Goal: Task Accomplishment & Management: Manage account settings

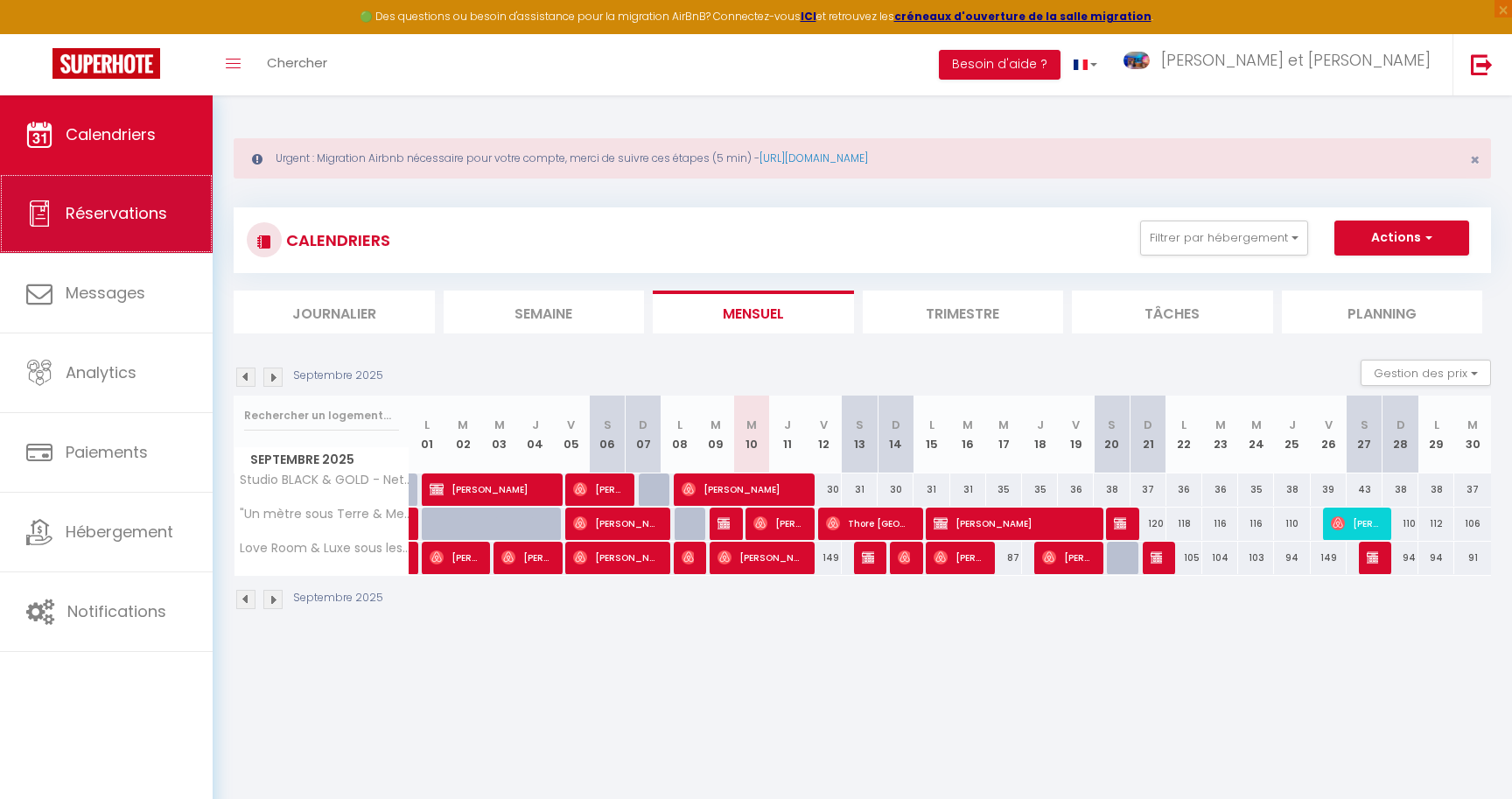
click at [73, 192] on link "Réservations" at bounding box center [106, 213] width 213 height 78
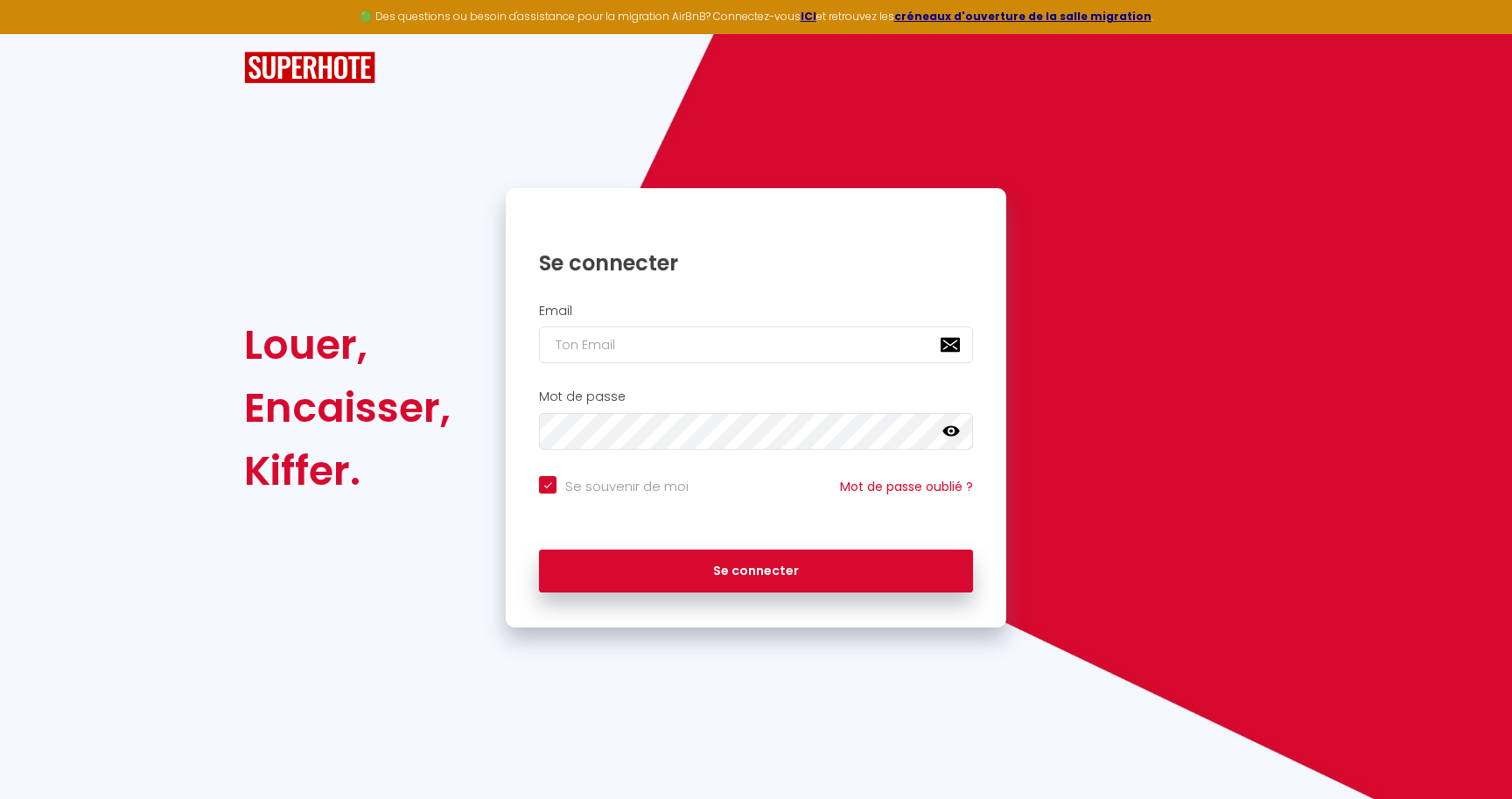
click at [760, 374] on div "Email" at bounding box center [755, 338] width 500 height 86
click at [760, 355] on input "email" at bounding box center [755, 345] width 434 height 37
type input "[EMAIL_ADDRESS][DOMAIN_NAME]"
checkbox input "true"
type input "[EMAIL_ADDRESS][DOMAIN_NAME]"
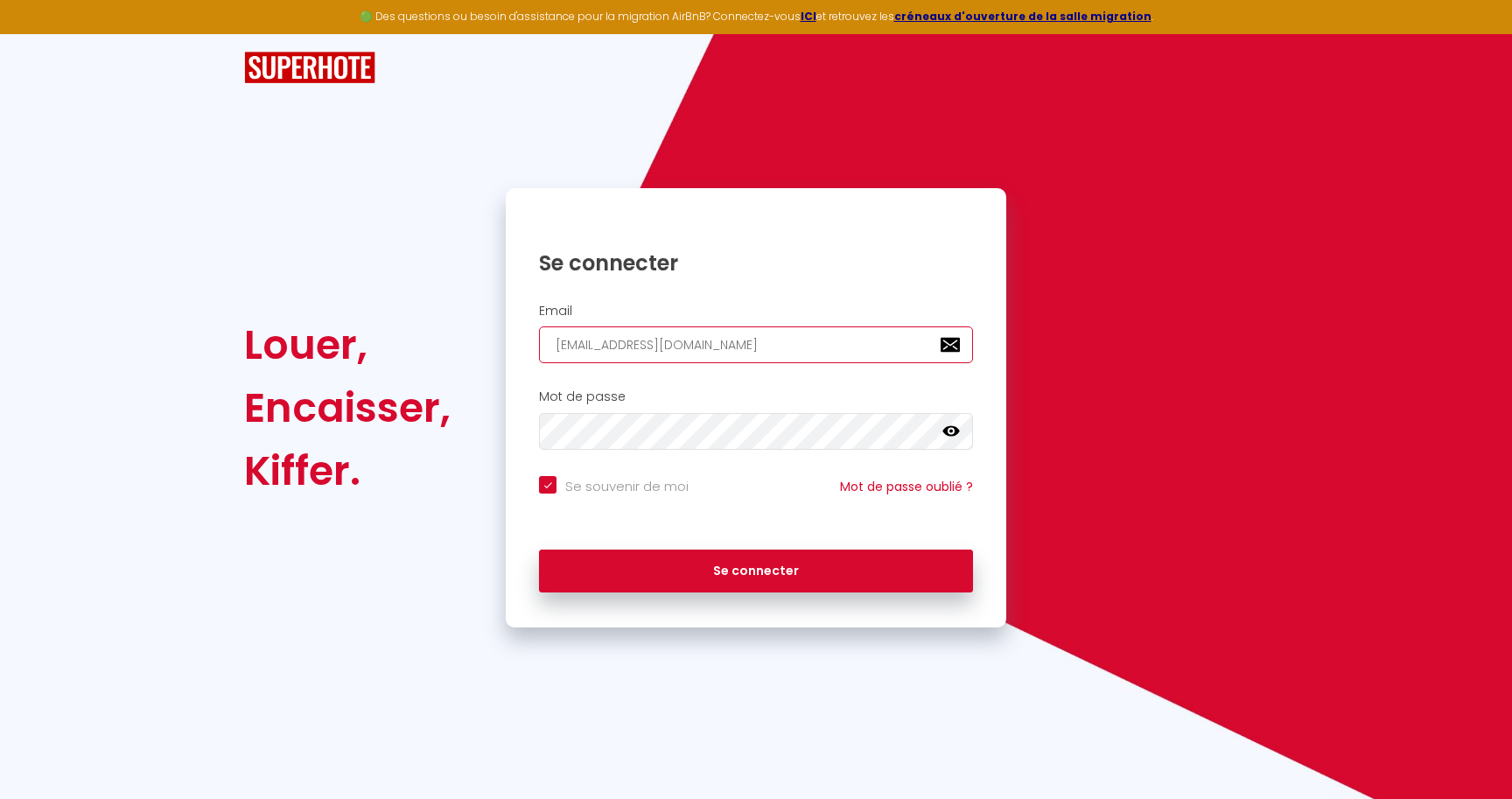
click at [539, 549] on button "Se connecter" at bounding box center [755, 571] width 434 height 44
checkbox input "true"
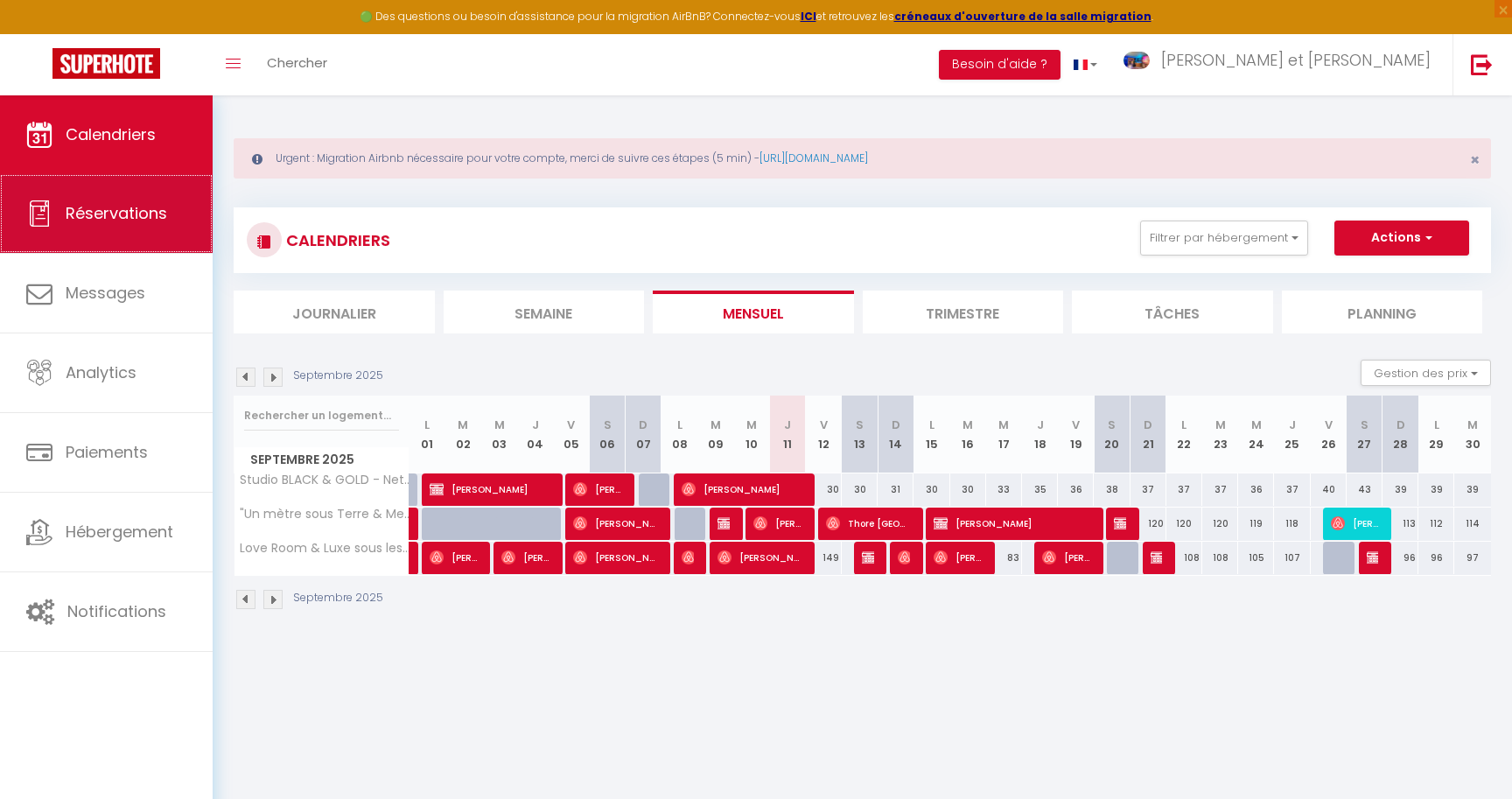
click at [132, 233] on link "Réservations" at bounding box center [106, 213] width 213 height 78
select select "not_cancelled"
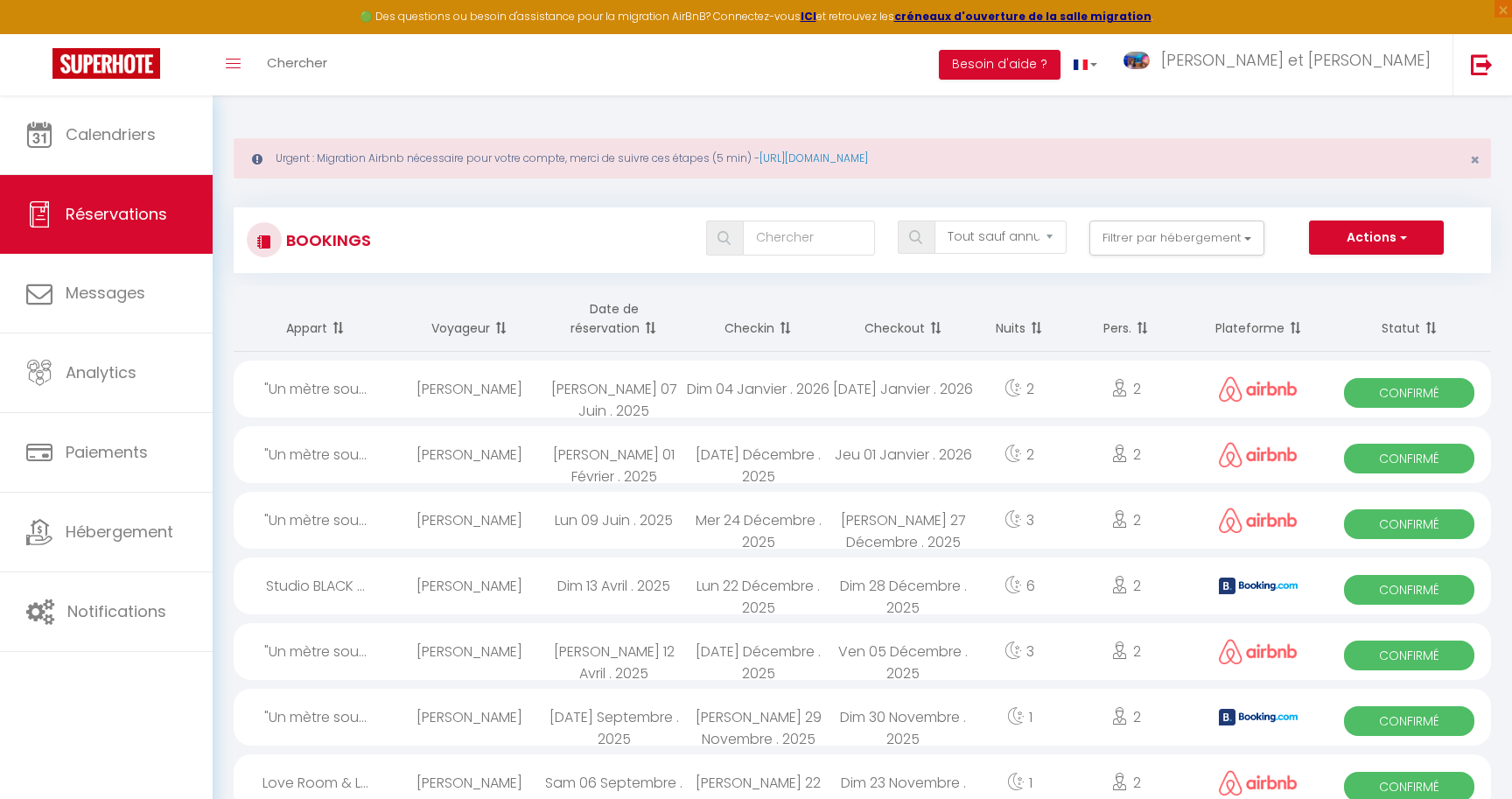
click at [620, 324] on th "Date de réservation" at bounding box center [613, 318] width 144 height 66
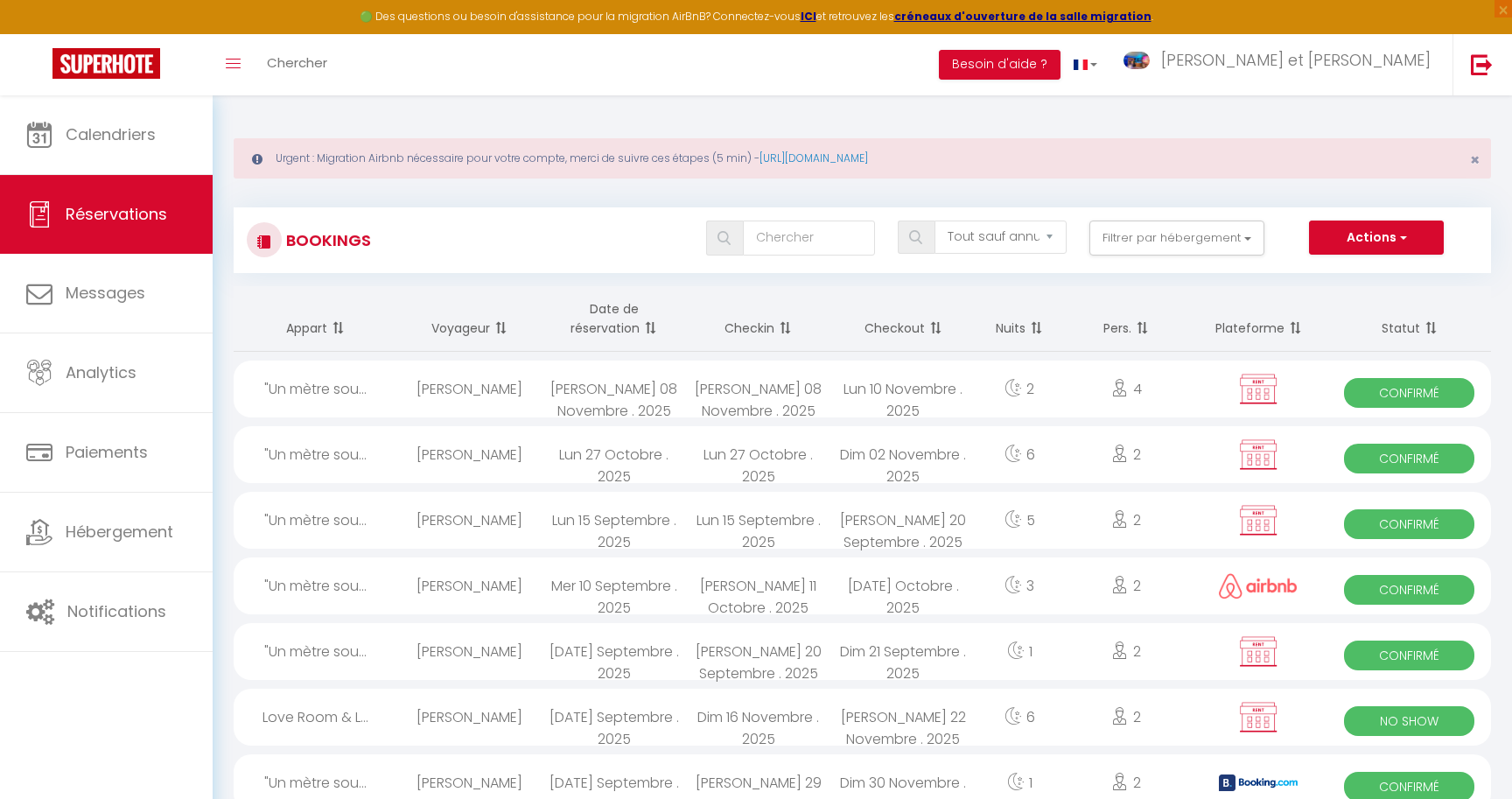
click at [475, 589] on div "[PERSON_NAME]" at bounding box center [469, 586] width 144 height 57
select select "OK"
select select "0"
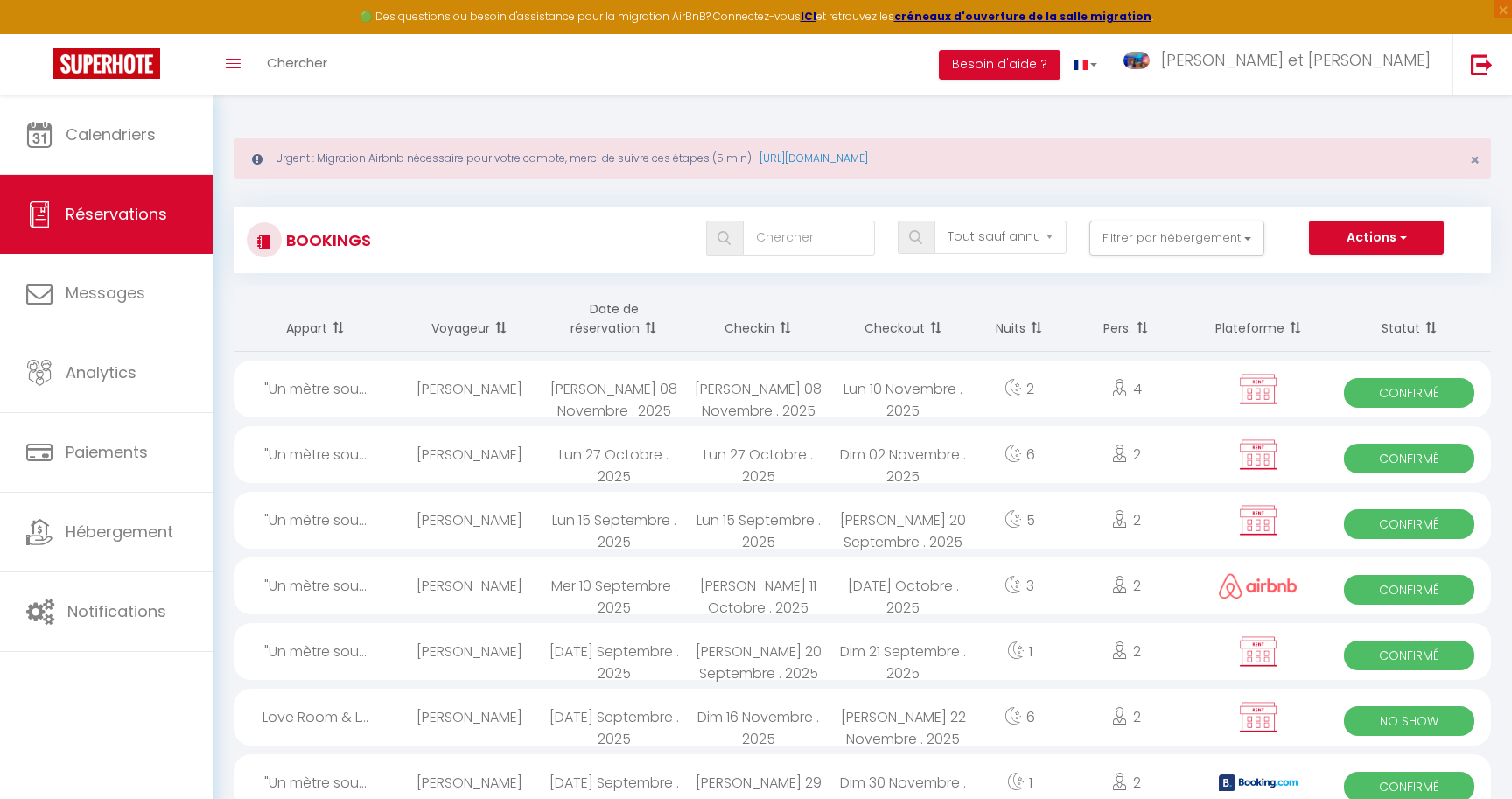
select select "1"
select select
select select "20535"
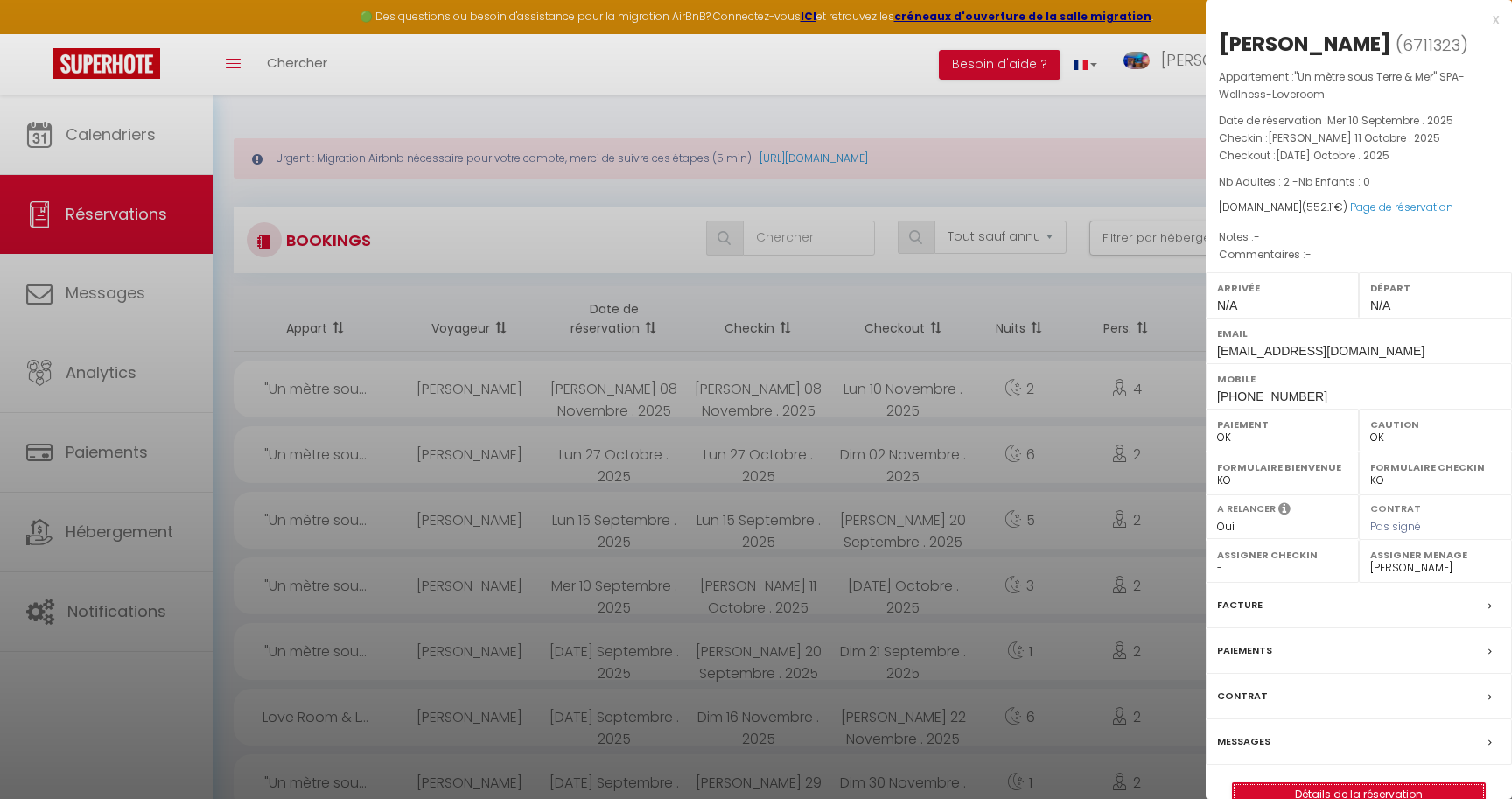
click at [1374, 793] on link "Détails de la réservation" at bounding box center [1358, 794] width 252 height 23
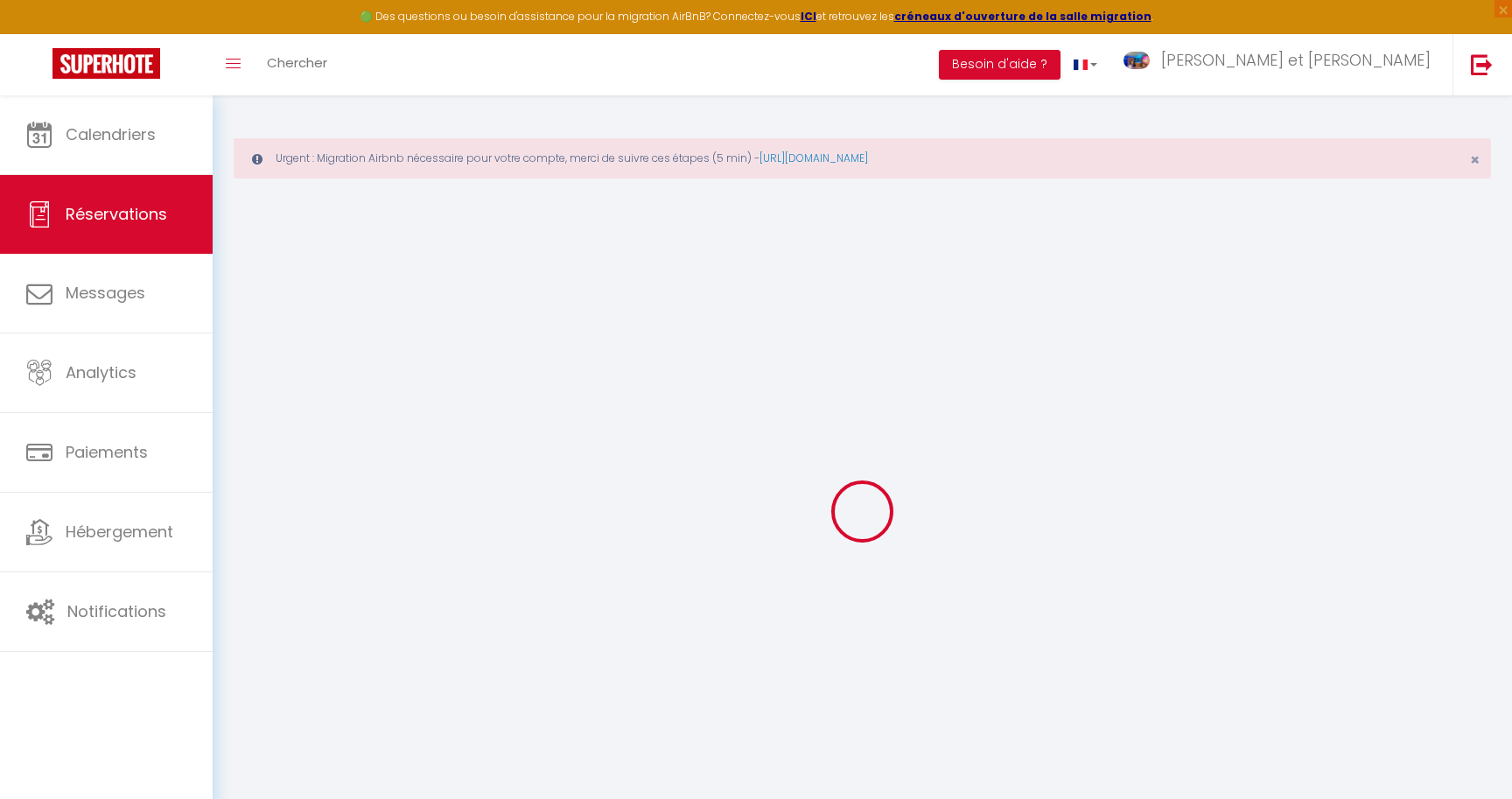
type input "[PERSON_NAME]"
type input "[EMAIL_ADDRESS][DOMAIN_NAME]"
type input "[PHONE_NUMBER]"
select select
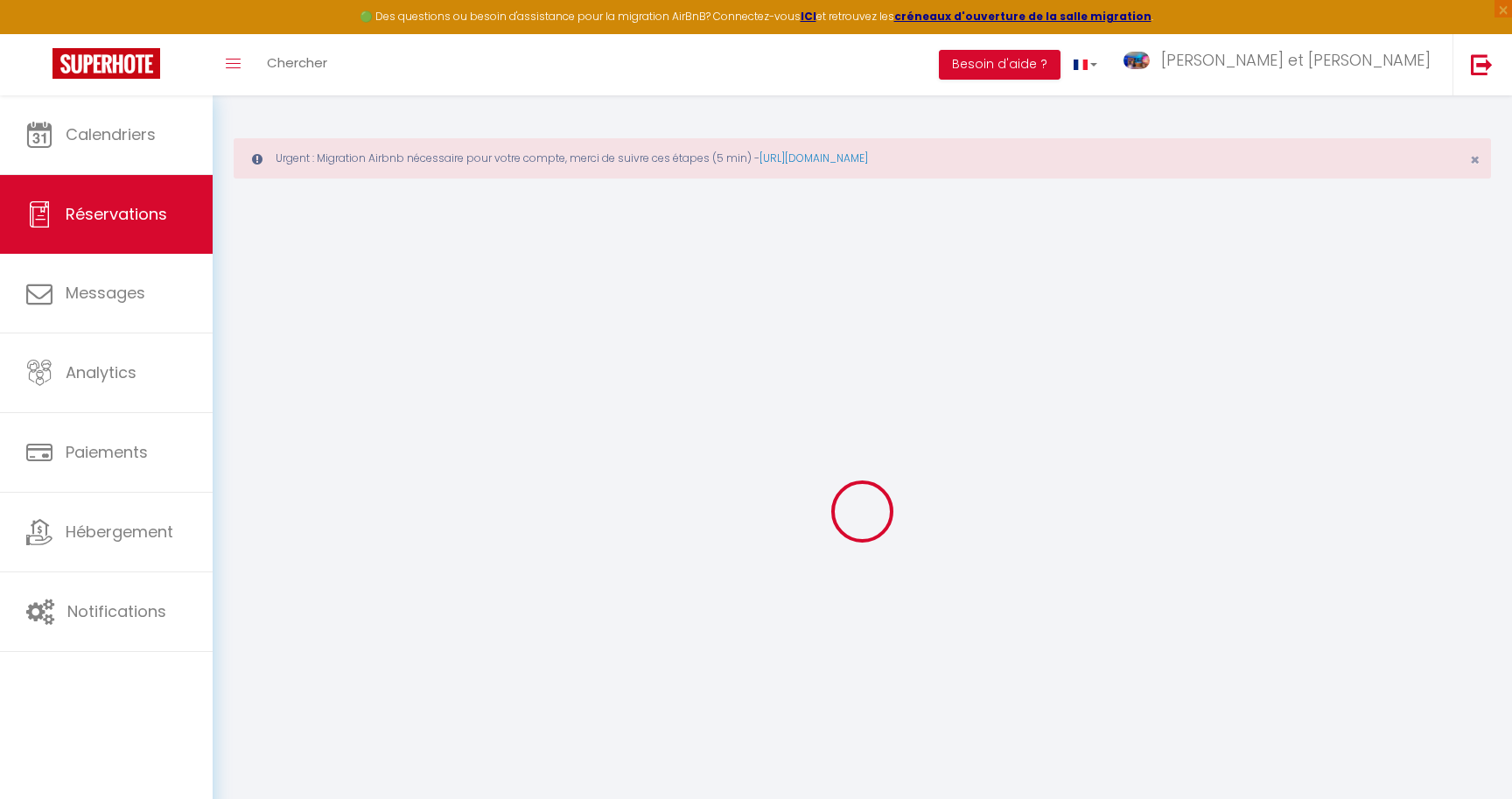
type input "79.8"
select select "59336"
select select "1"
select select
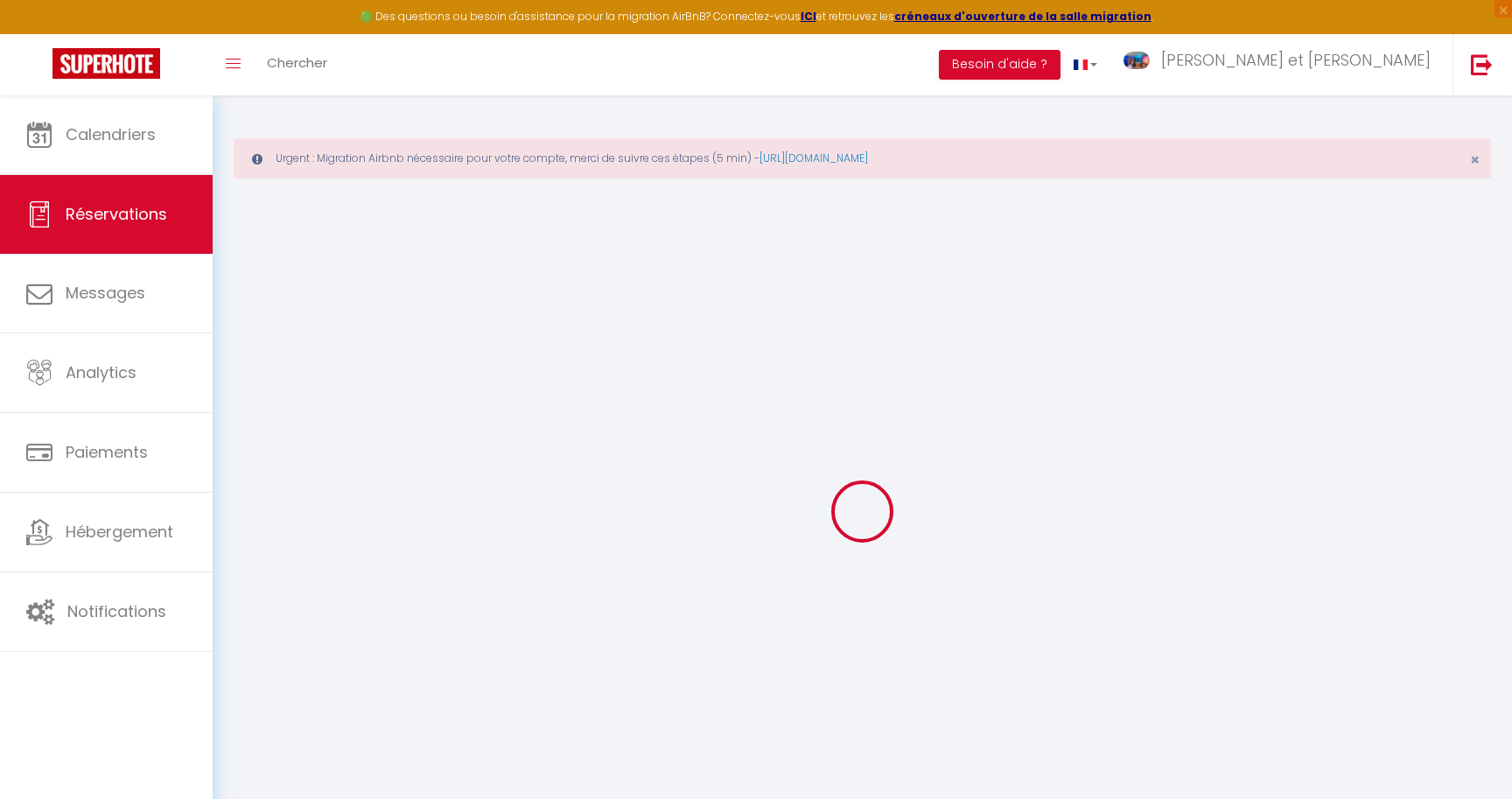
type input "2"
select select "12"
select select
type input "457"
checkbox input "false"
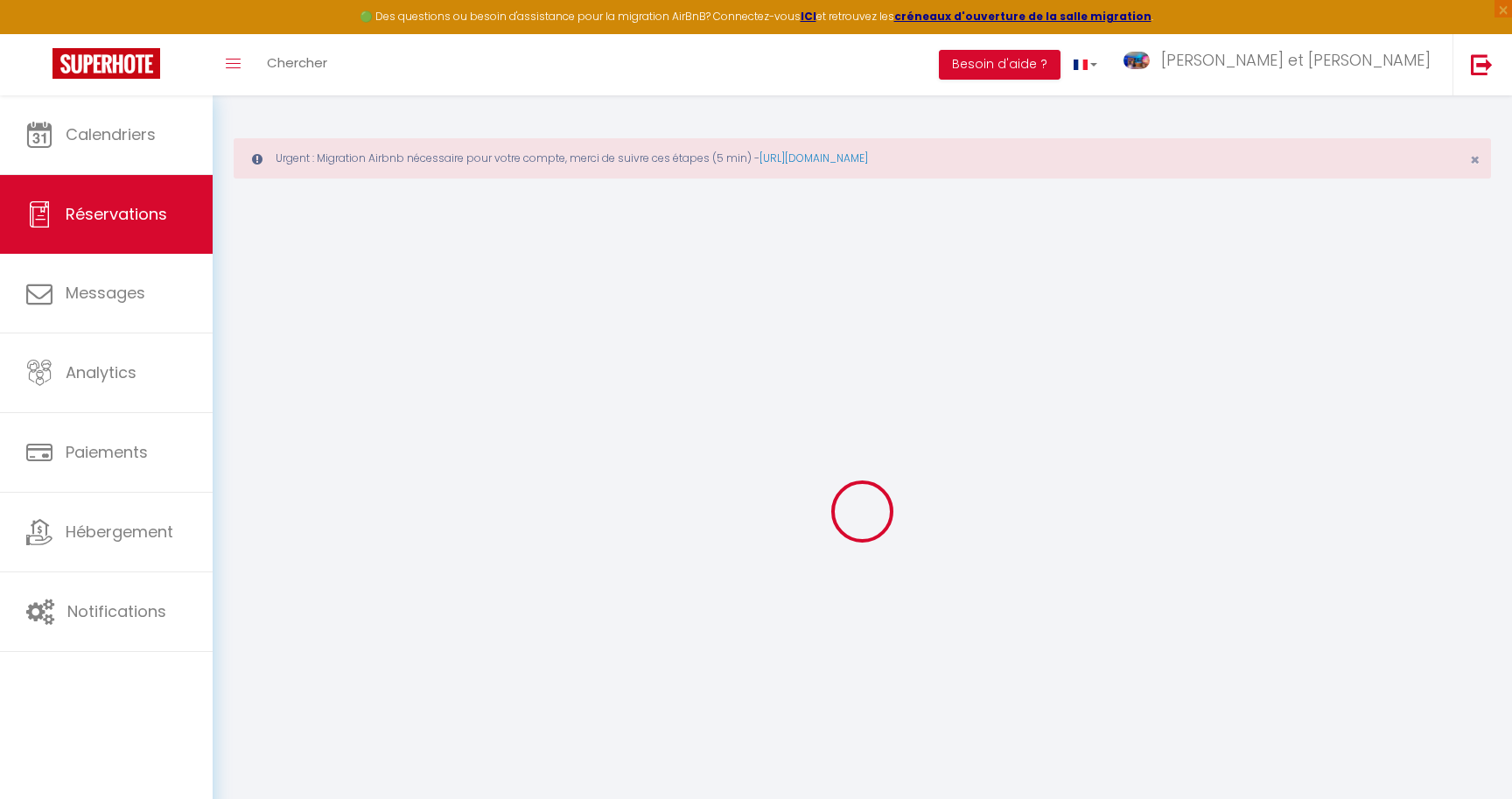
type input "0"
select select "1"
type input "50"
type input "25"
type input "0"
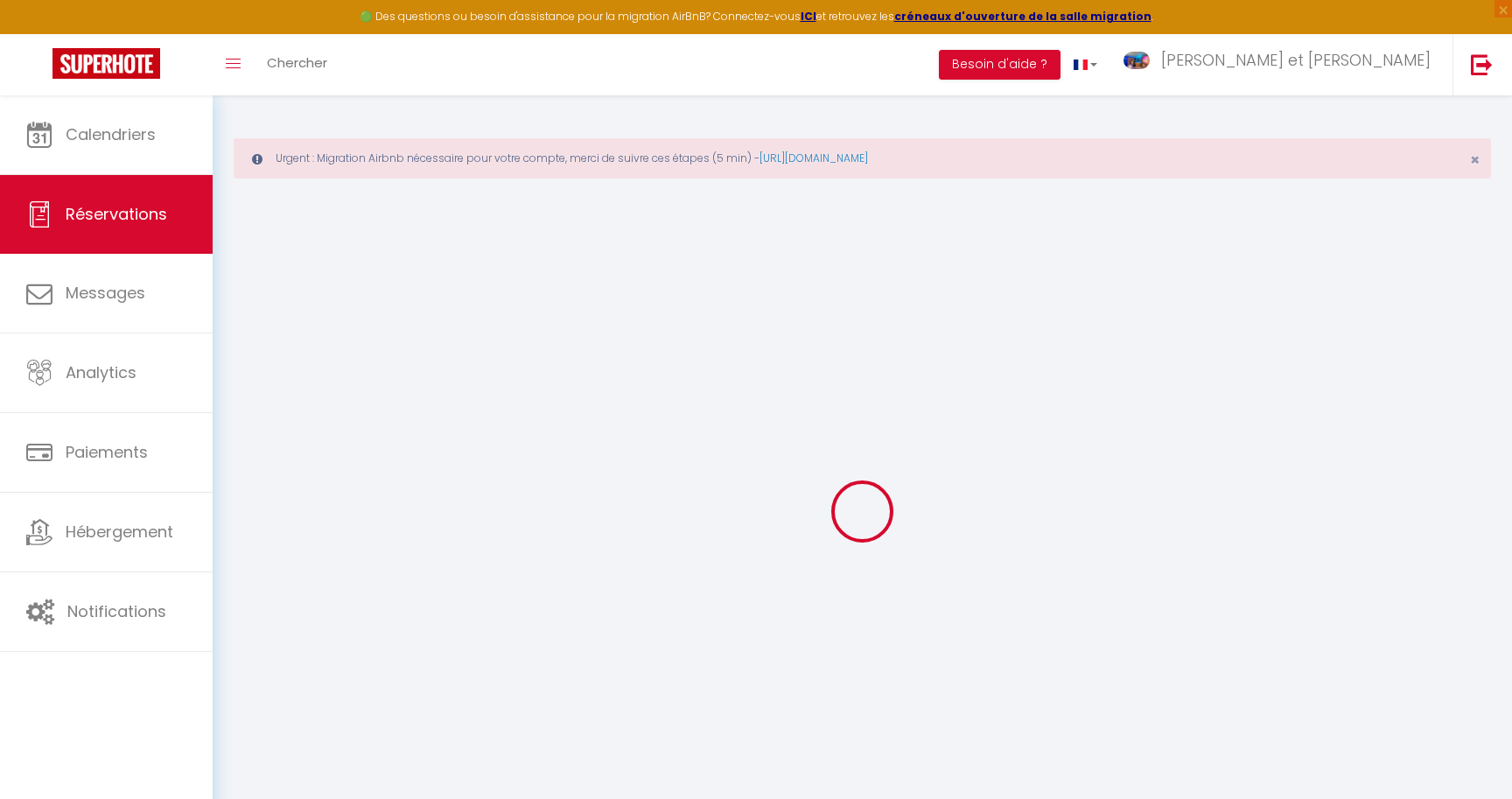
select select
select select "15"
checkbox input "false"
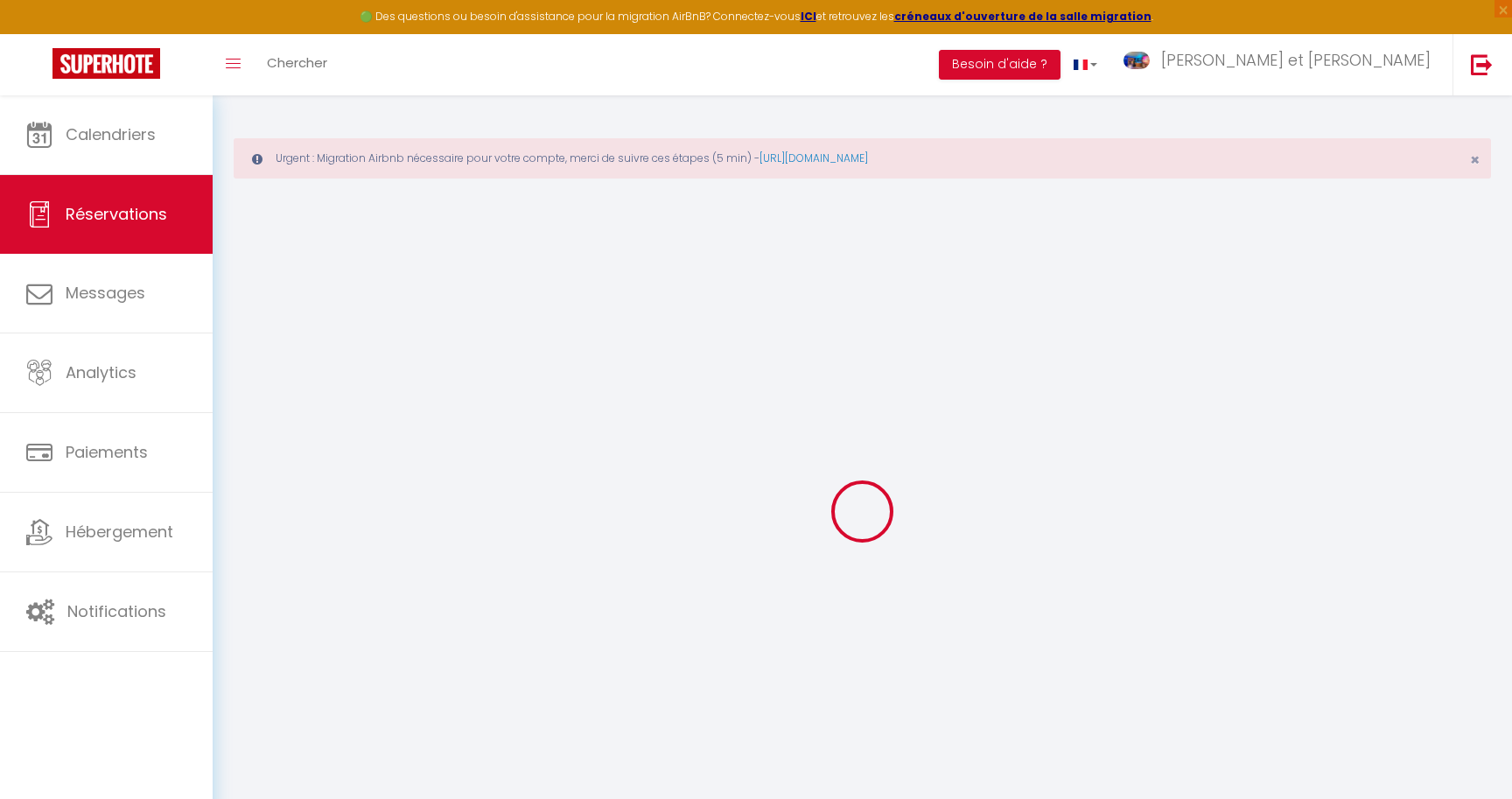
select select
checkbox input "false"
select select
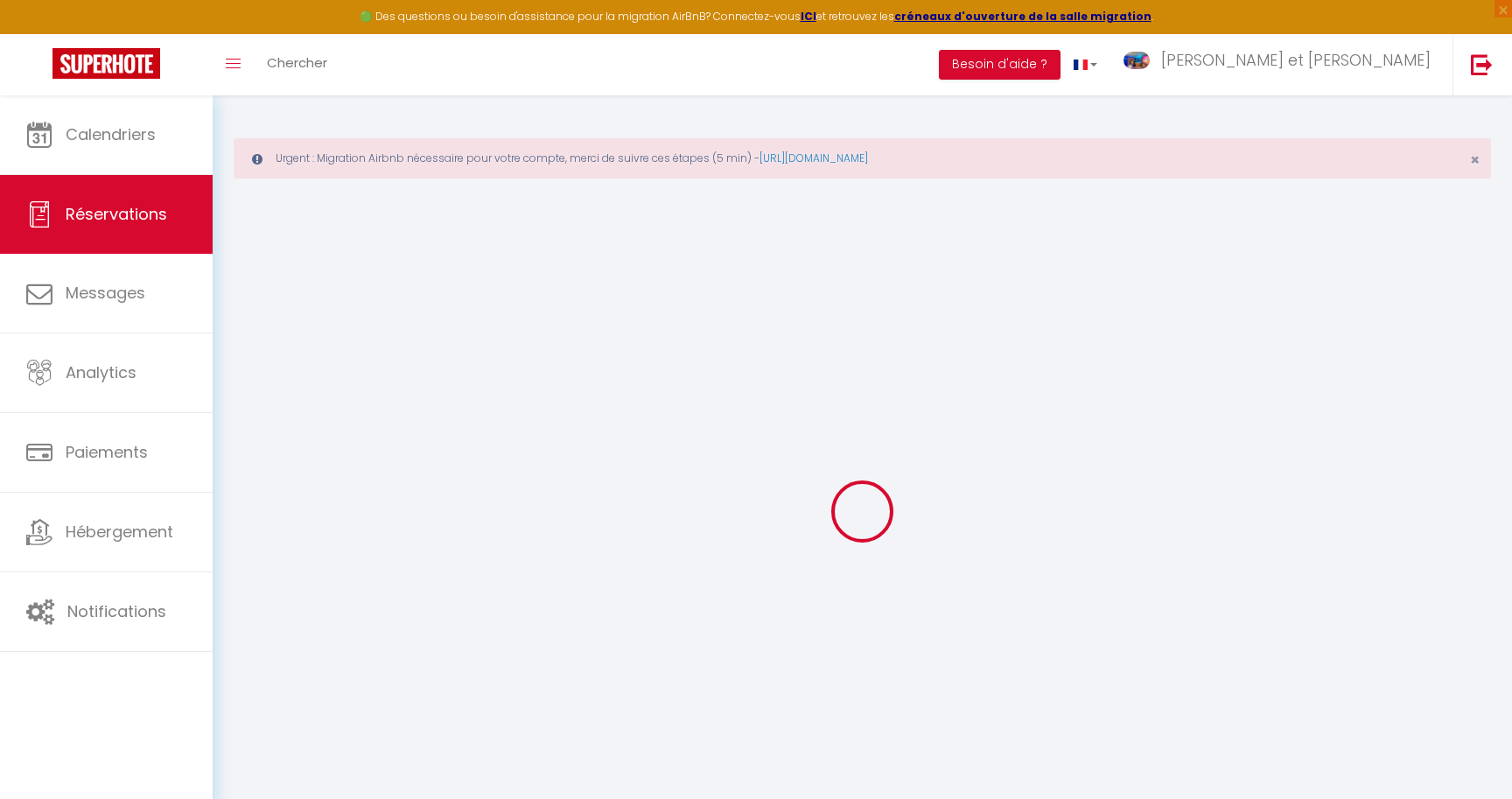
select select
checkbox input "false"
select select
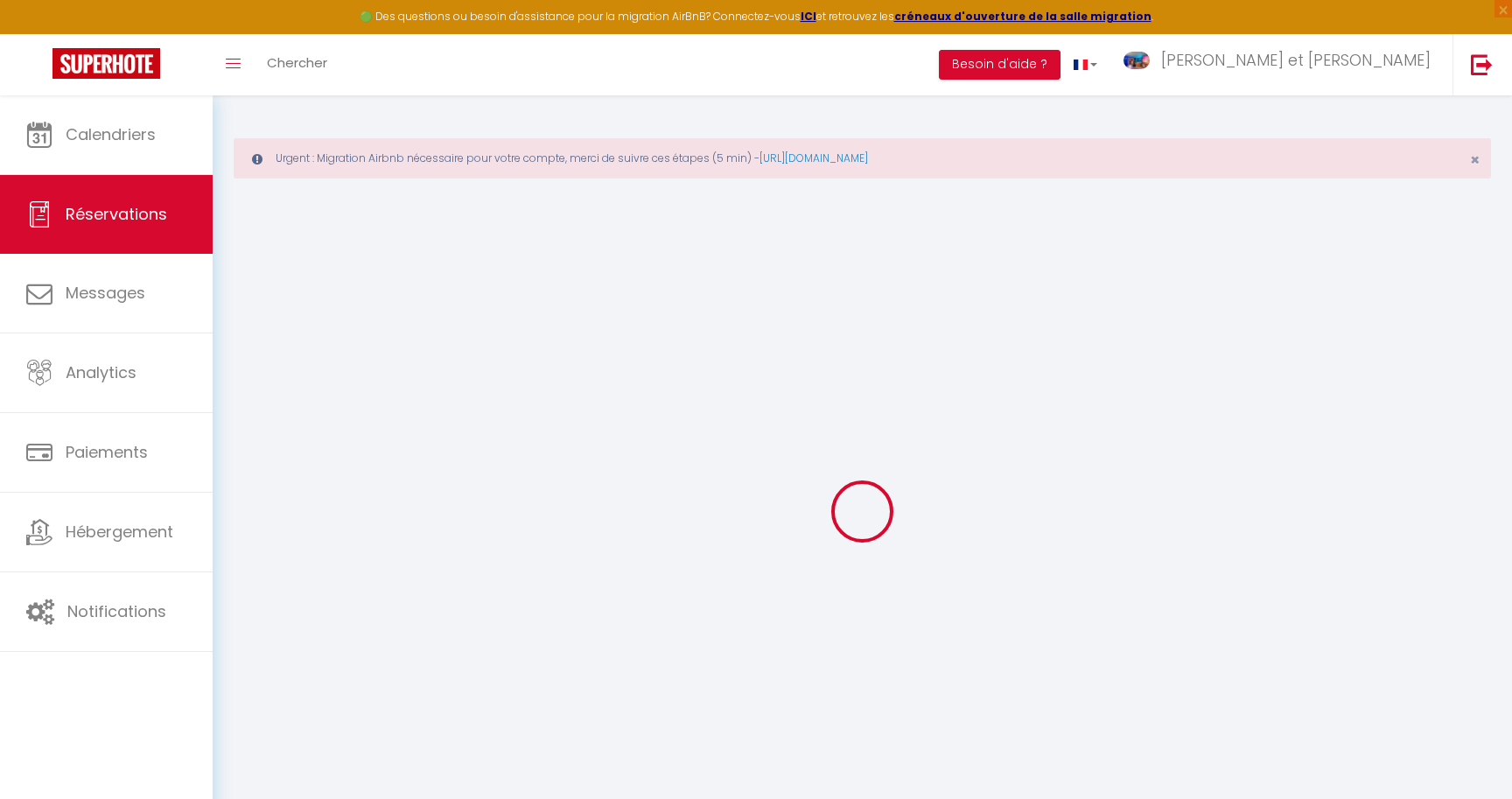
select select
checkbox input "false"
select select
type input "75"
type input "20.11"
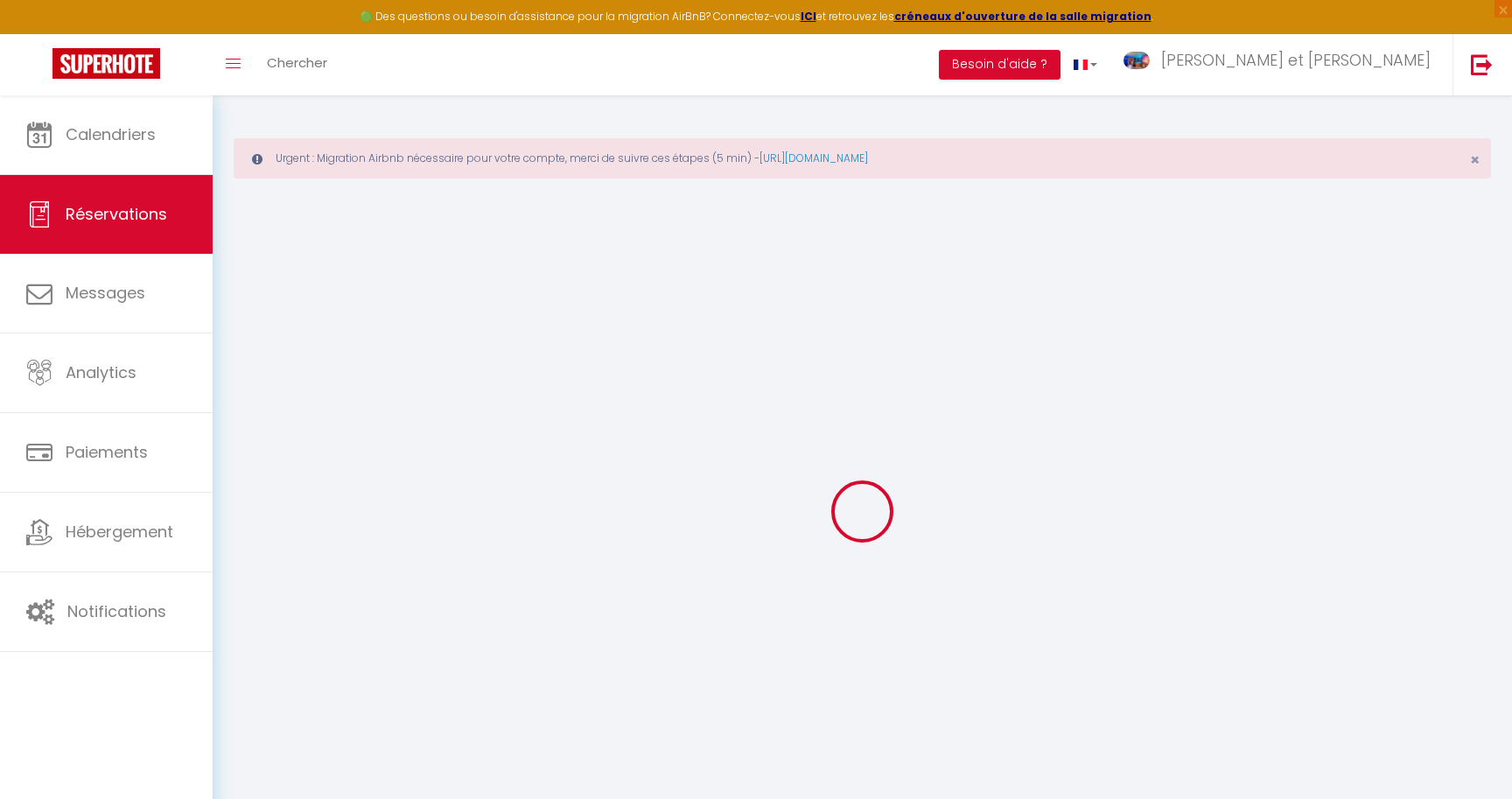
select select
checkbox input "false"
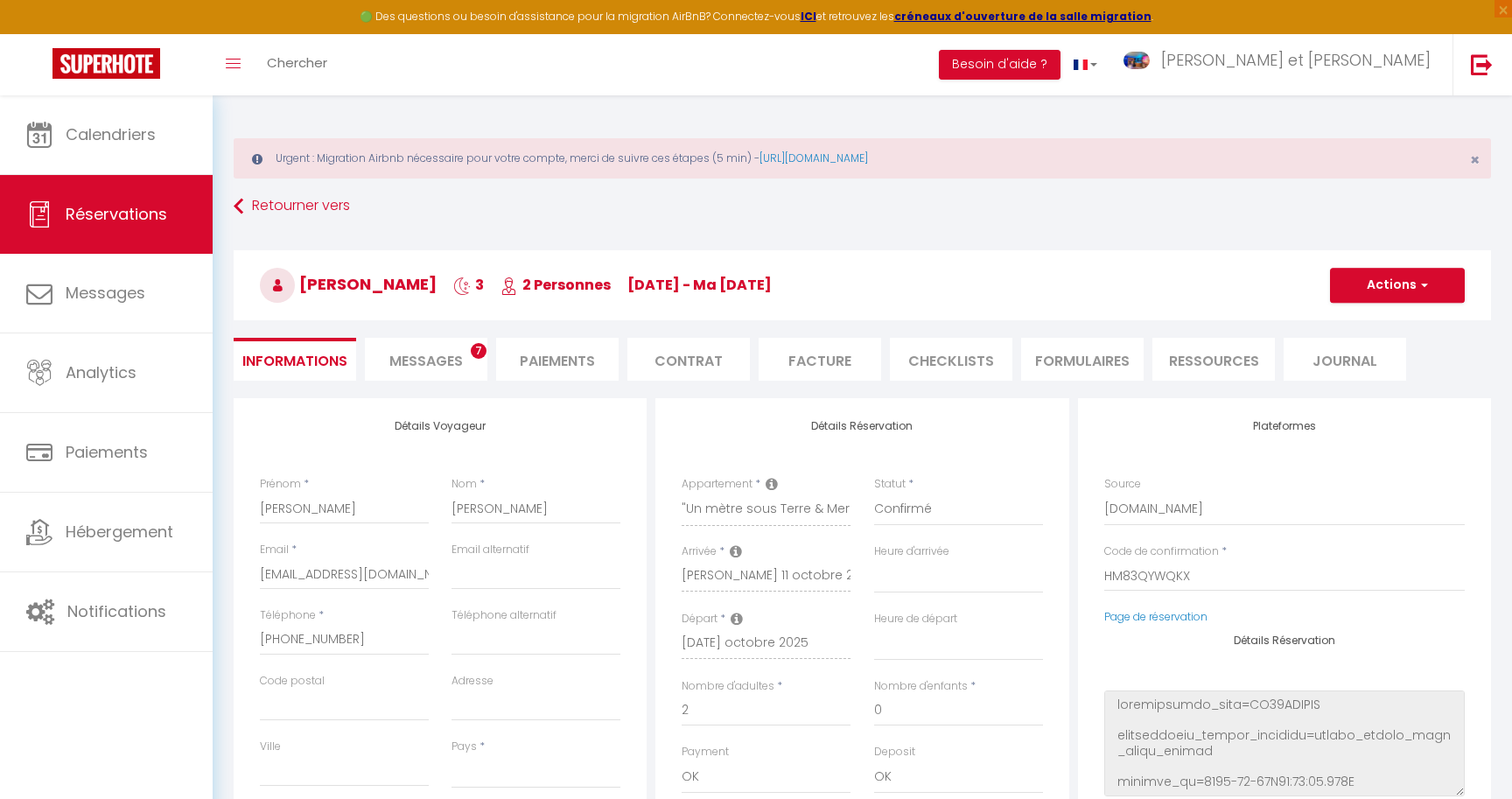
select select
checkbox input "false"
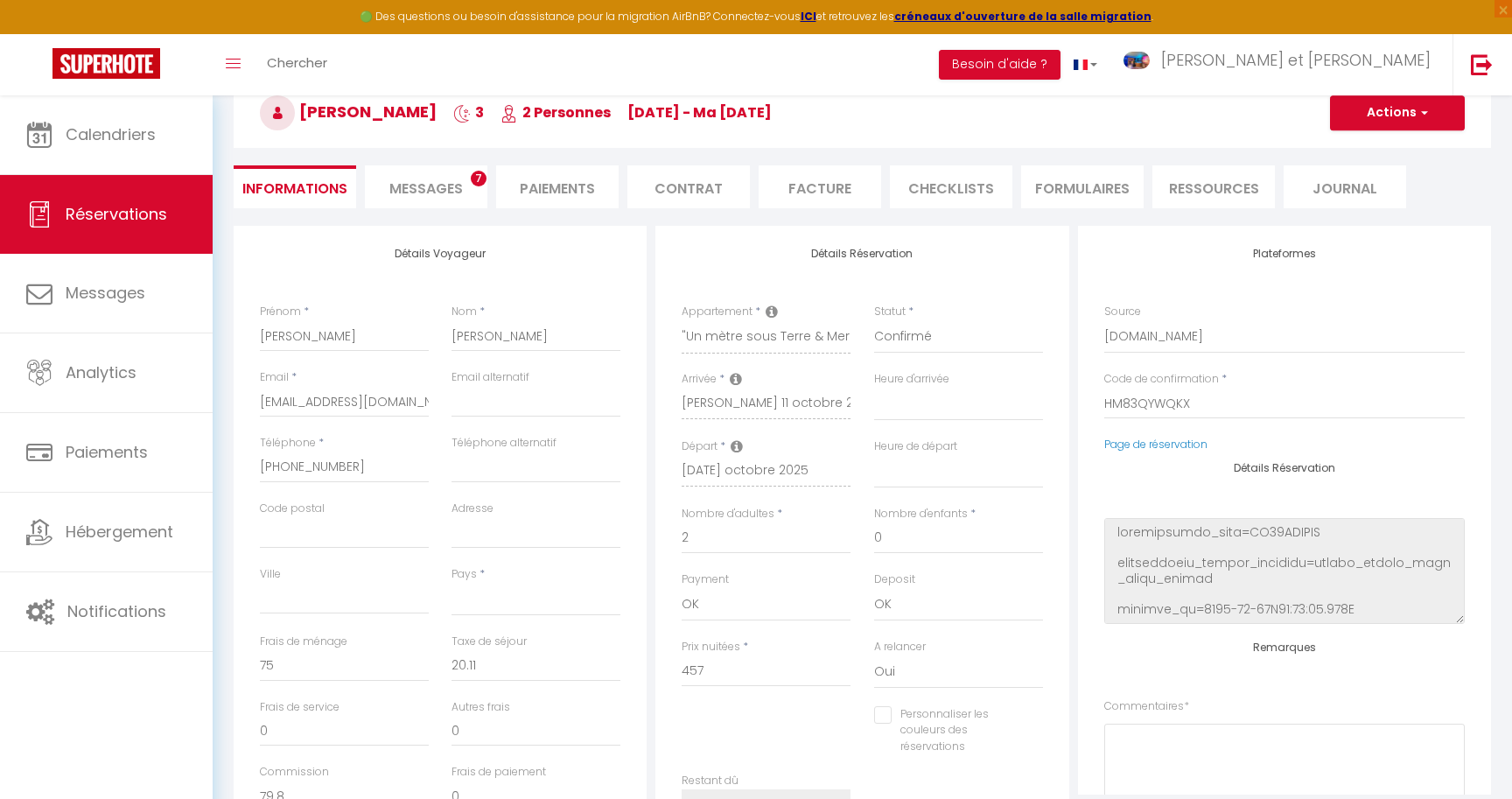
scroll to position [174, 0]
click at [874, 386] on select "00:00 00:30 01:00 01:30 02:00 02:30 03:00 03:30 04:00 04:30 05:00 05:30 06:00 0…" at bounding box center [959, 402] width 168 height 33
select select "15:00"
click option "15:00" at bounding box center [0, 0] width 0 height 0
select select
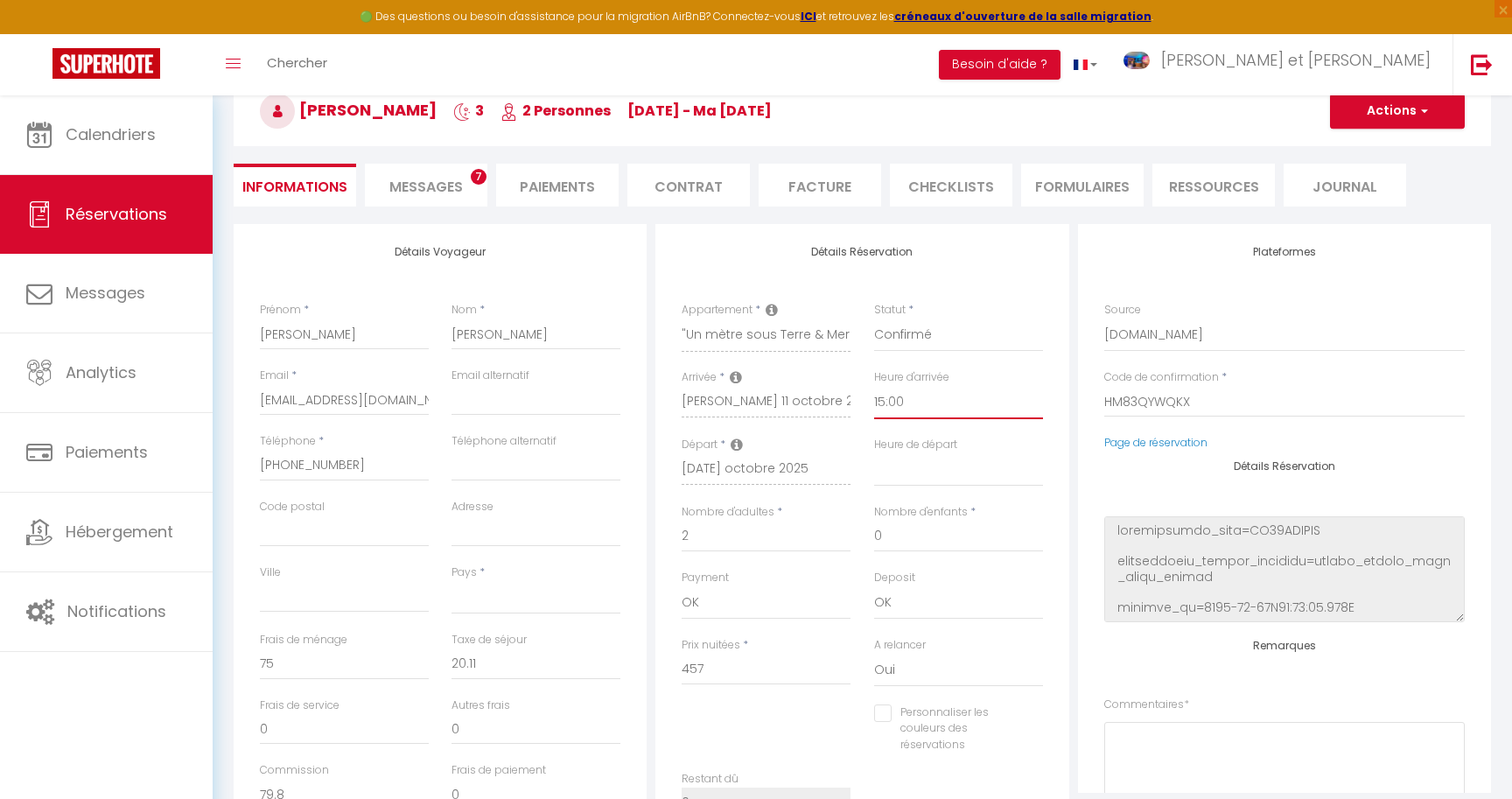
select select
checkbox input "false"
click at [906, 468] on select "00:00 00:30 01:00 01:30 02:00 02:30 03:00 03:30 04:00 04:30 05:00 05:30 06:00 0…" at bounding box center [959, 470] width 168 height 33
select select "11:00"
click option "11:00" at bounding box center [0, 0] width 0 height 0
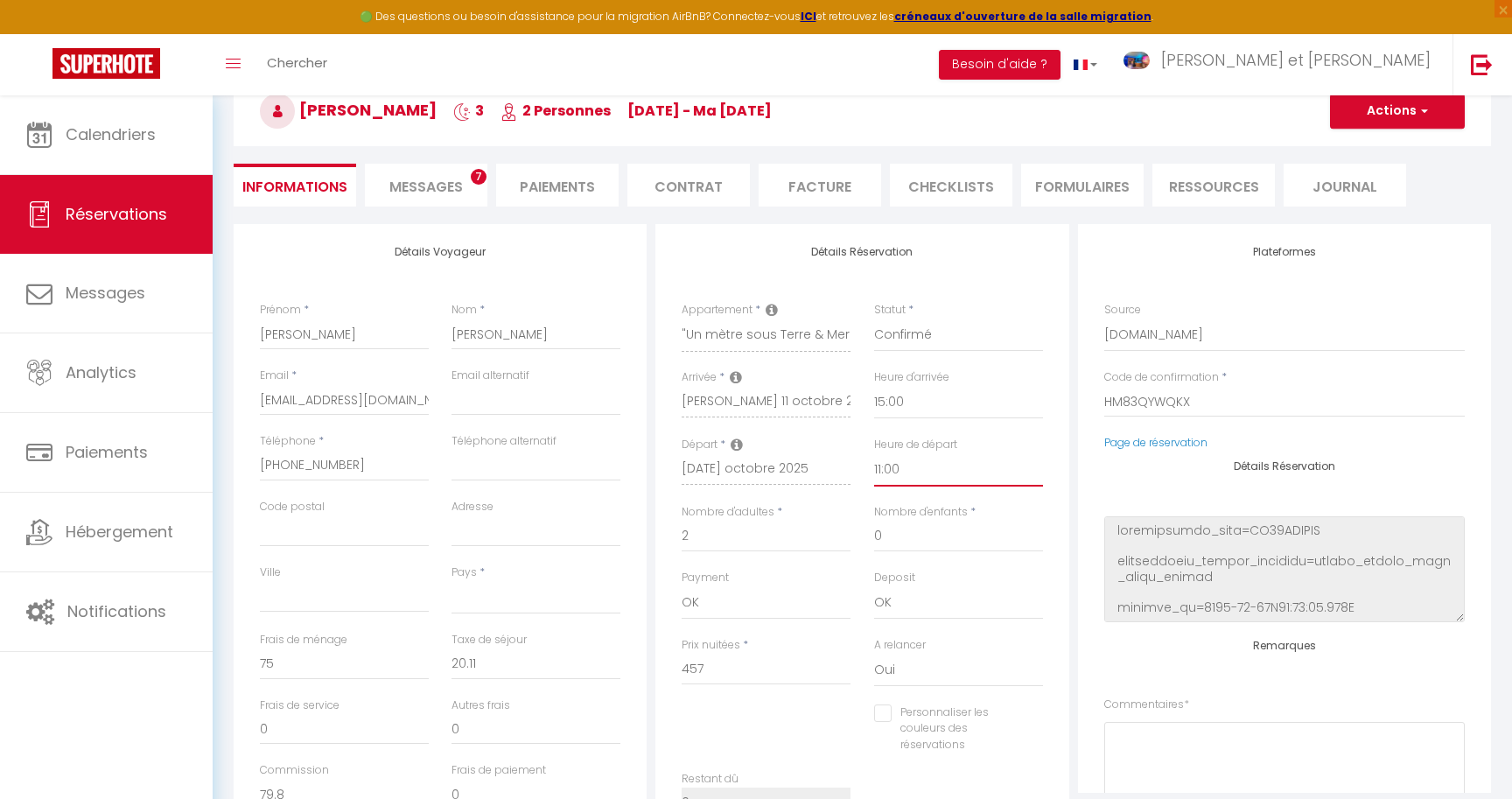
select select
checkbox input "false"
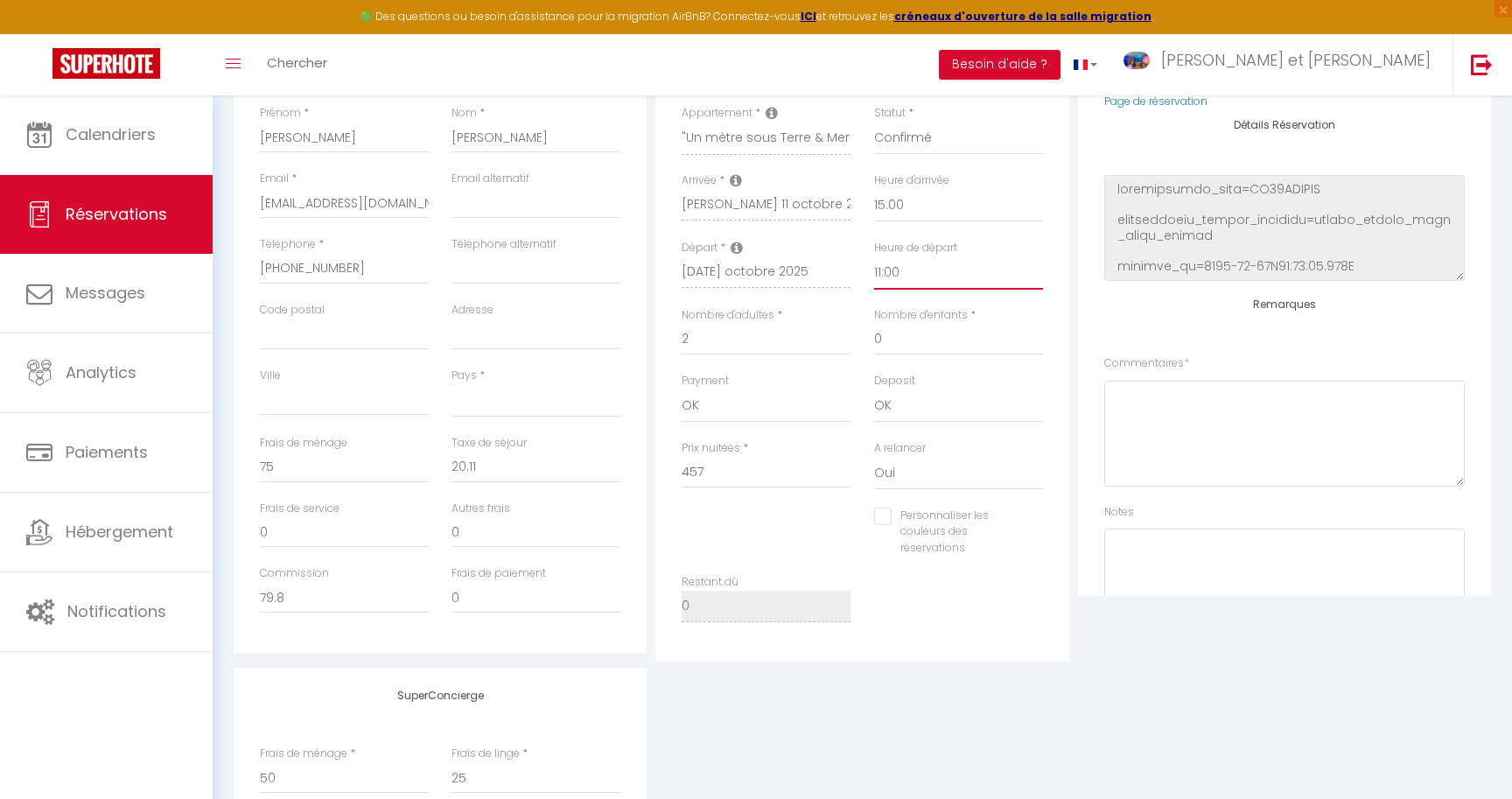
scroll to position [222, 0]
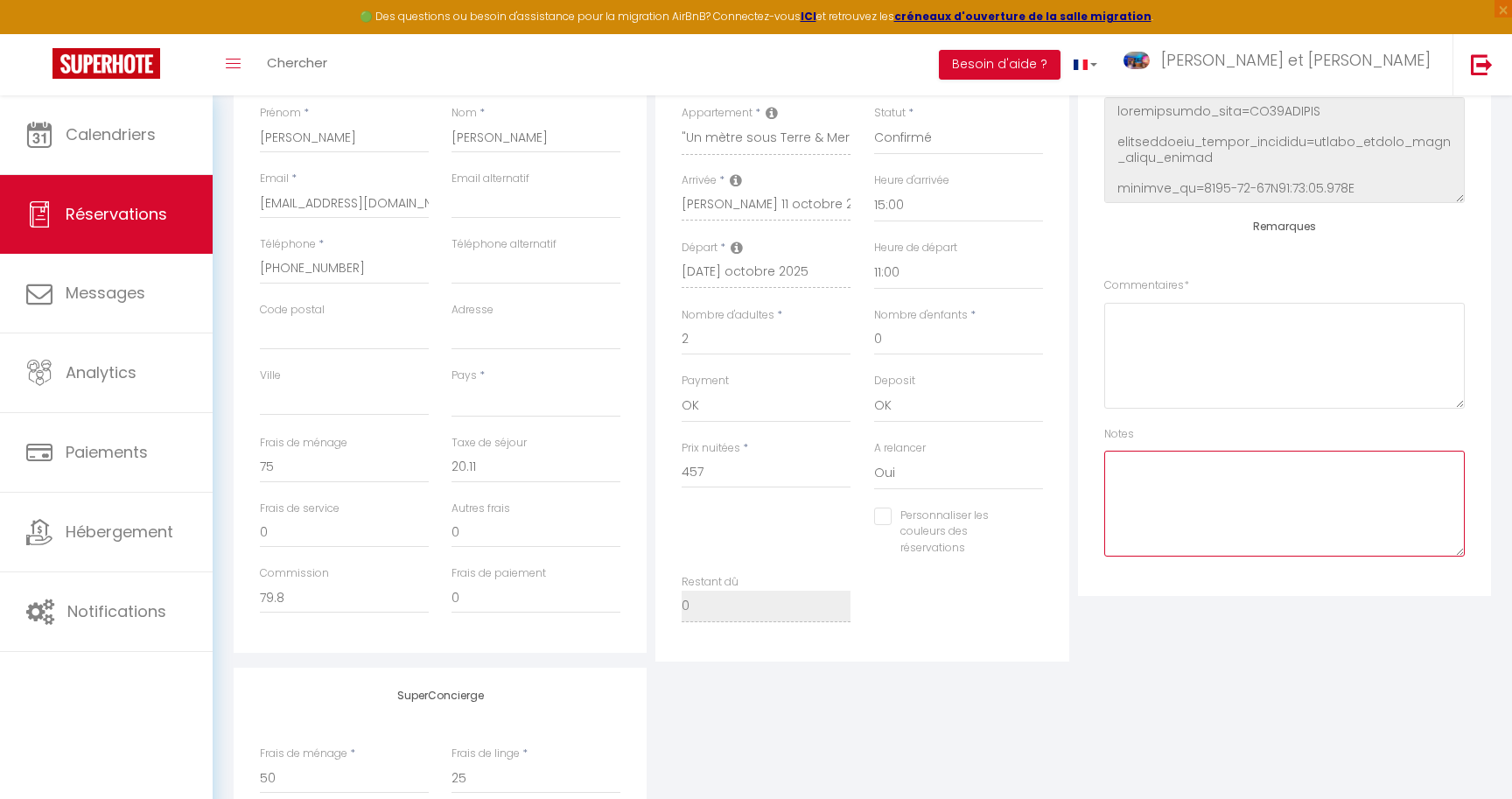
click at [1150, 470] on textarea at bounding box center [1285, 503] width 360 height 106
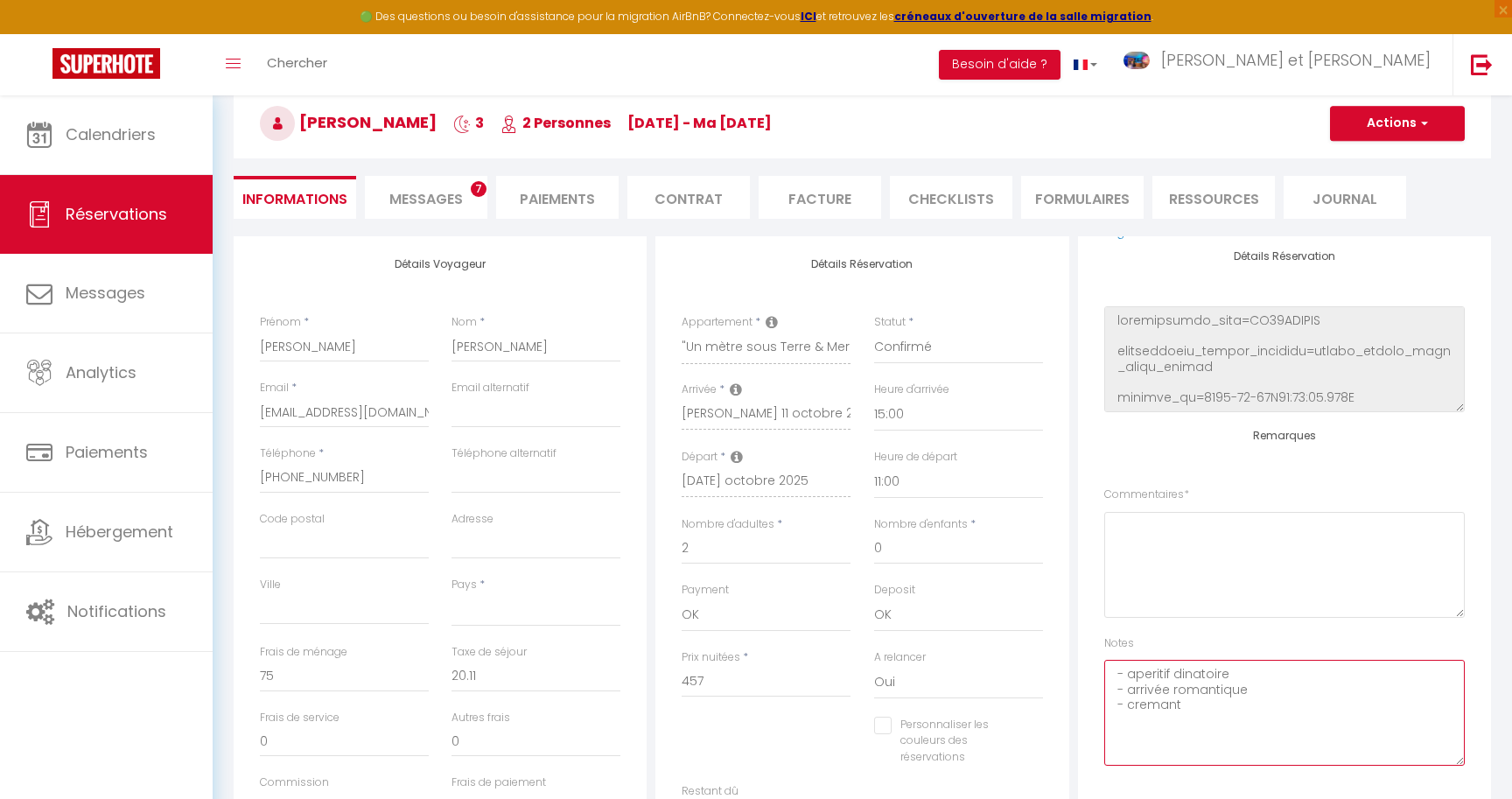
scroll to position [135, 0]
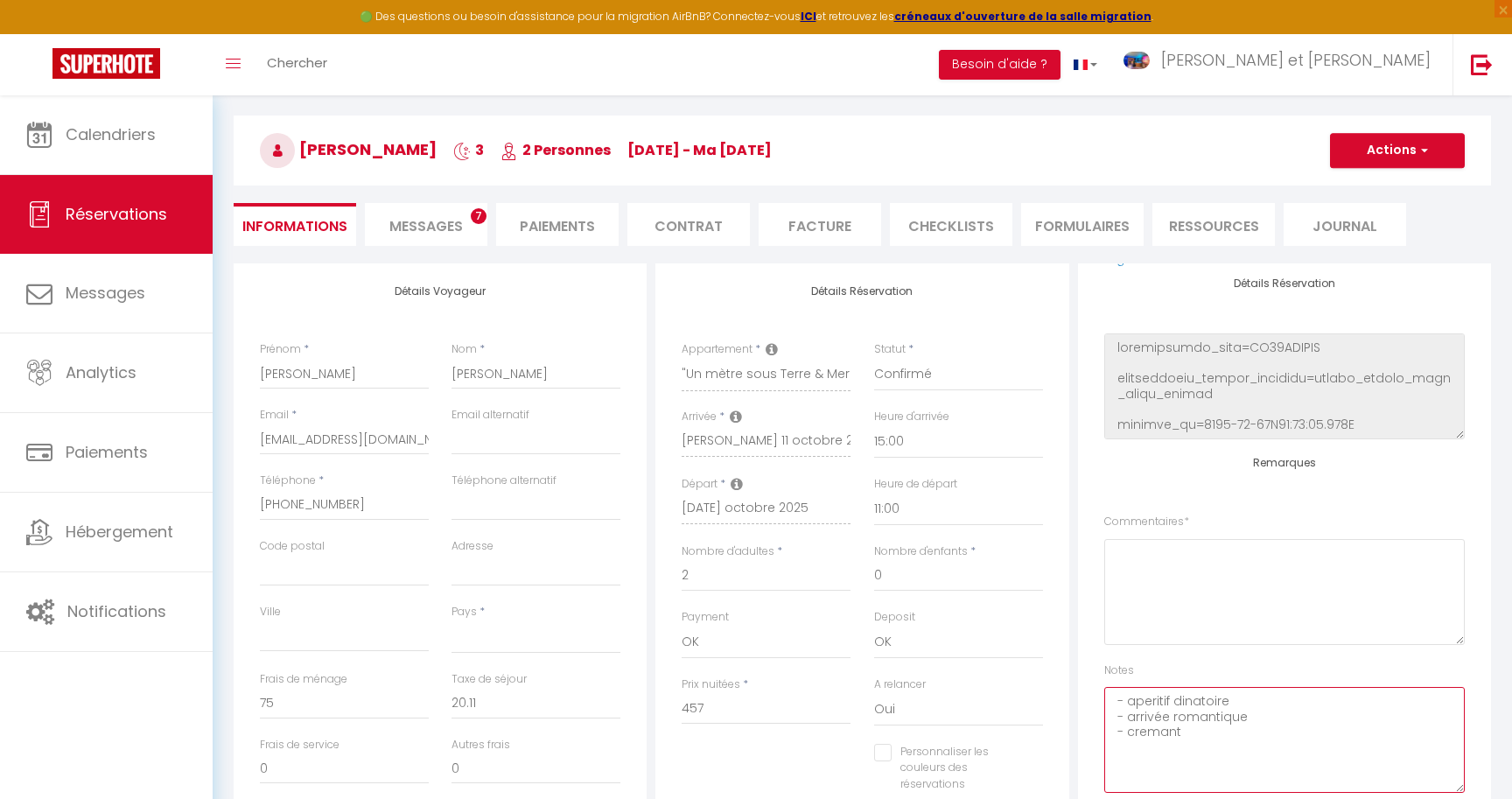
type textarea "- aperitif dinatoire - arrivée romantique - cremant"
click at [1413, 164] on button "Actions" at bounding box center [1397, 151] width 135 height 35
click at [1384, 187] on link "Enregistrer" at bounding box center [1379, 188] width 138 height 23
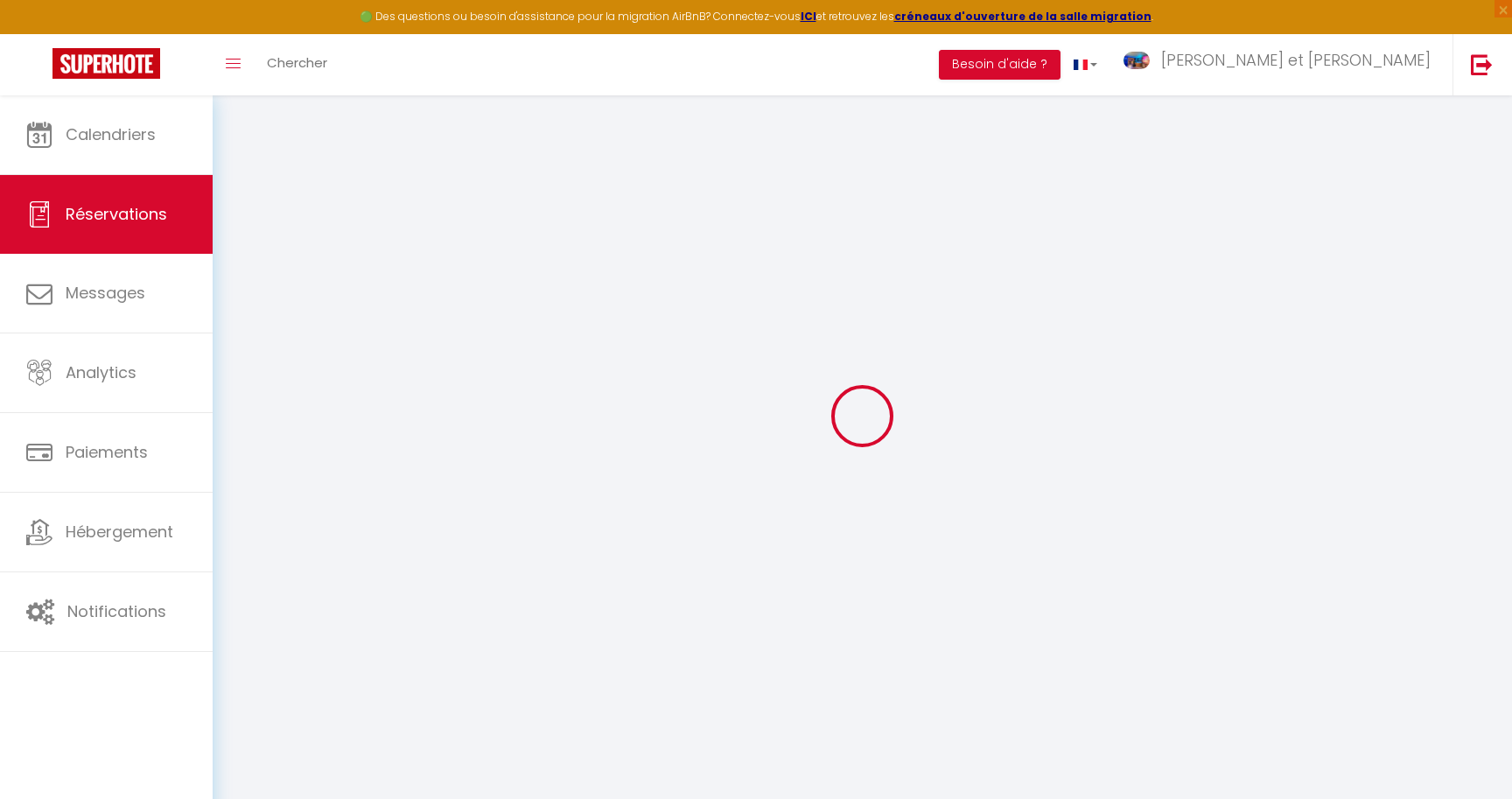
scroll to position [95, 0]
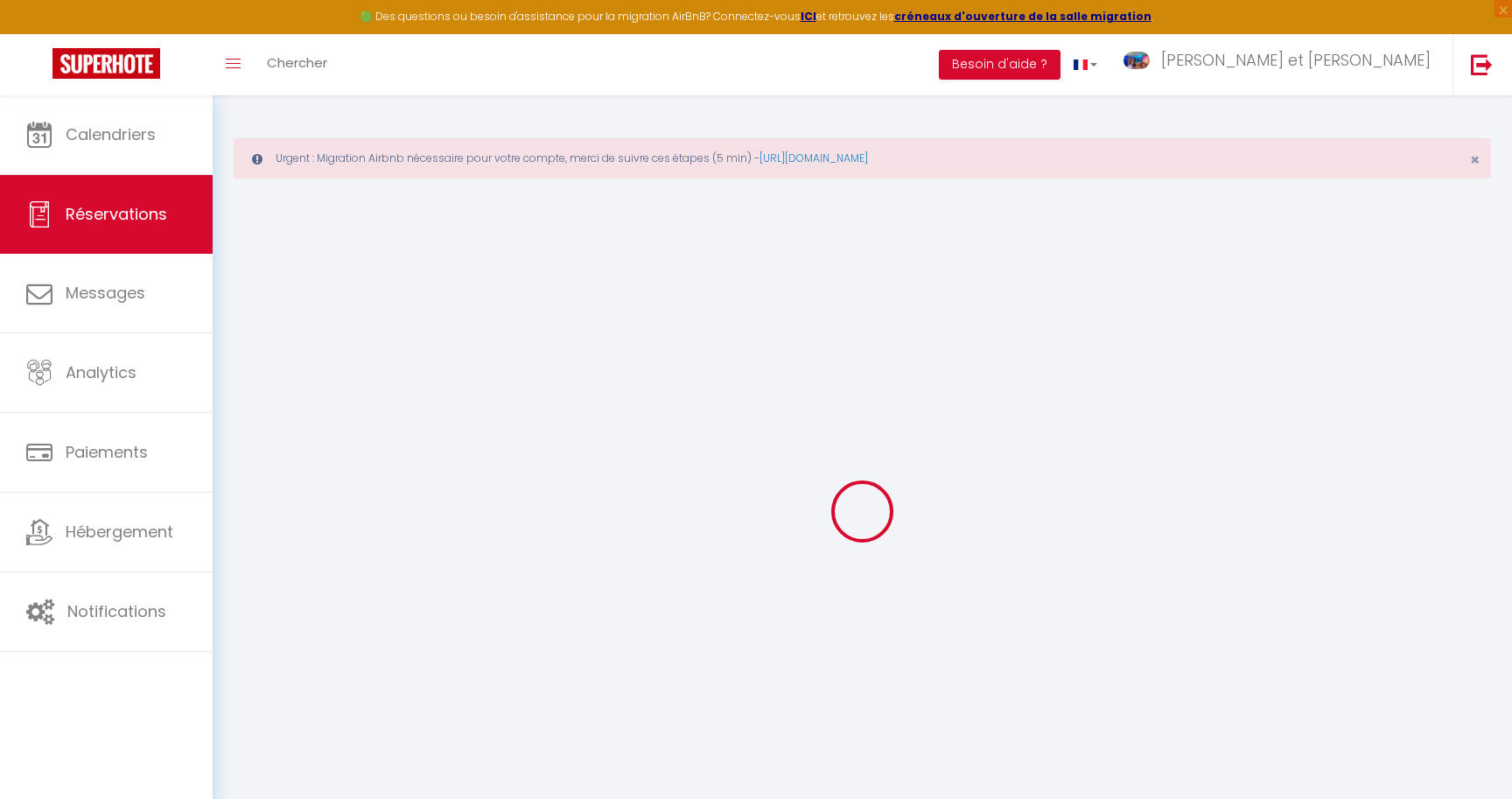
select select "not_cancelled"
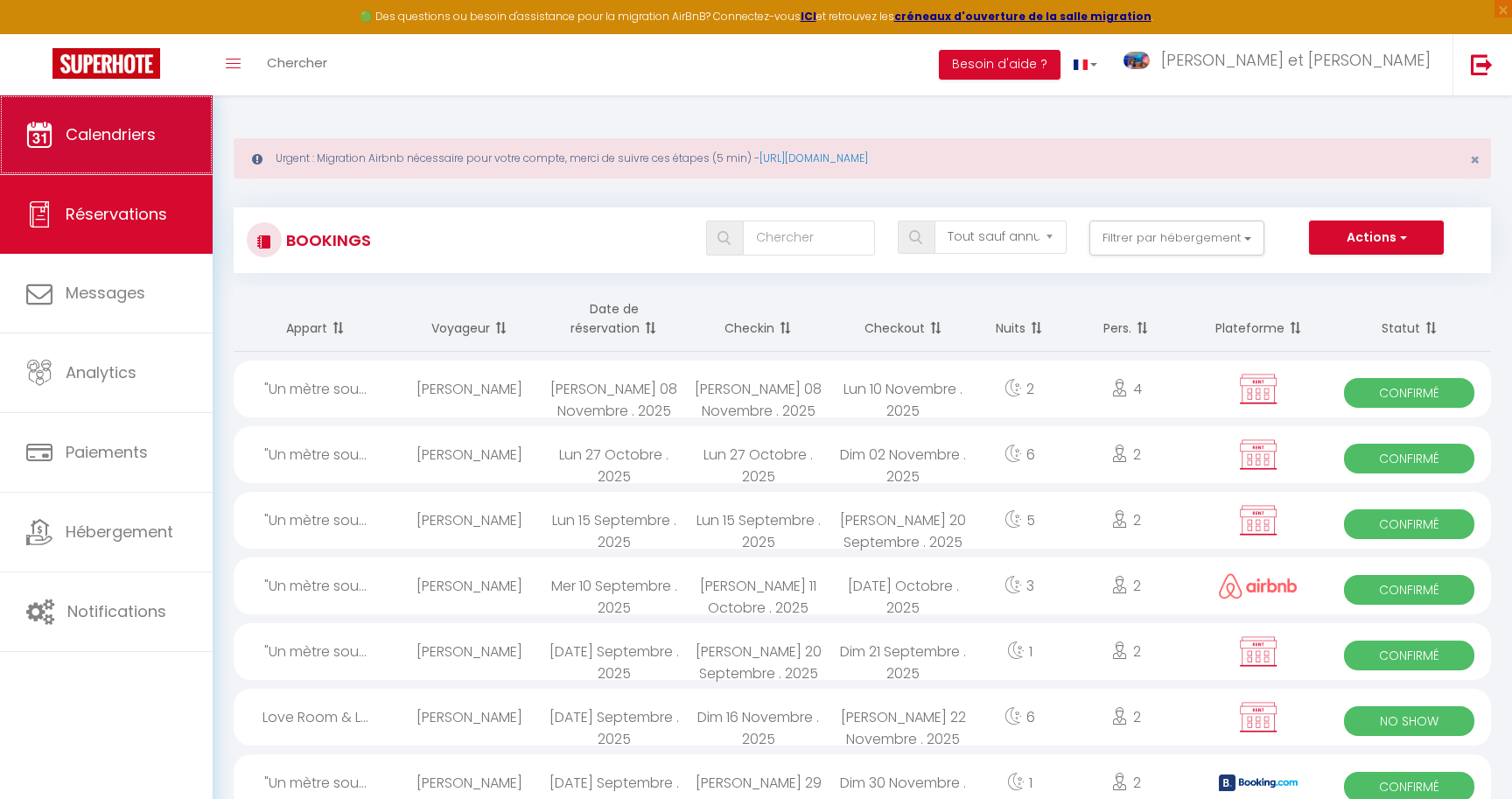
click at [101, 144] on span "Calendriers" at bounding box center [111, 134] width 90 height 22
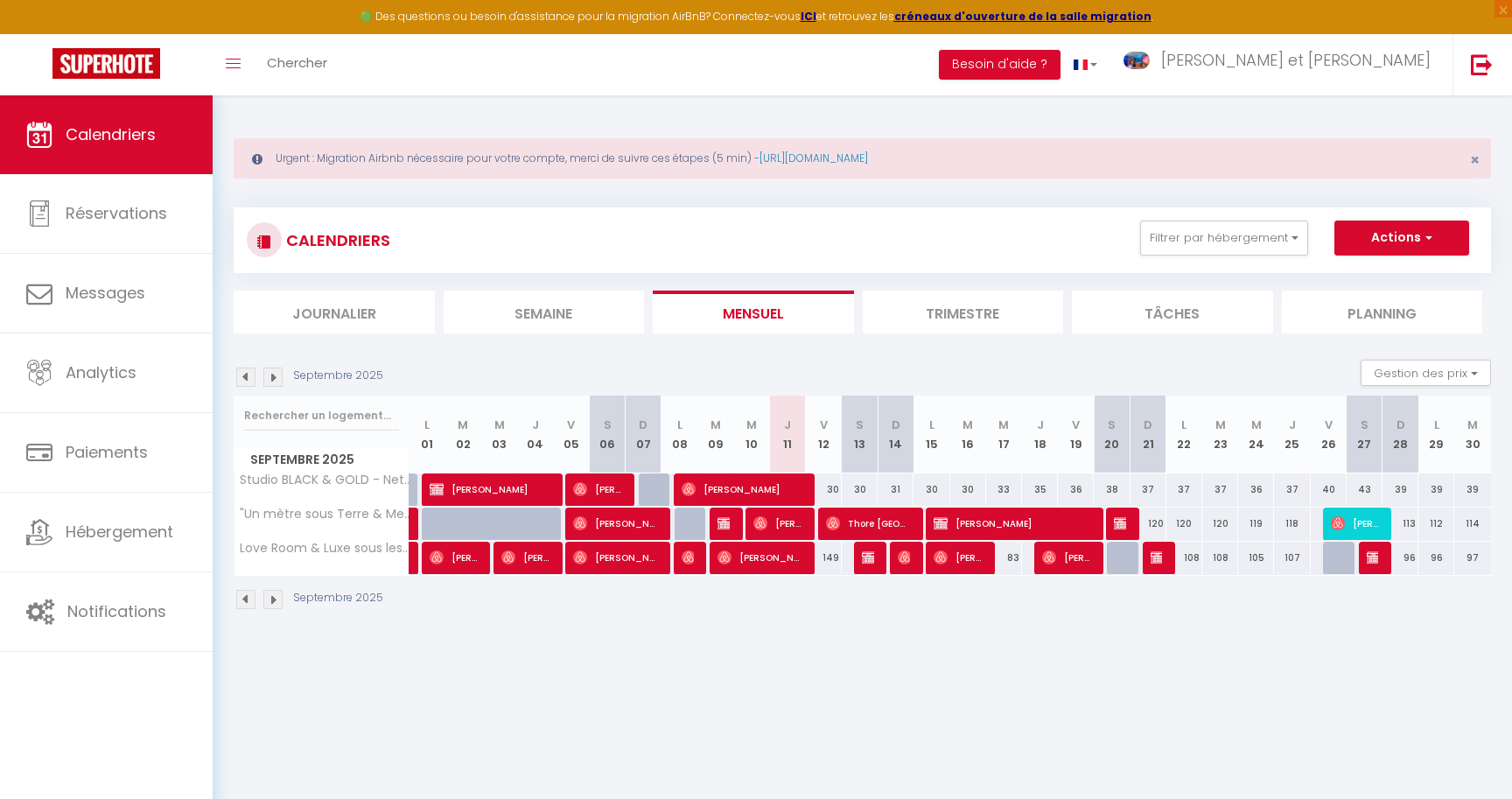
click at [760, 488] on span "[PERSON_NAME]" at bounding box center [741, 489] width 119 height 33
select select "OK"
select select "0"
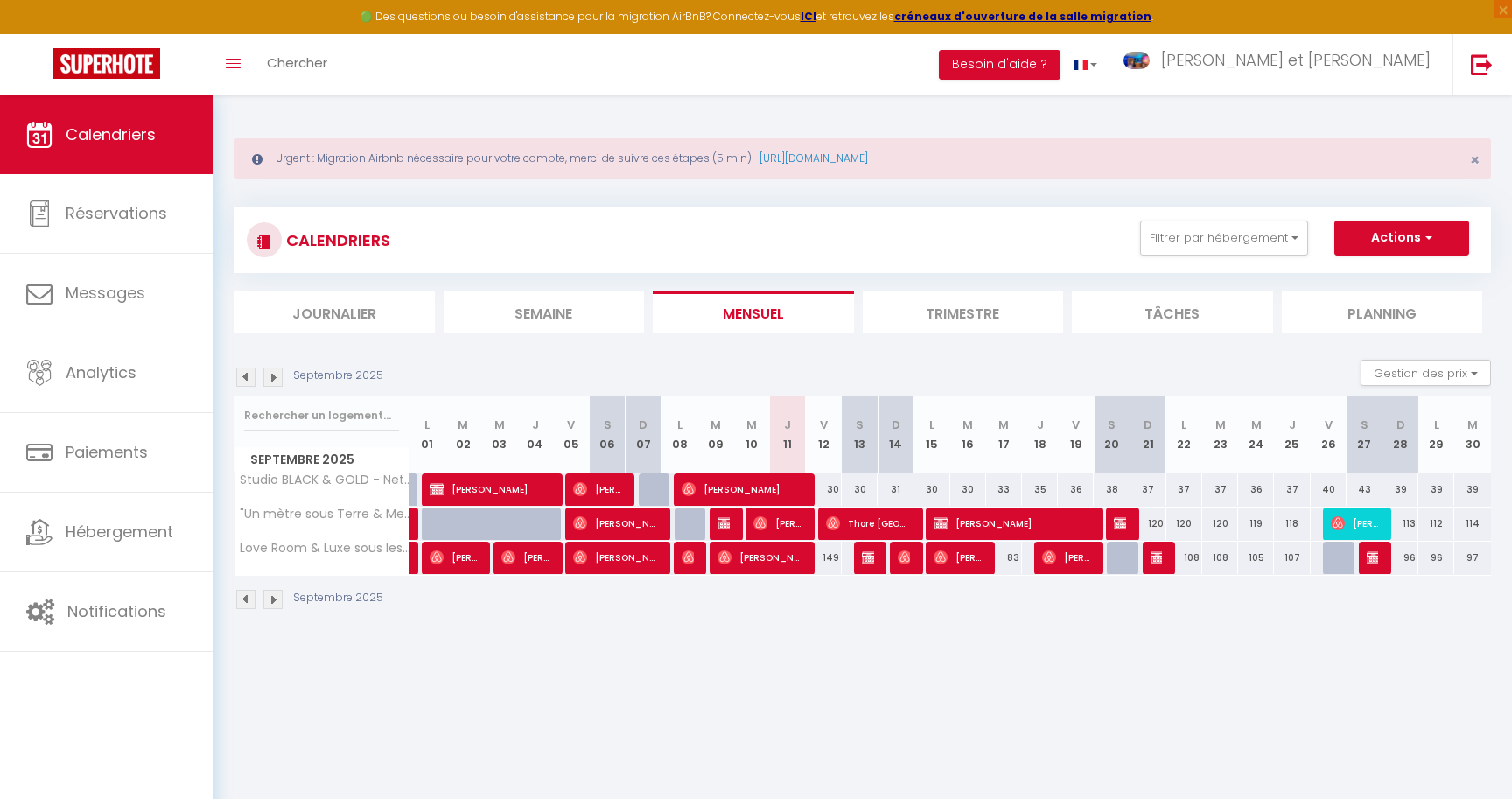
select select "1"
select select
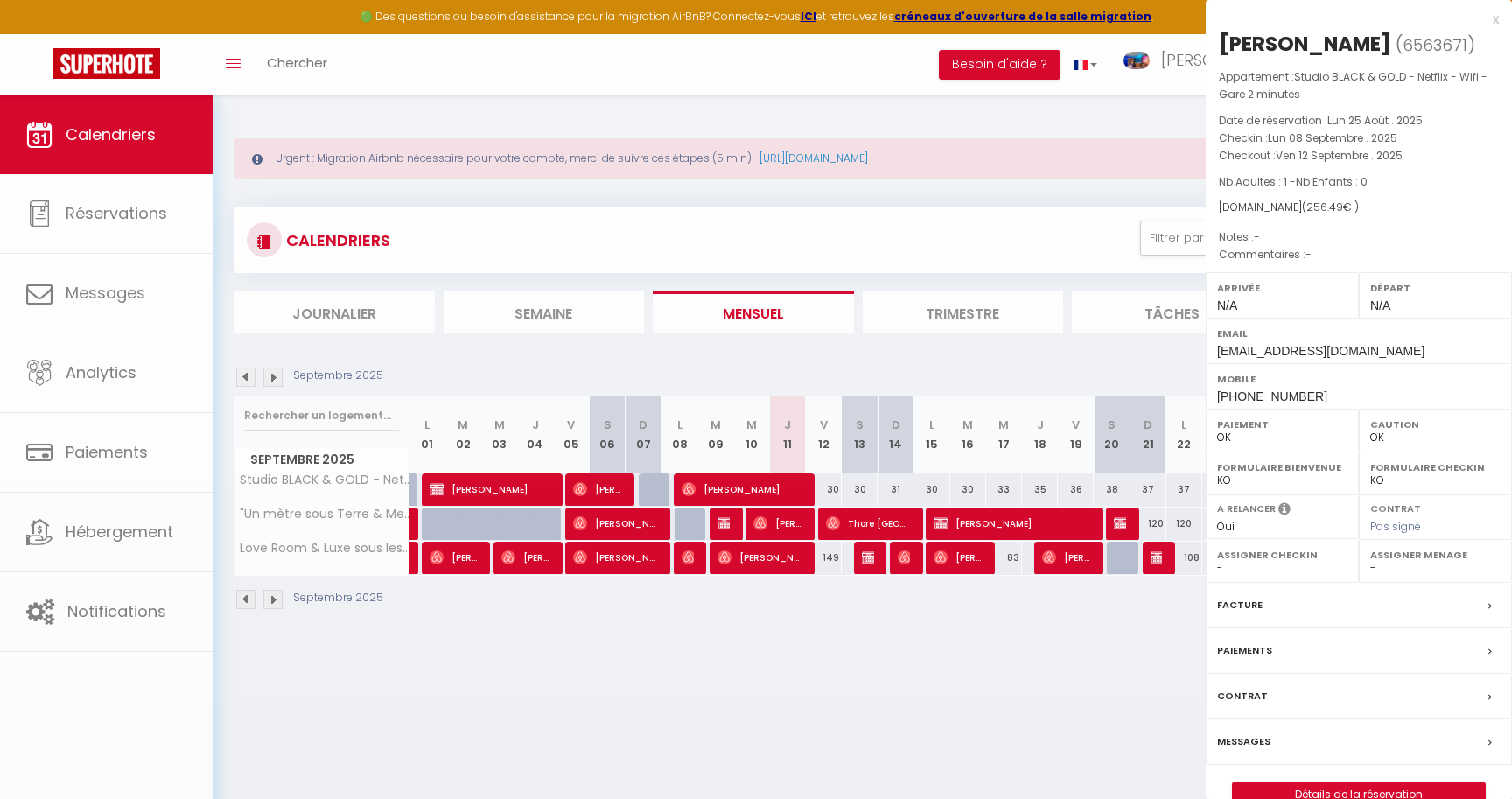
select select "20535"
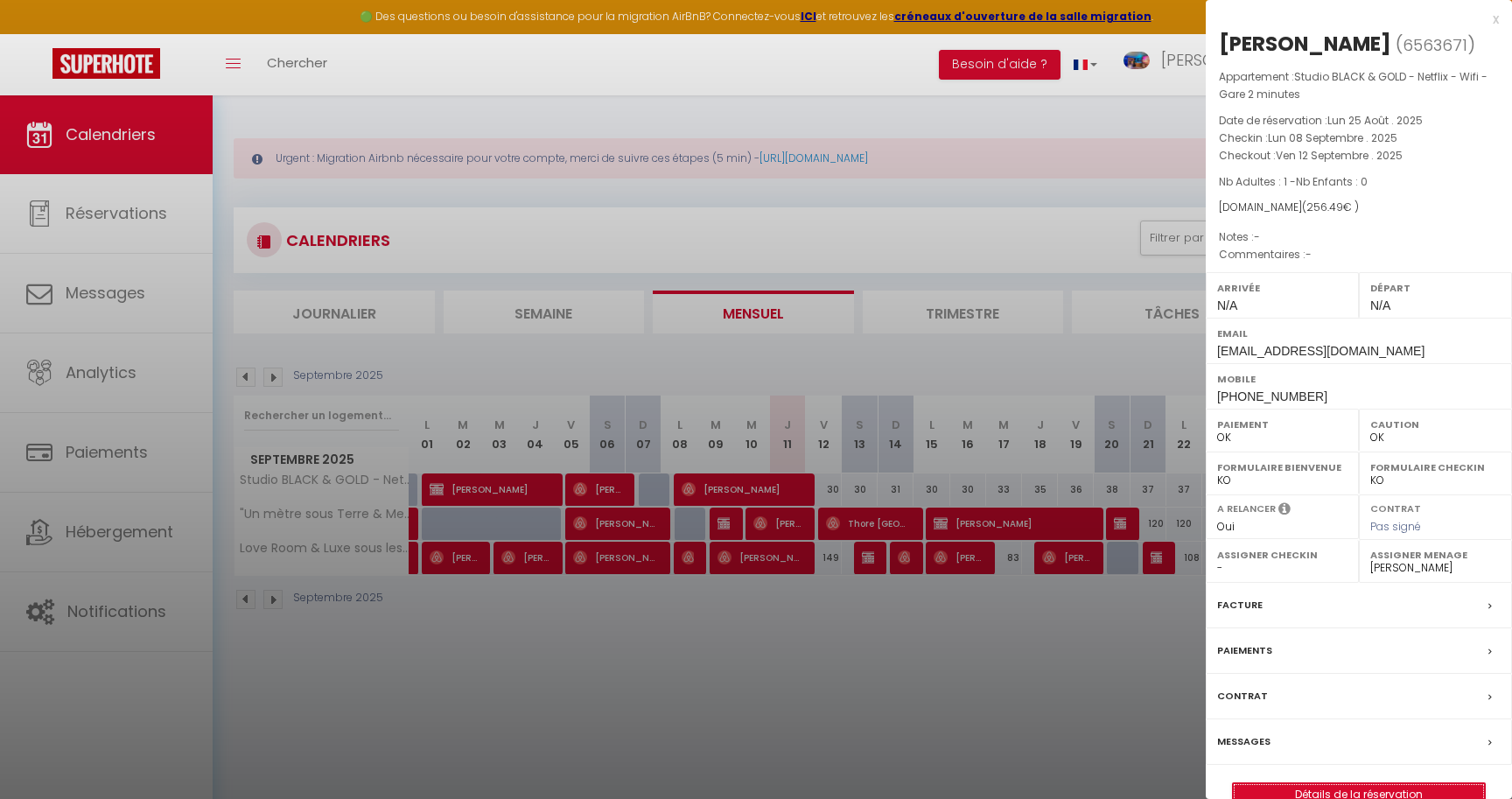
click at [1288, 788] on link "Détails de la réservation" at bounding box center [1358, 794] width 252 height 23
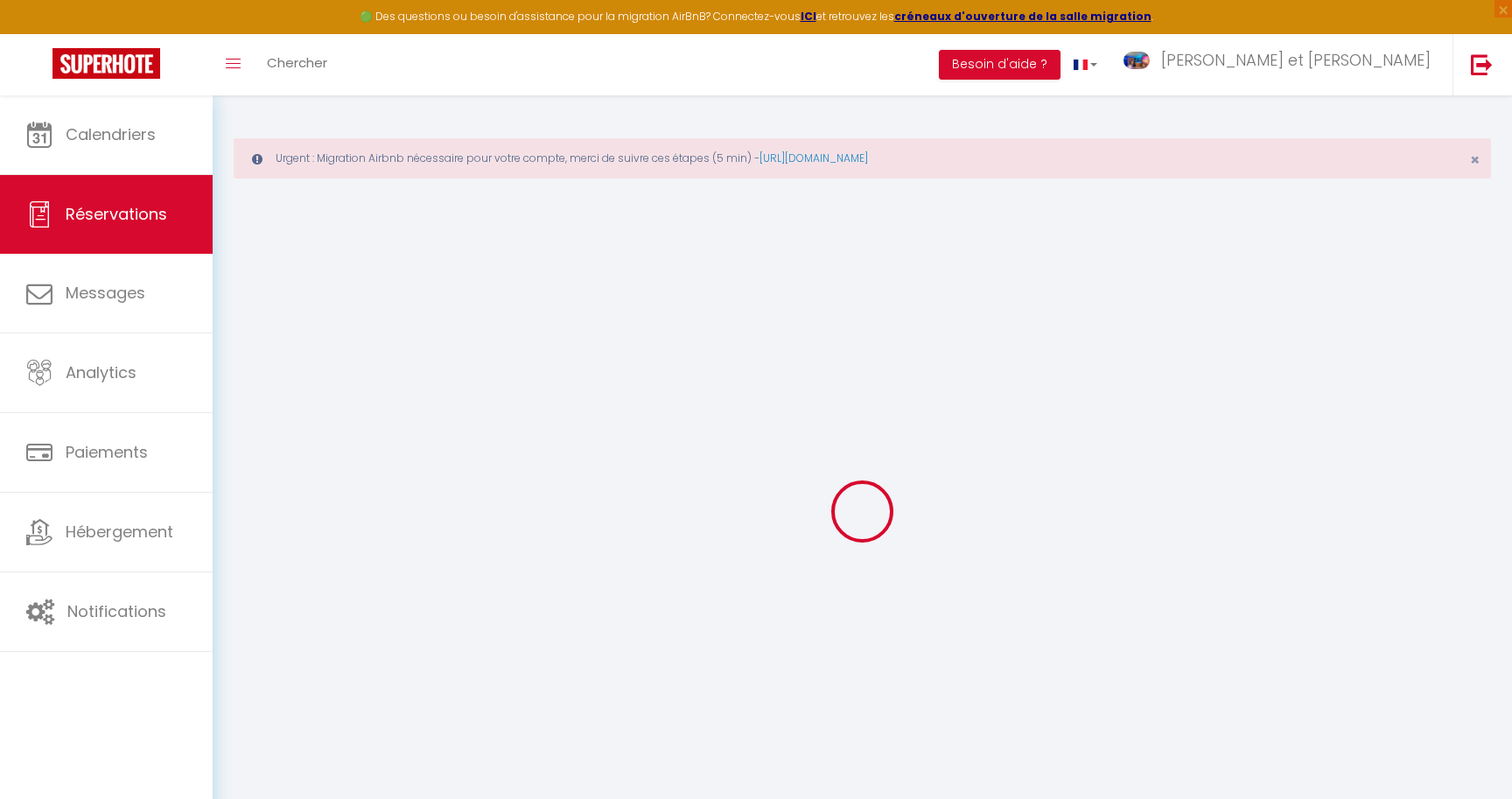
type input "Mattéo"
type input "Beyssac"
type input "[EMAIL_ADDRESS][DOMAIN_NAME]"
type input "[PHONE_NUMBER]"
select select
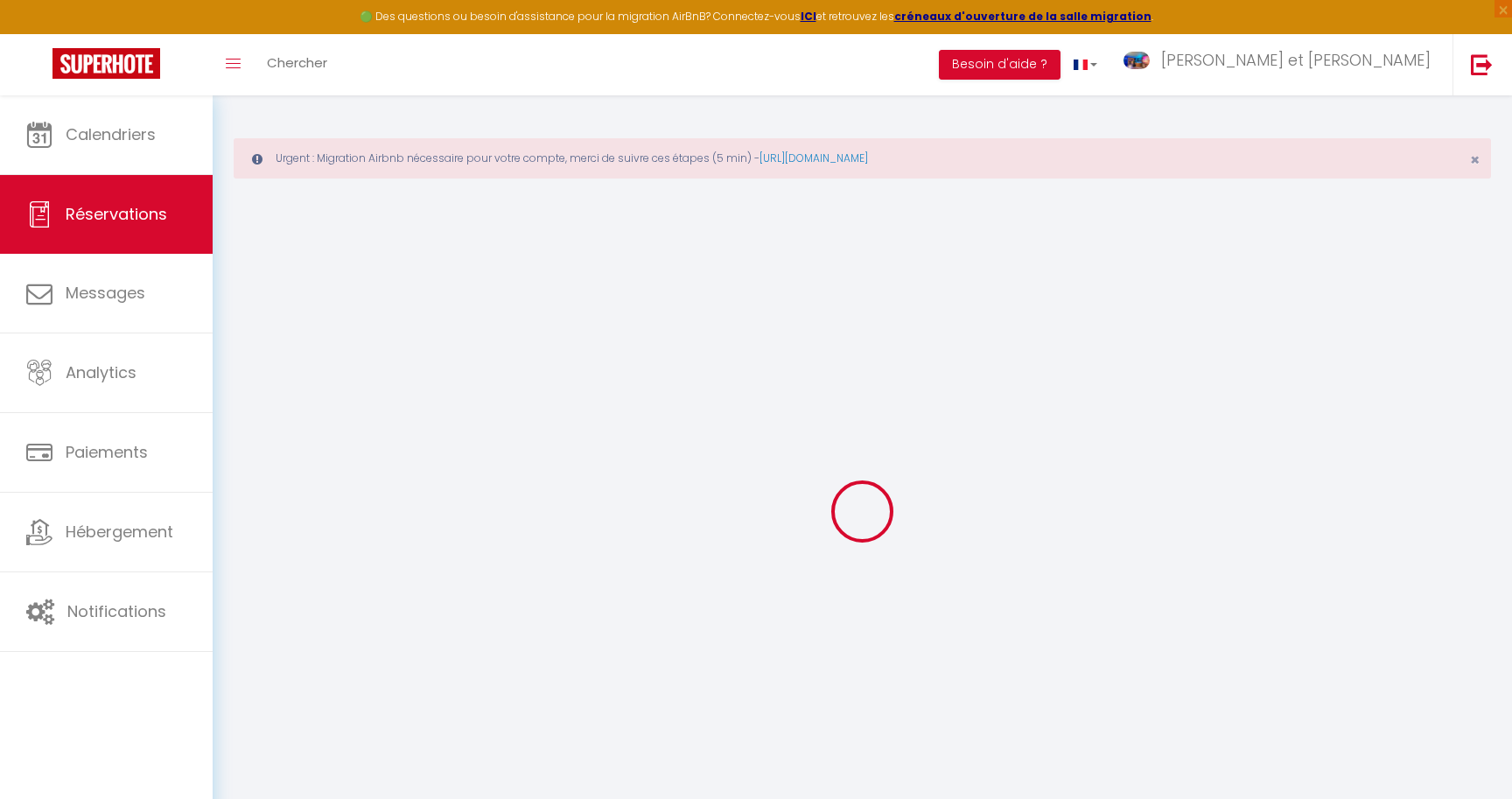
type input "37.2"
select select "41731"
select select "1"
select select
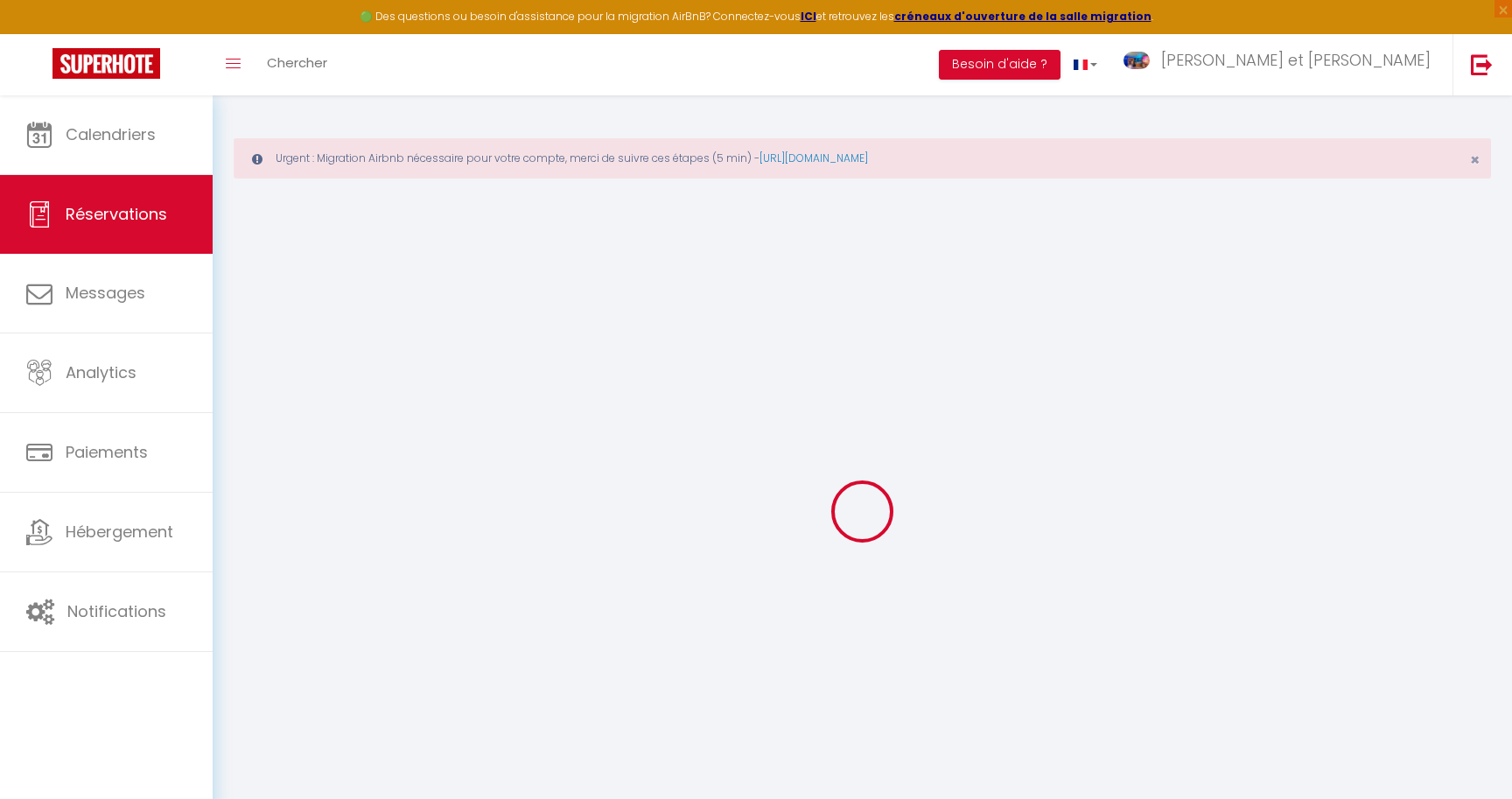
type input "1"
select select "12"
select select
type input "193"
checkbox input "false"
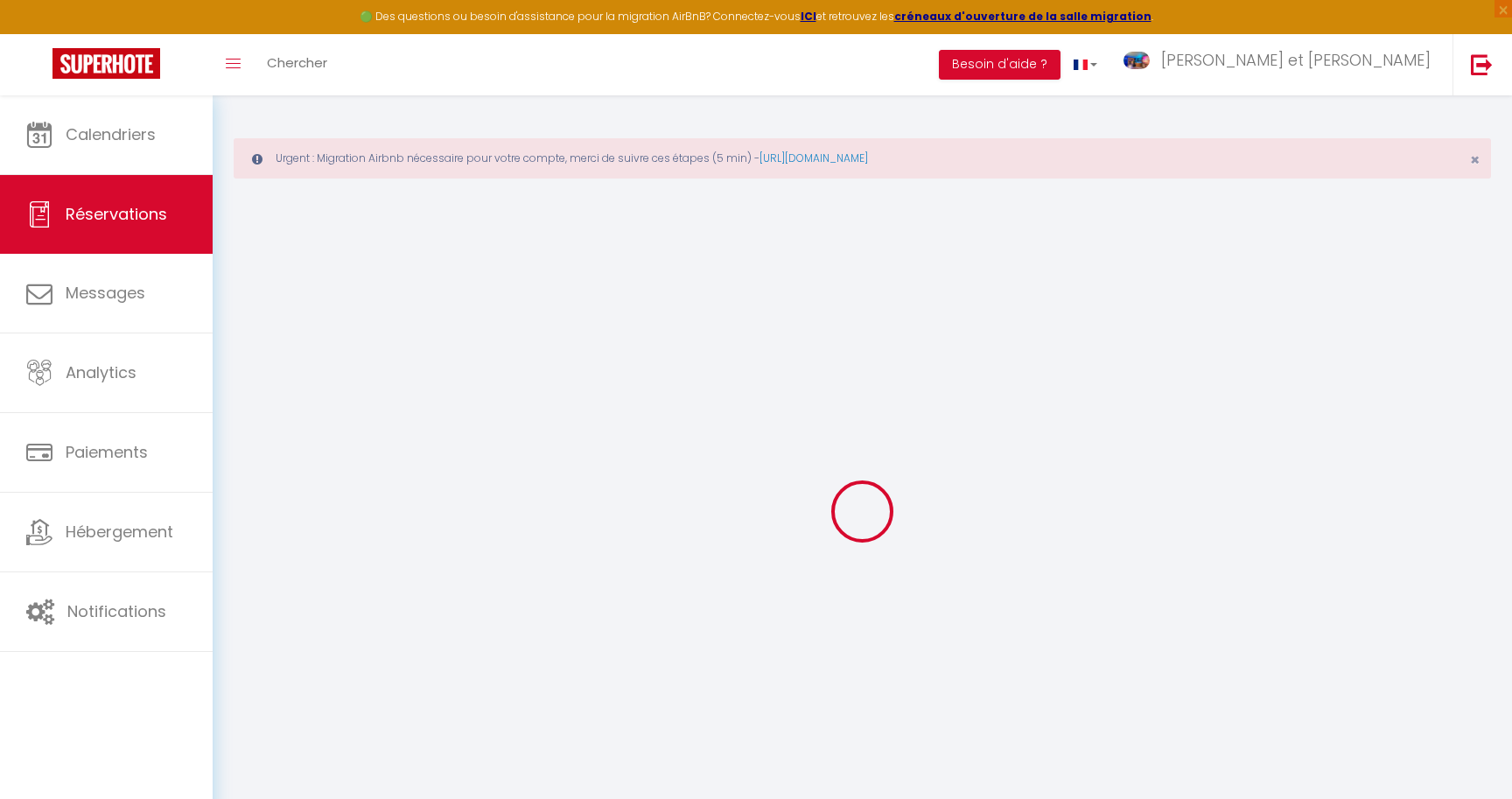
type input "0"
select select "1"
type input "0"
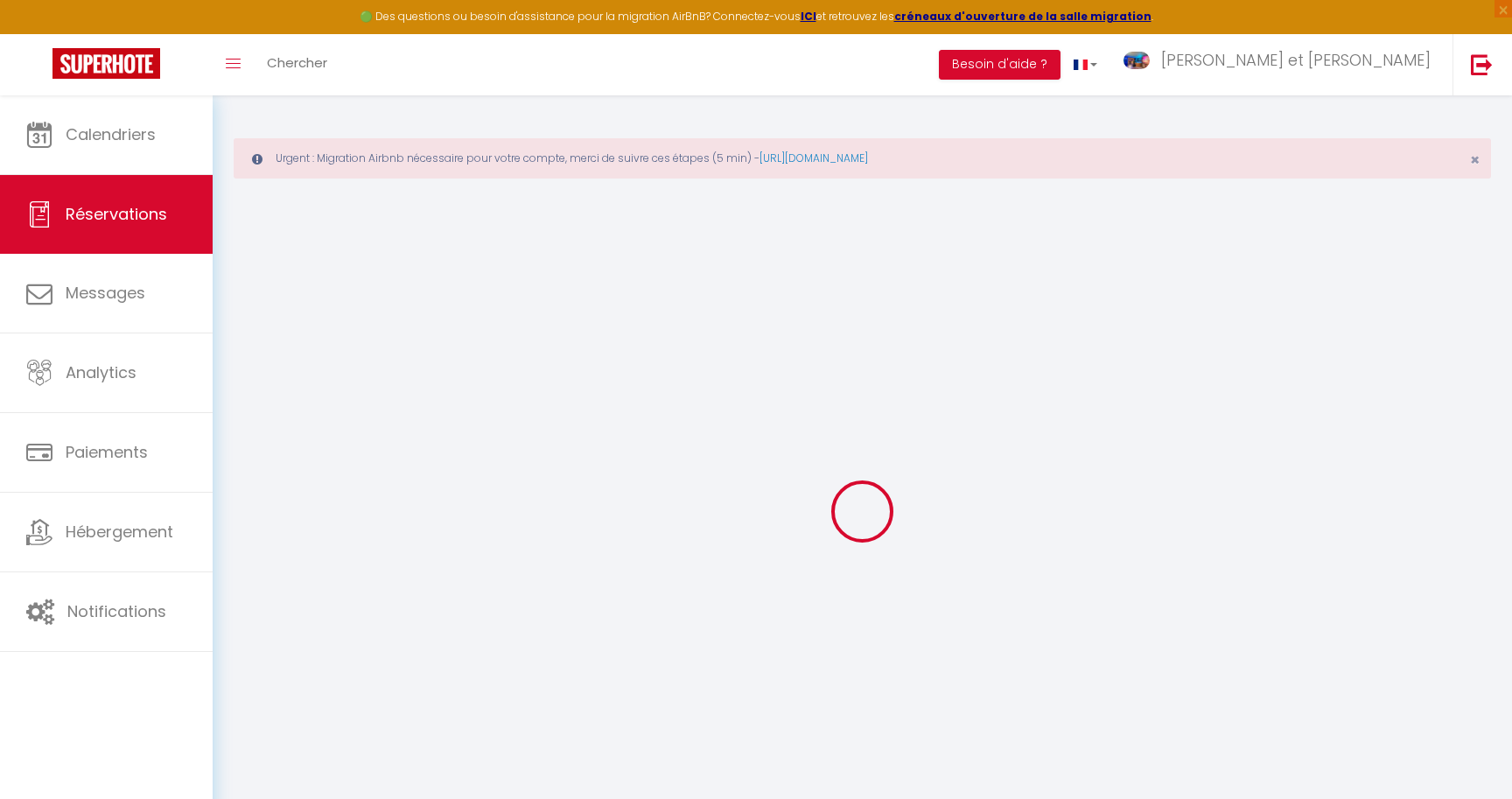
select select
select select "15"
checkbox input "false"
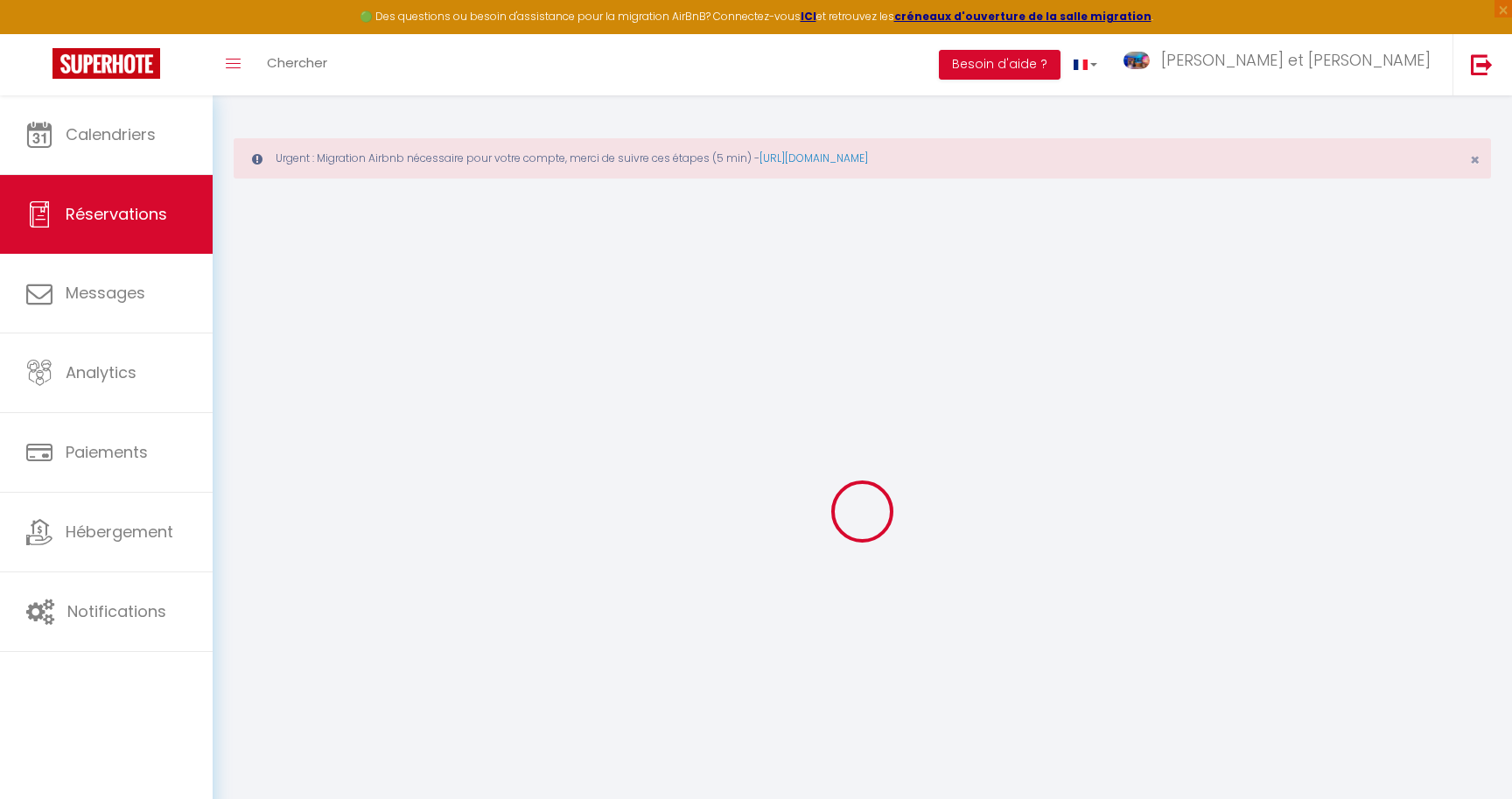
select select
checkbox input "false"
select select
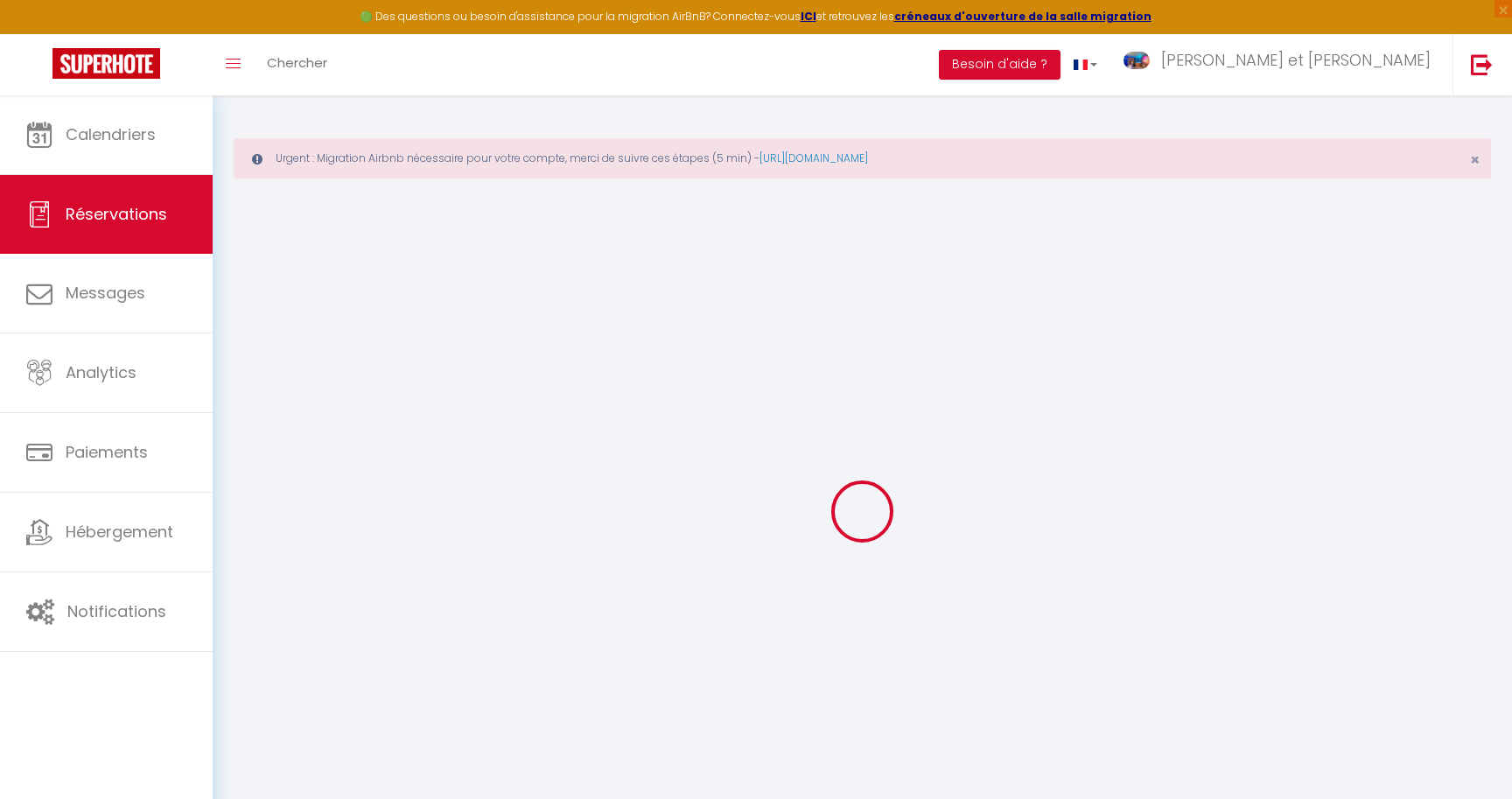
select select
checkbox input "false"
select select
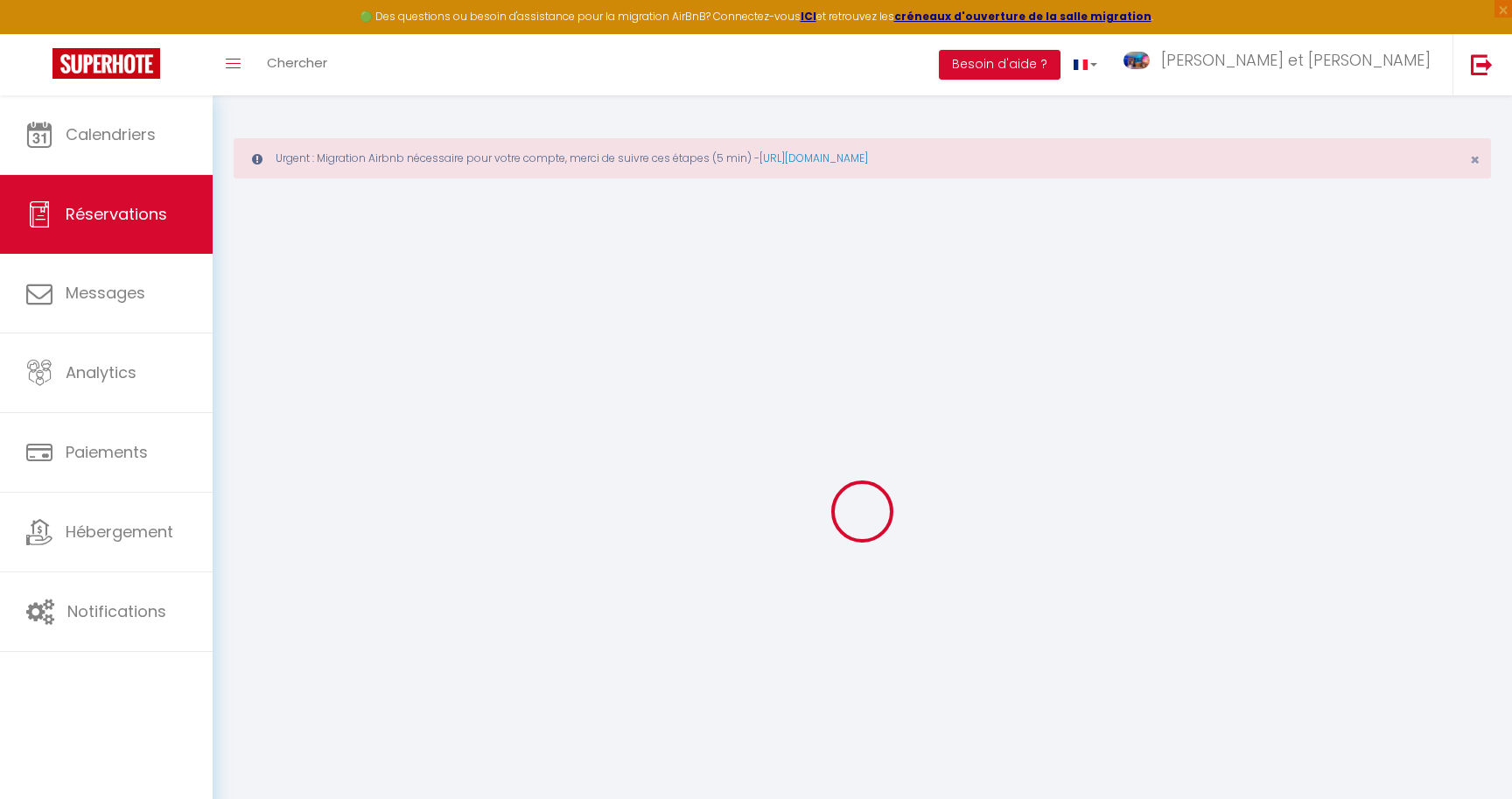
select select
checkbox input "false"
select select
type input "55"
type input "8.49"
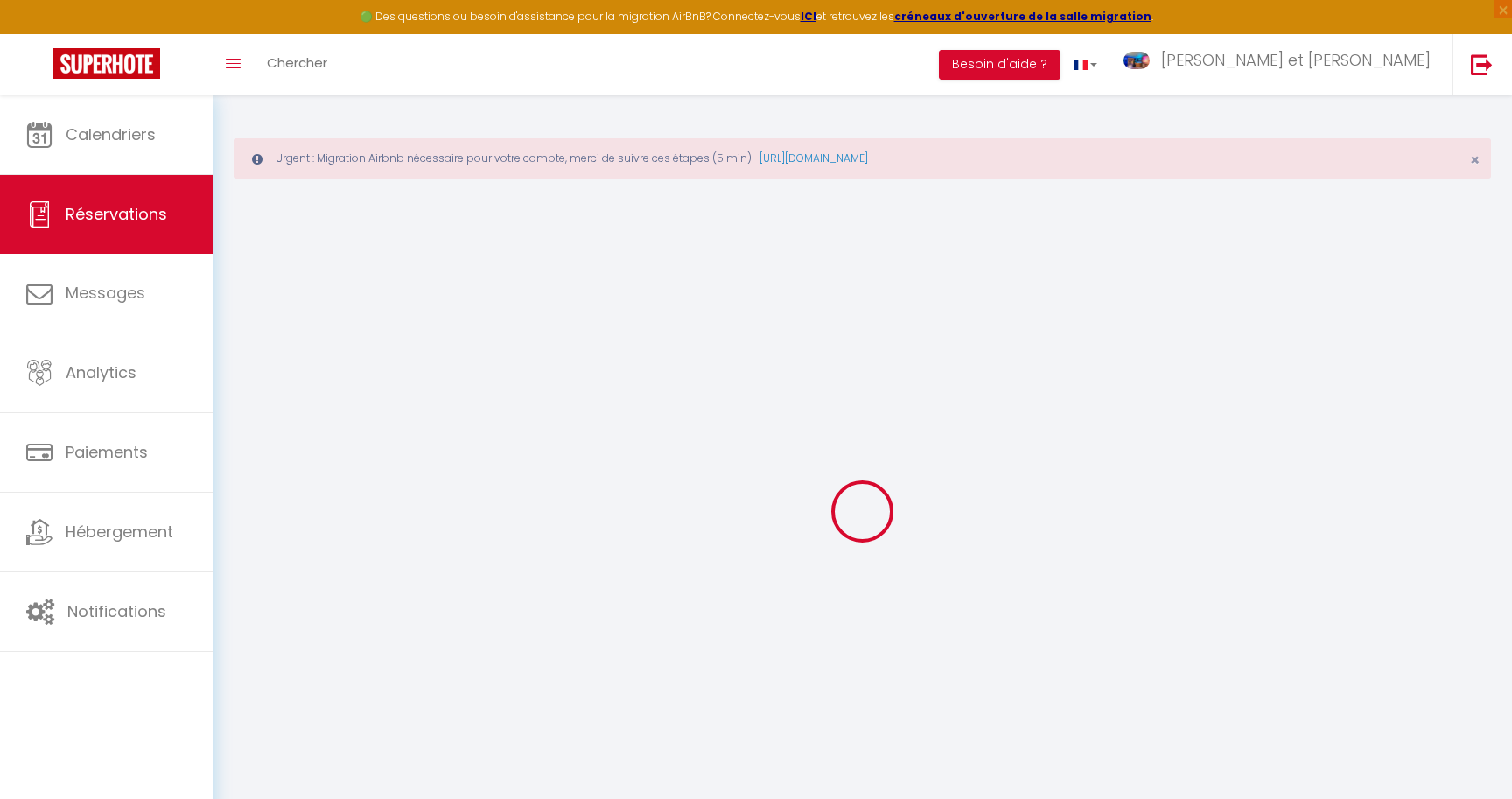
select select
checkbox input "false"
select select
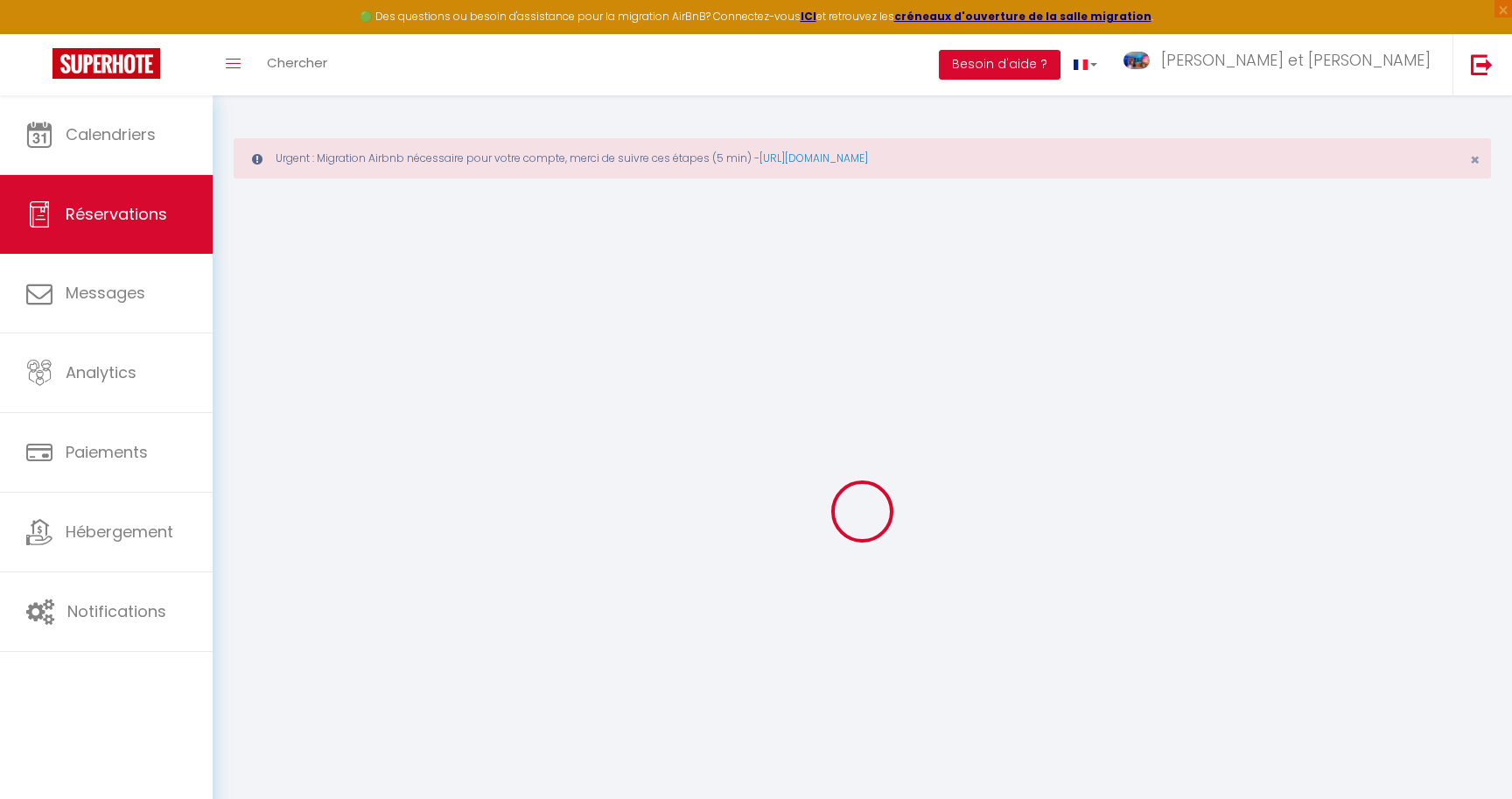
checkbox input "false"
select select
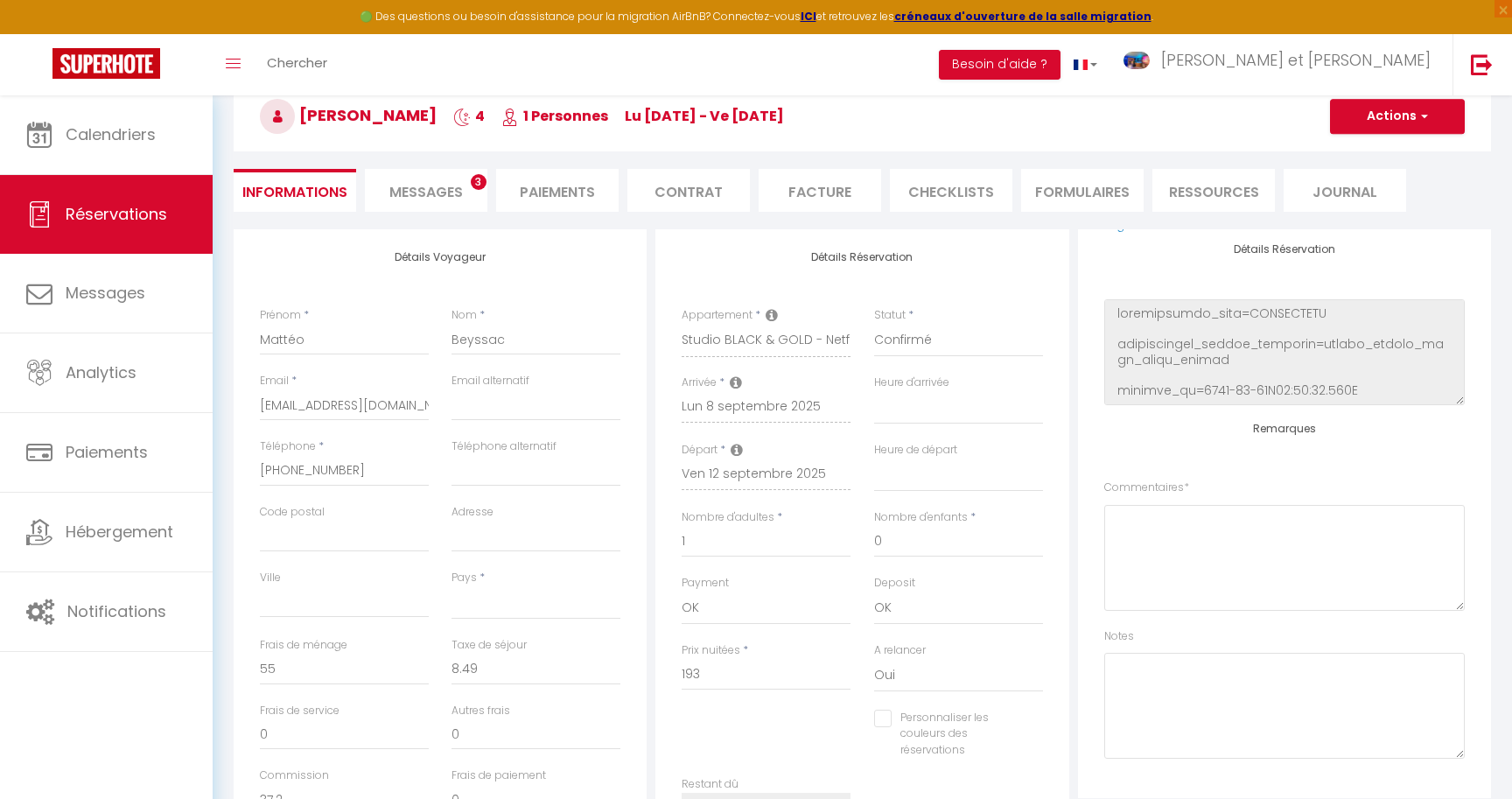
scroll to position [173, 0]
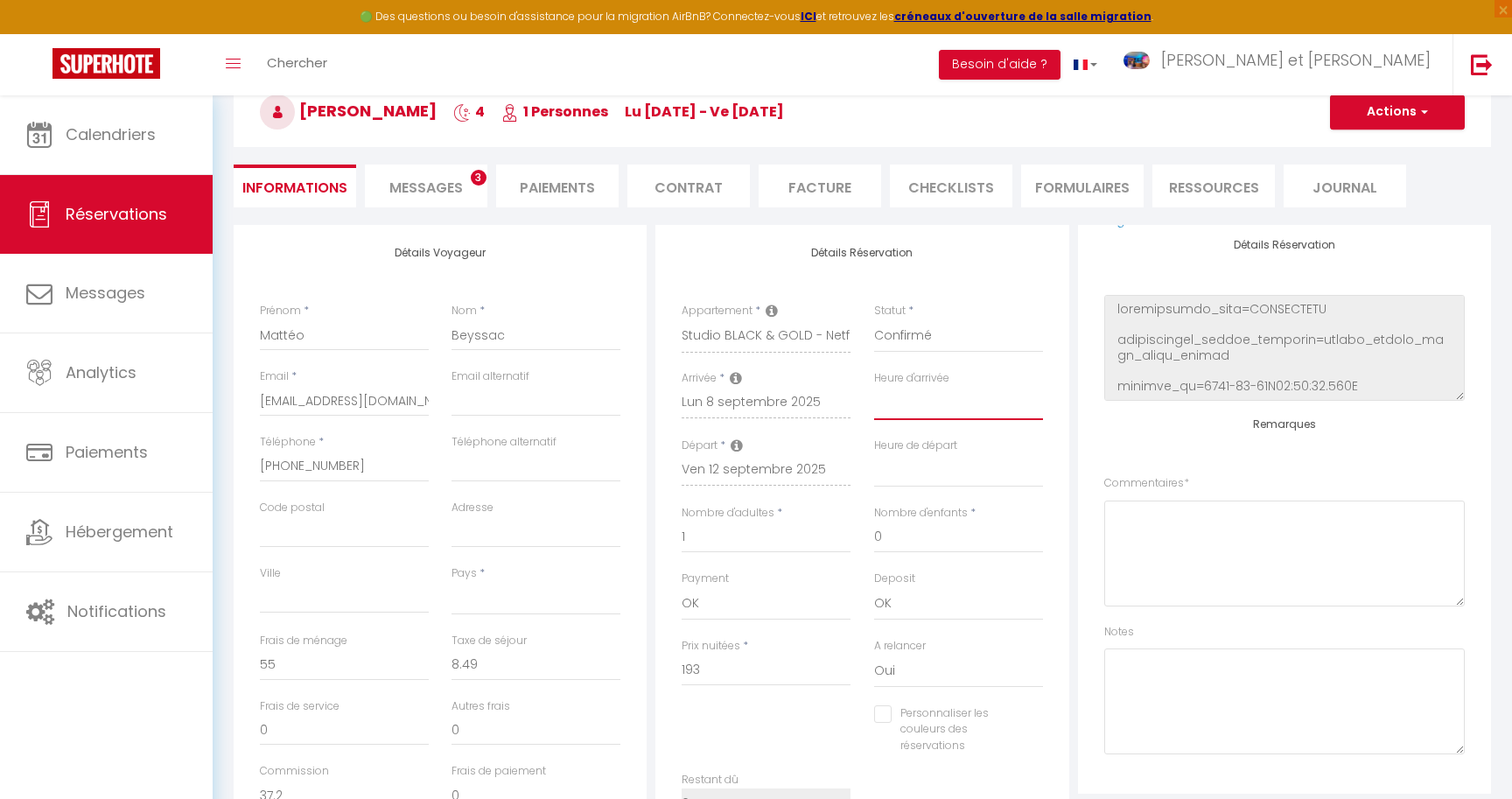
click at [874, 387] on select "00:00 00:30 01:00 01:30 02:00 02:30 03:00 03:30 04:00 04:30 05:00 05:30 06:00 0…" at bounding box center [959, 403] width 168 height 33
select select "18:00"
click option "18:00" at bounding box center [0, 0] width 0 height 0
select select
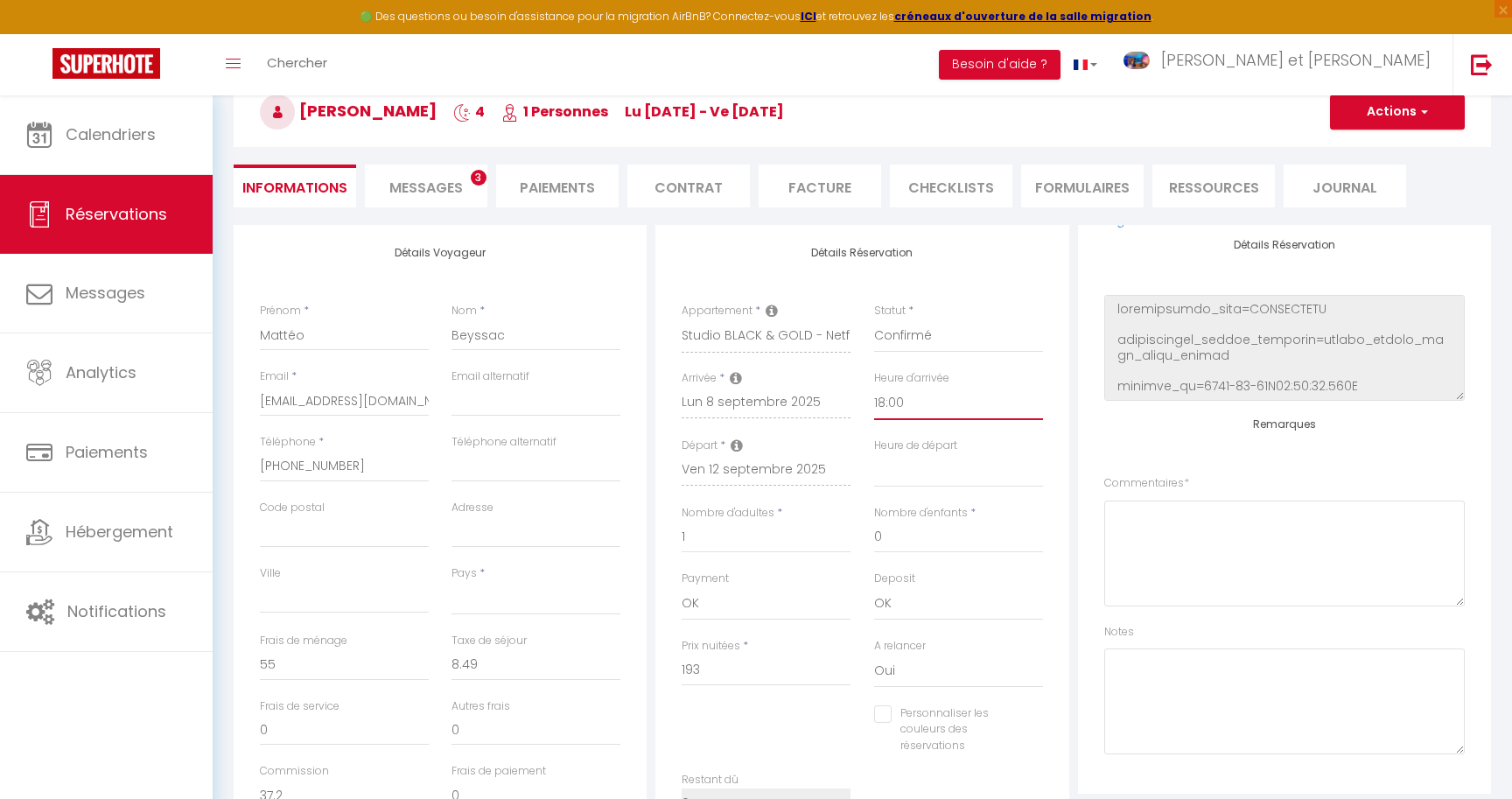
checkbox input "false"
select select "10:00"
click option "10:00" at bounding box center [0, 0] width 0 height 0
select select
checkbox input "false"
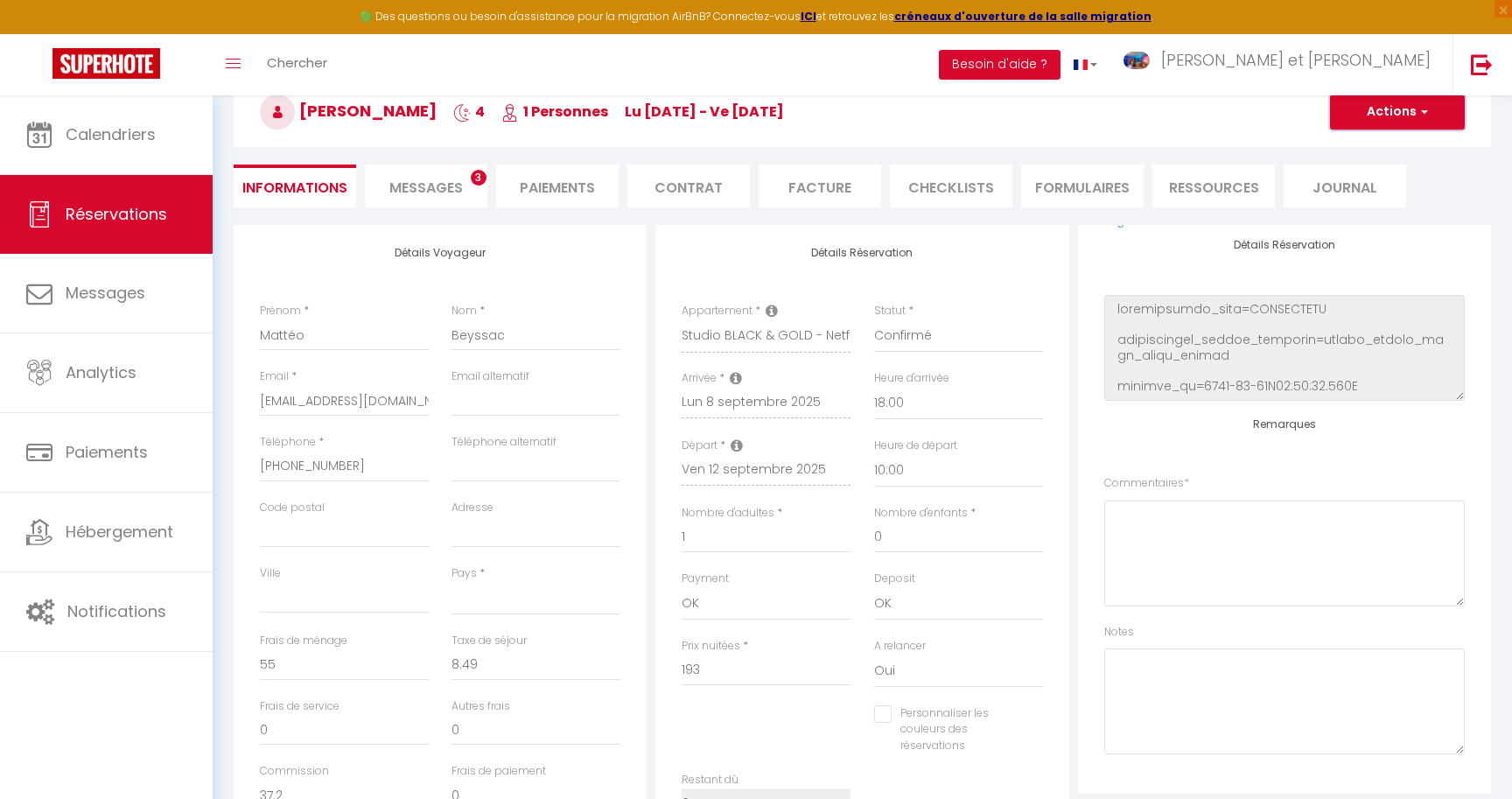
click at [1396, 121] on button "Actions" at bounding box center [1397, 112] width 135 height 35
click at [1363, 153] on link "Enregistrer" at bounding box center [1379, 150] width 138 height 23
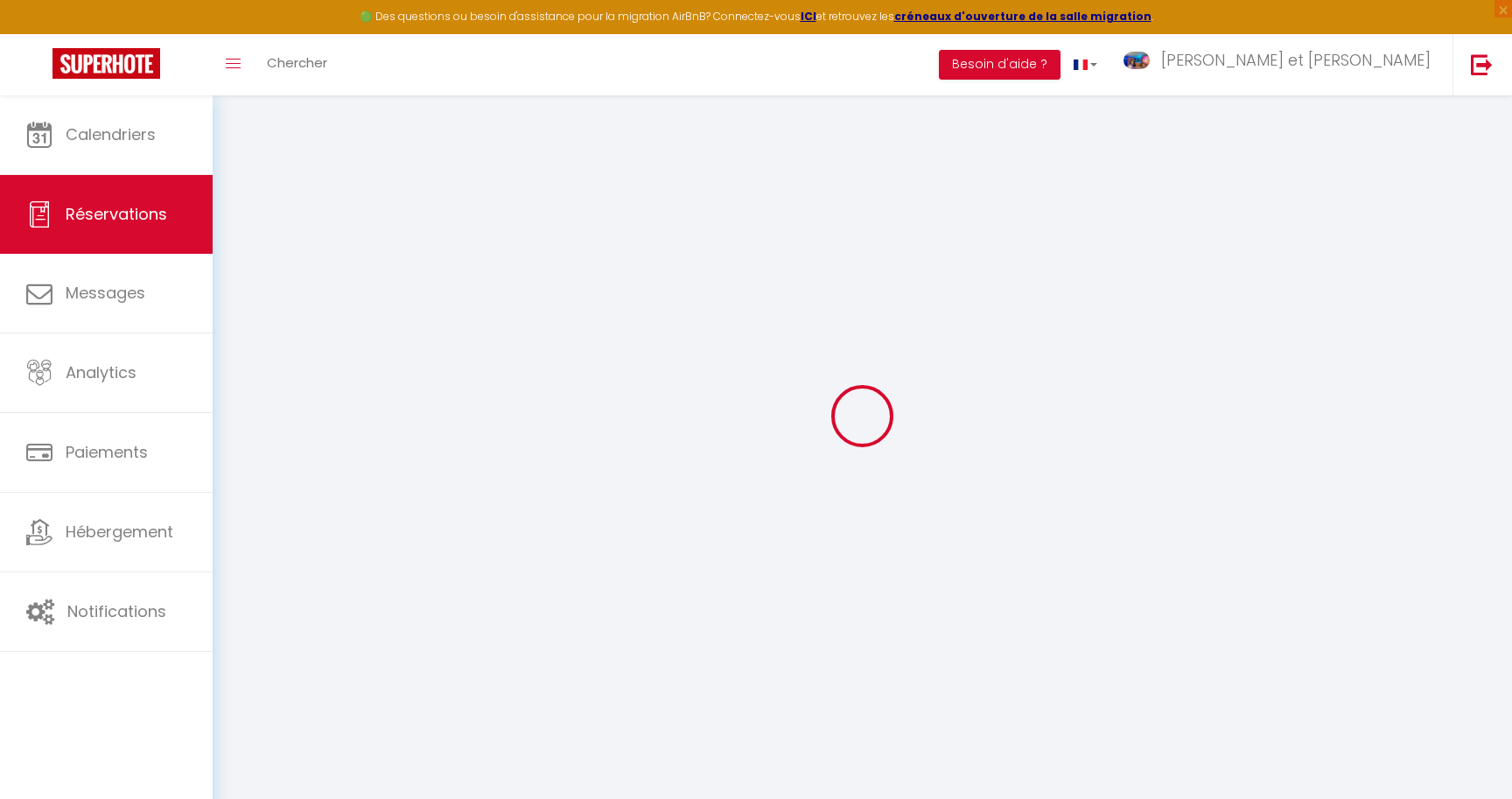
select select "not_cancelled"
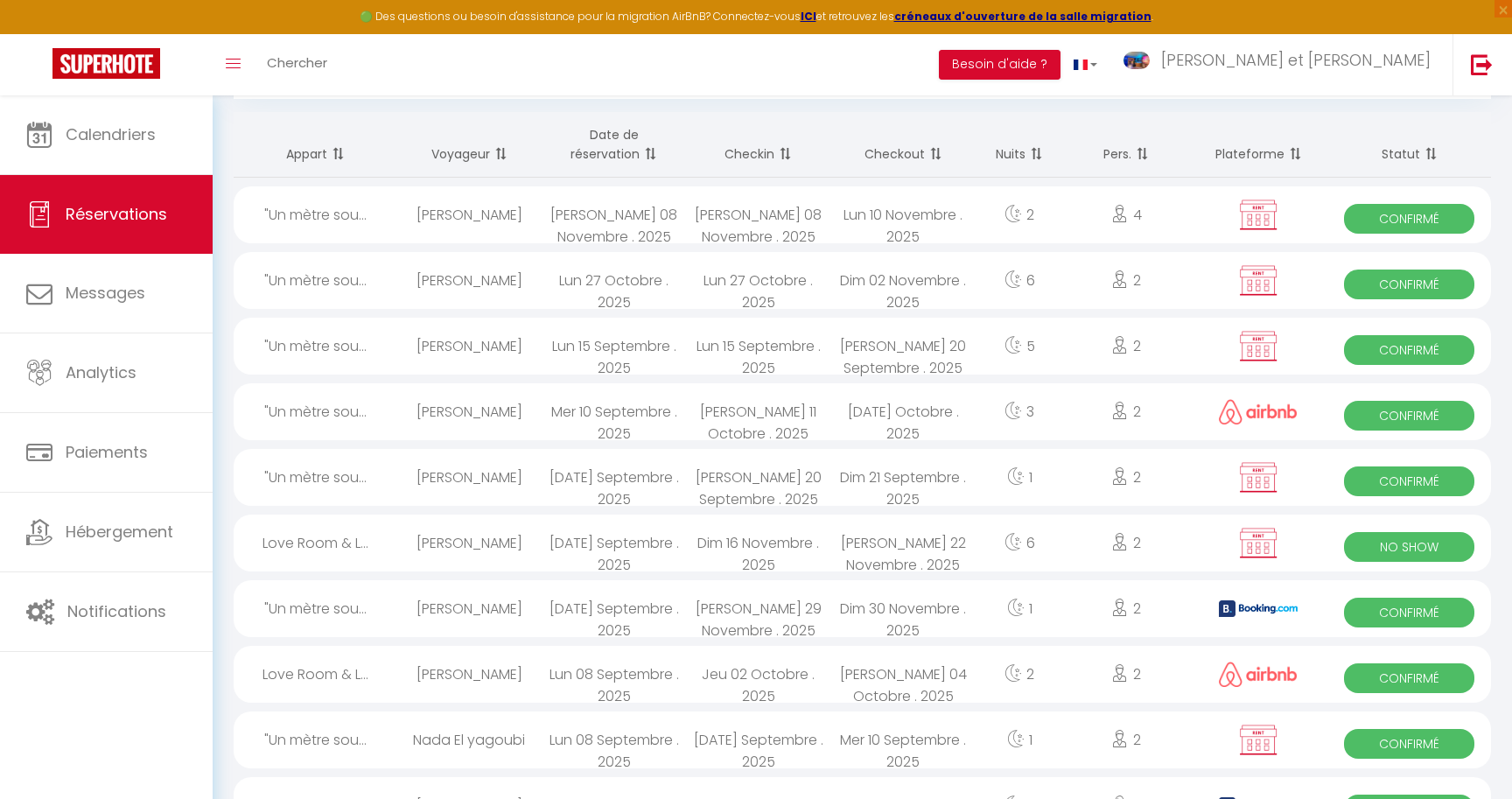
scroll to position [195, 0]
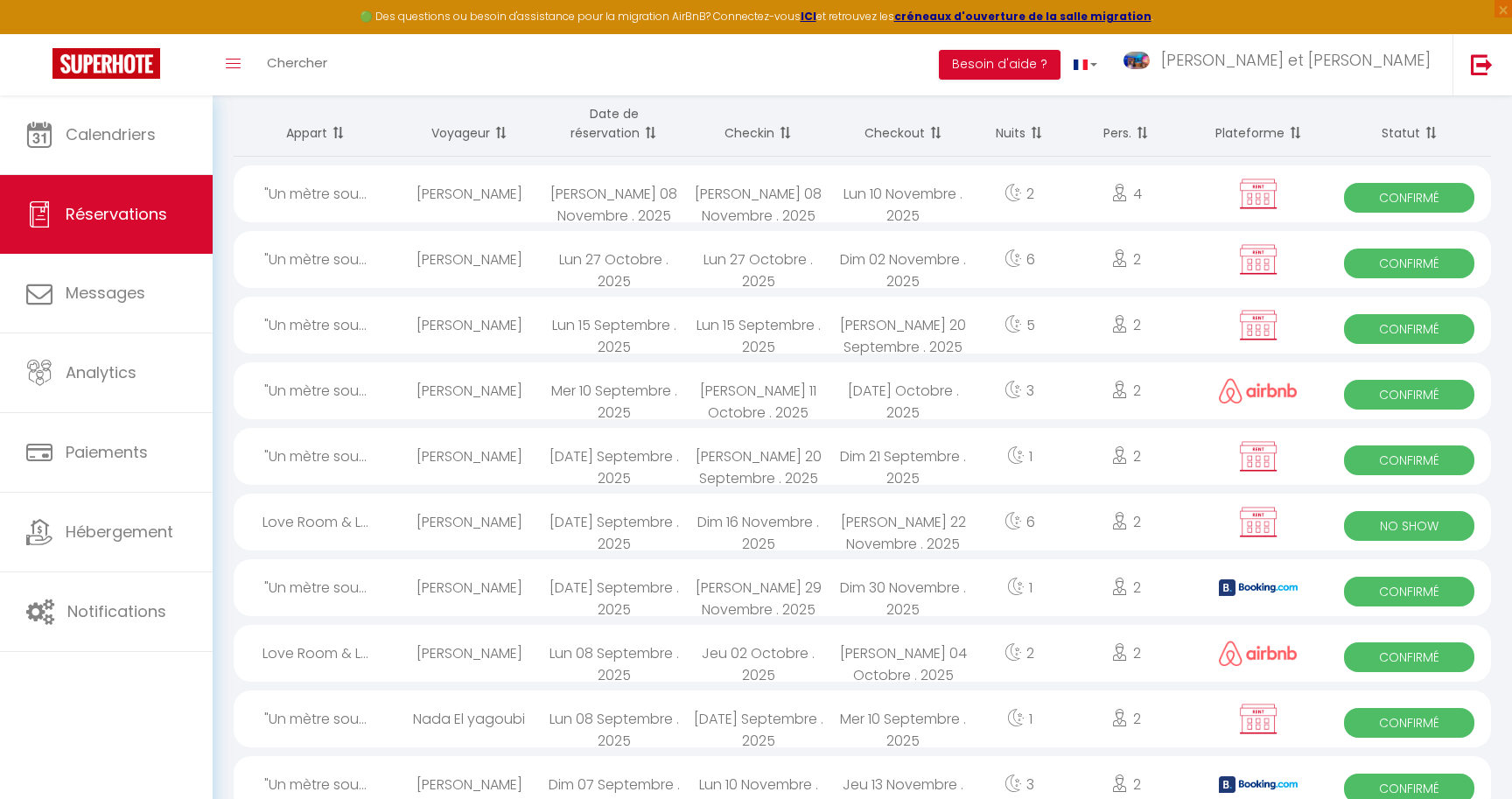
click at [534, 536] on div "[PERSON_NAME]" at bounding box center [469, 522] width 144 height 57
select select "OK"
select select "KO"
select select "0"
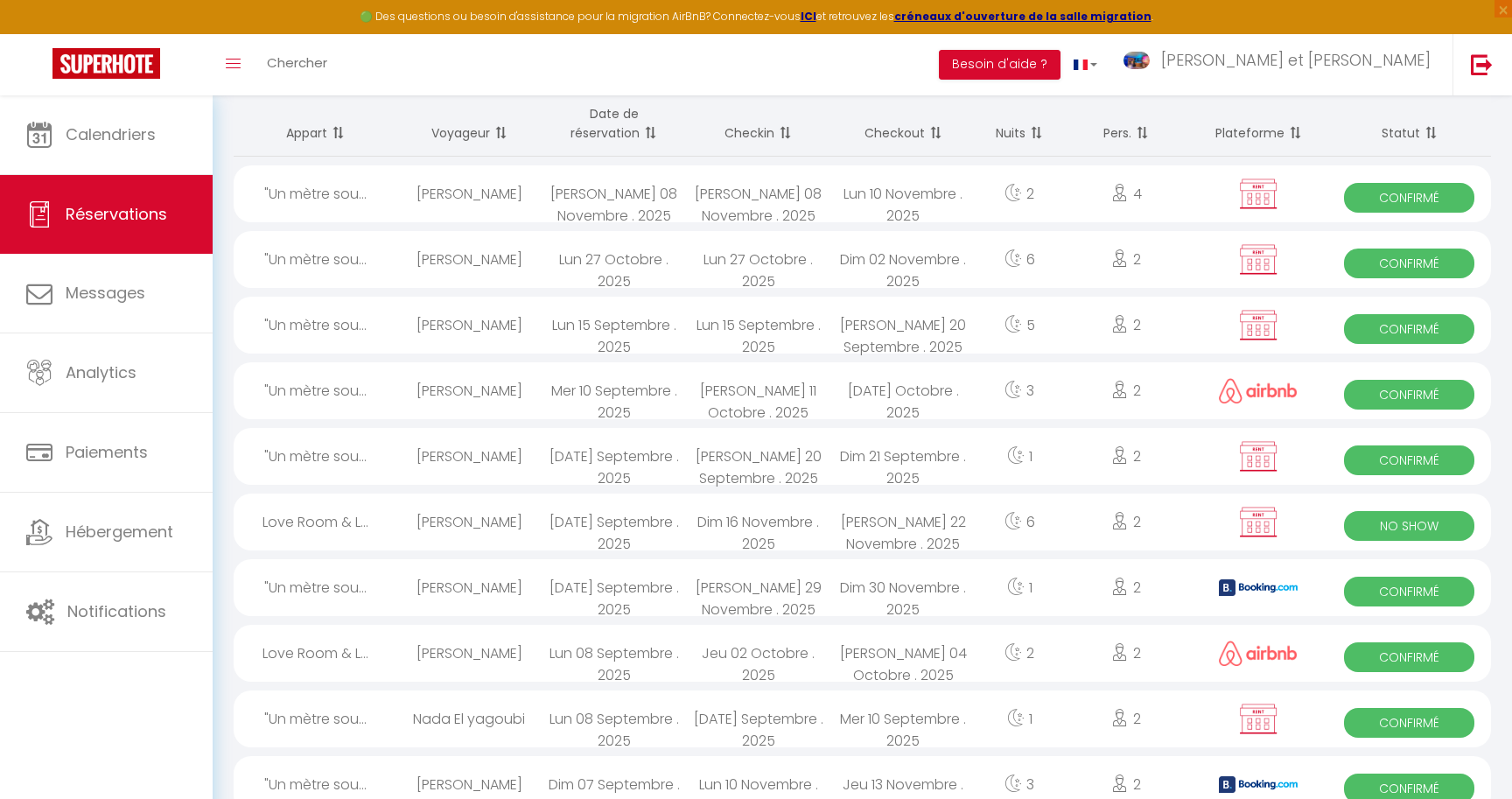
select select "1"
select select
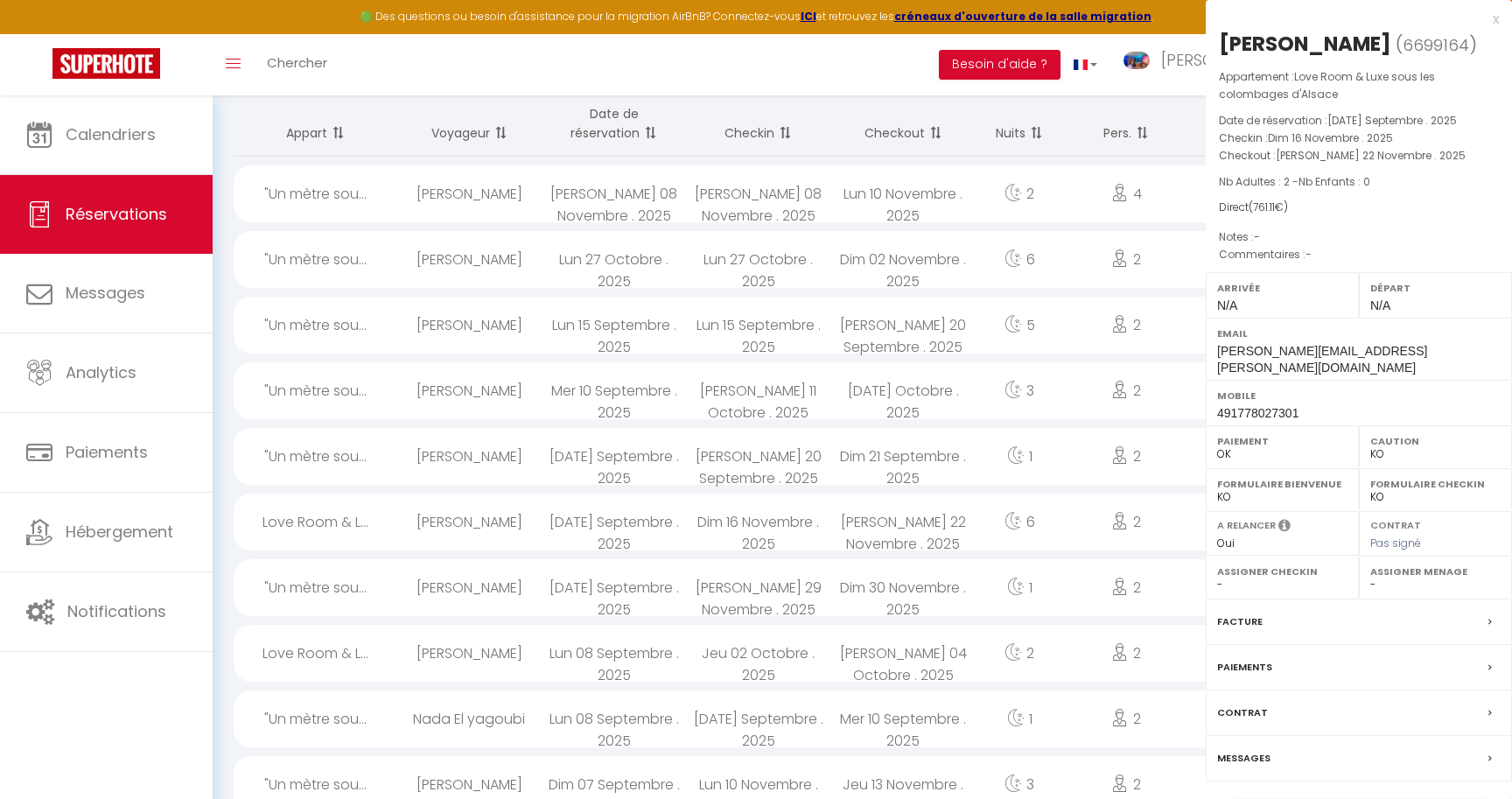
select select "20535"
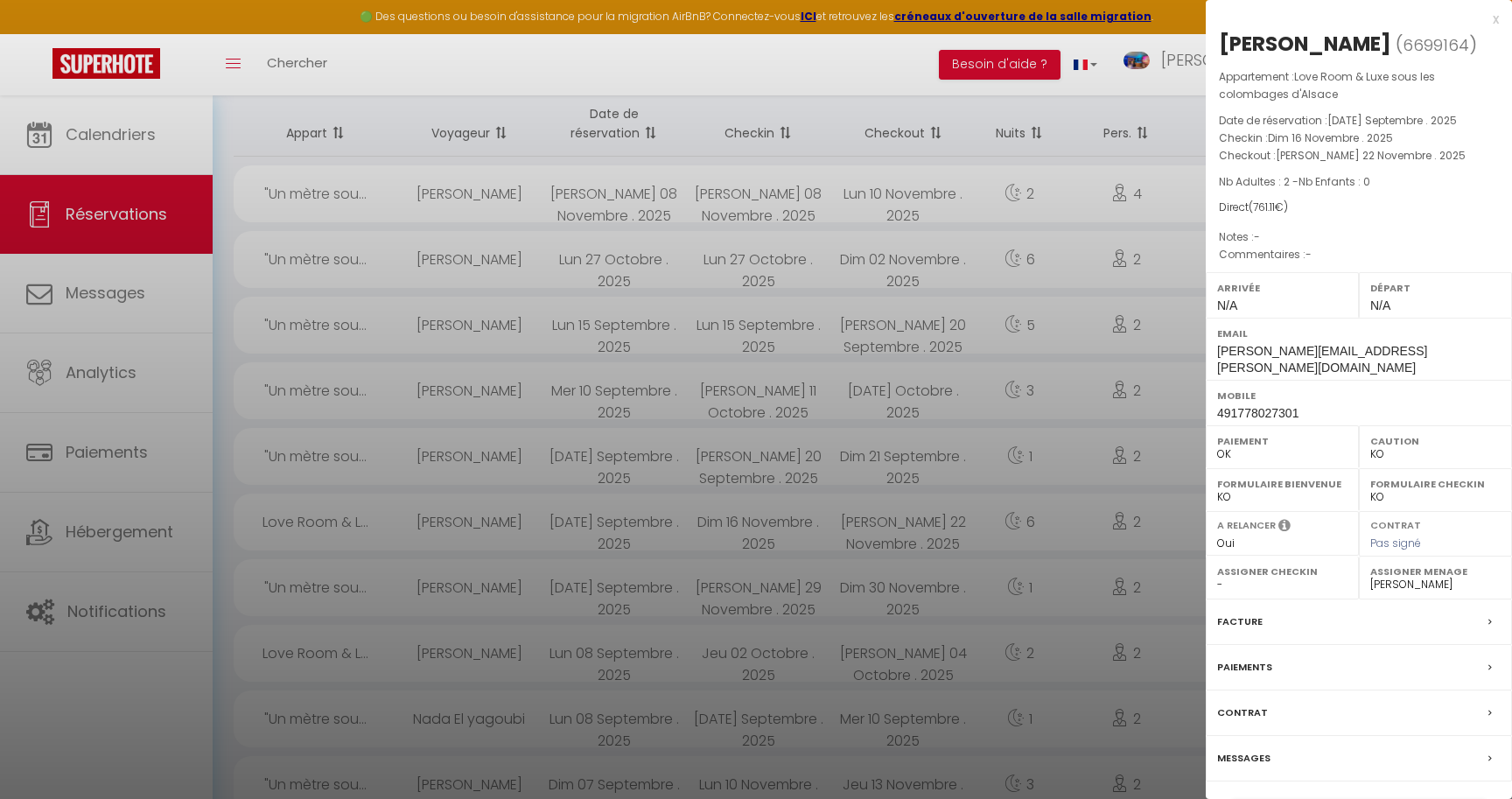
click at [534, 536] on div at bounding box center [756, 400] width 1512 height 799
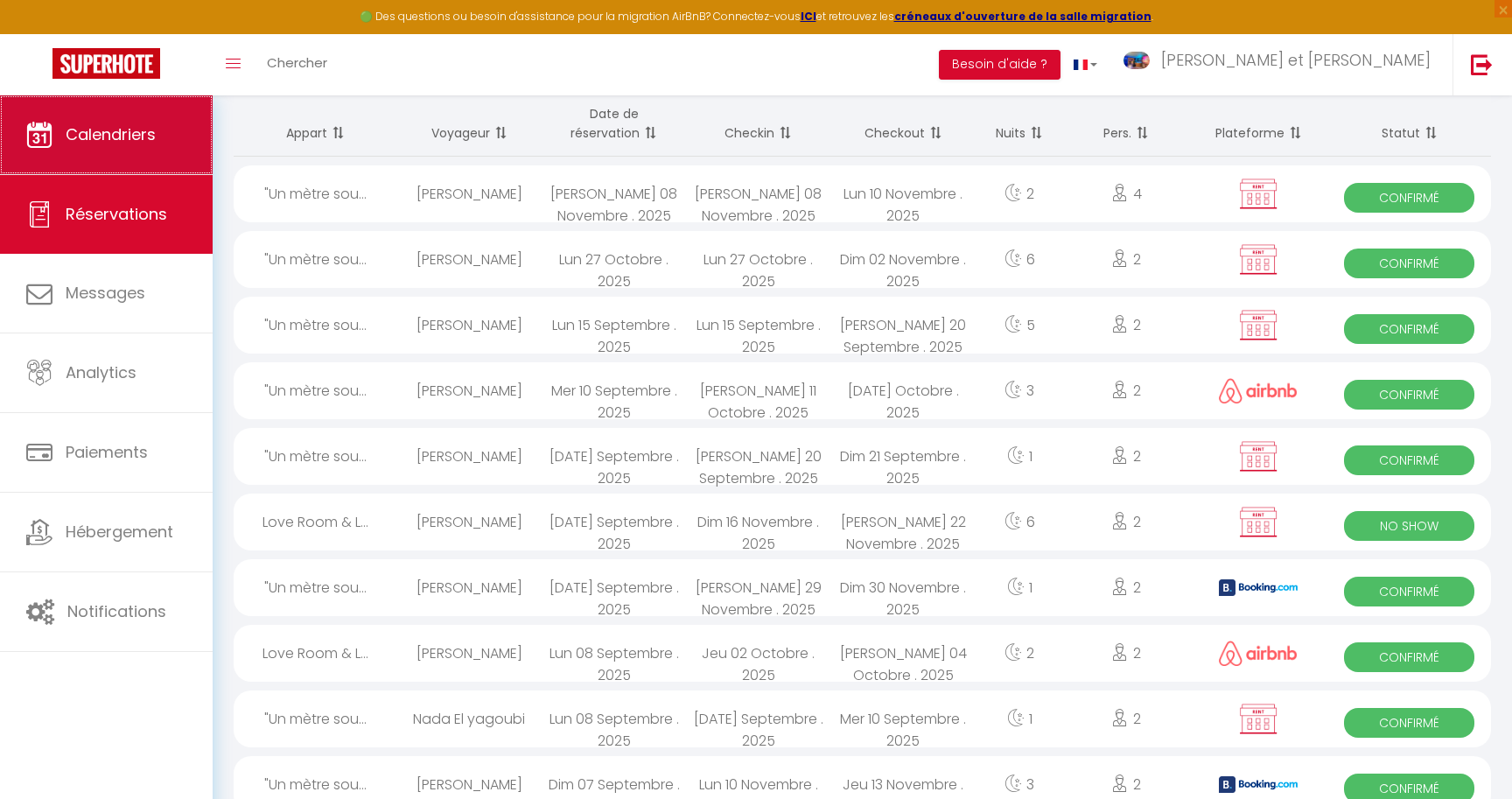
click at [113, 132] on span "Calendriers" at bounding box center [111, 134] width 90 height 22
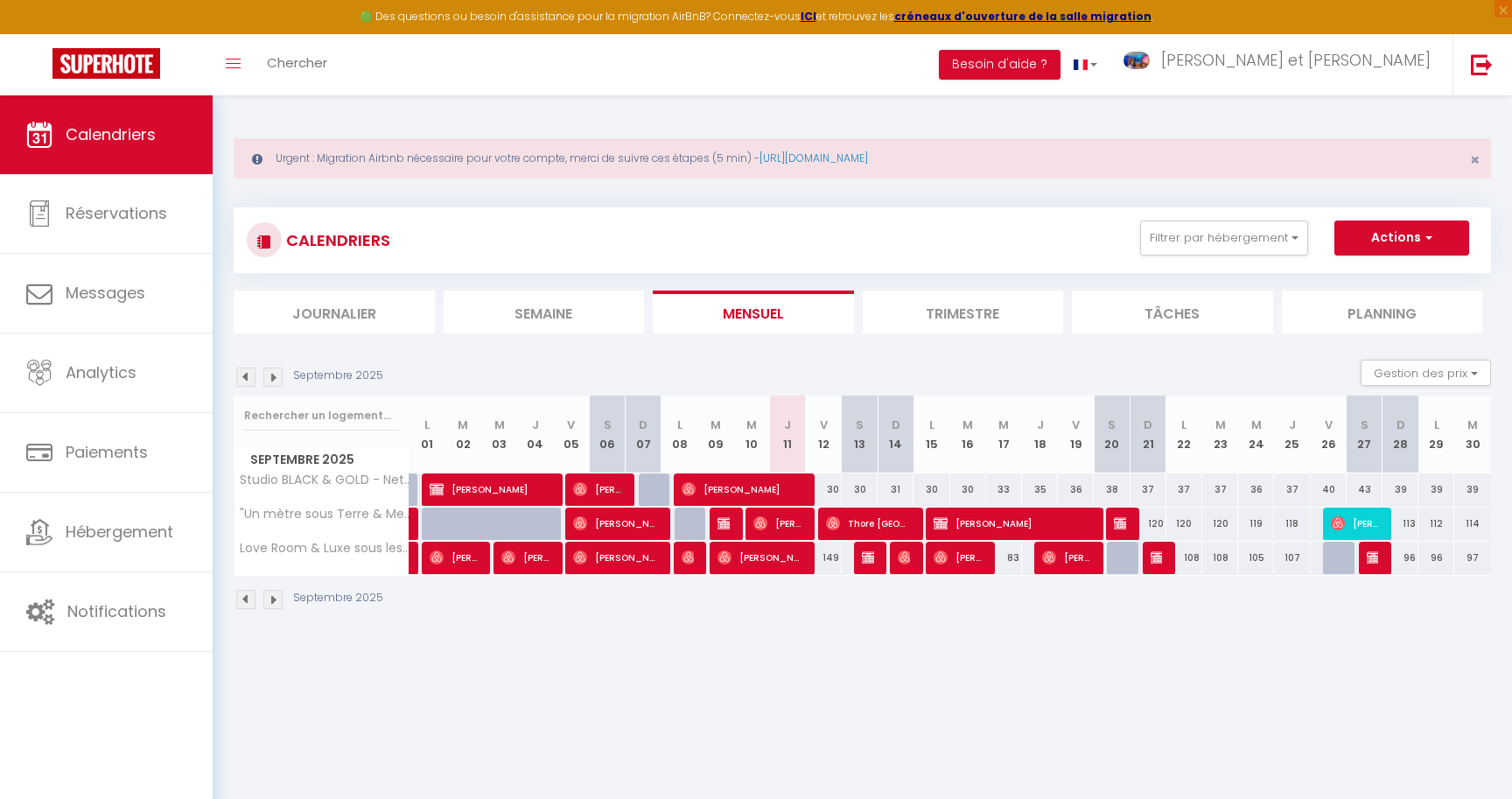
click at [277, 379] on img at bounding box center [273, 377] width 20 height 20
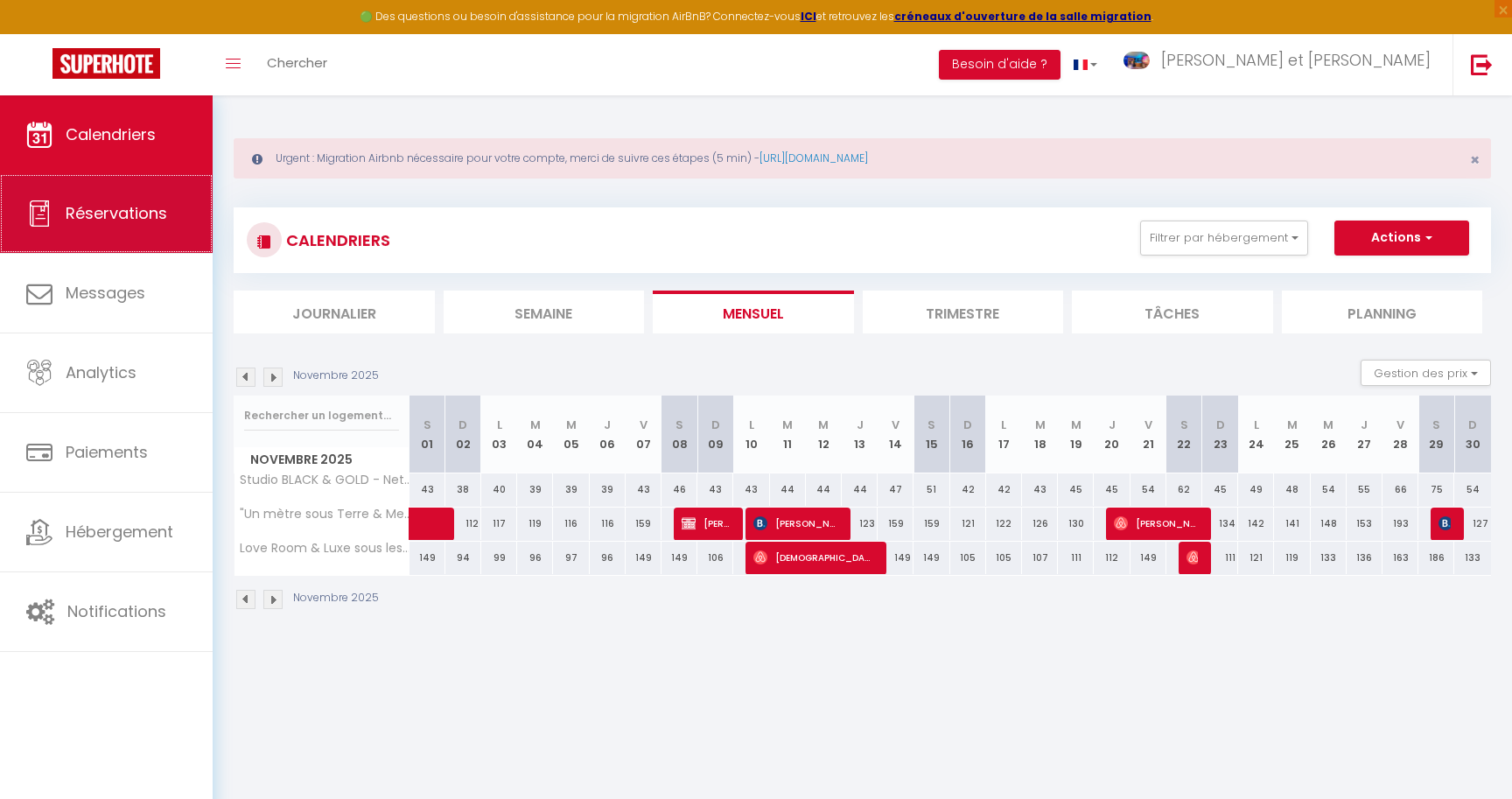
click at [71, 211] on span "Réservations" at bounding box center [117, 212] width 102 height 22
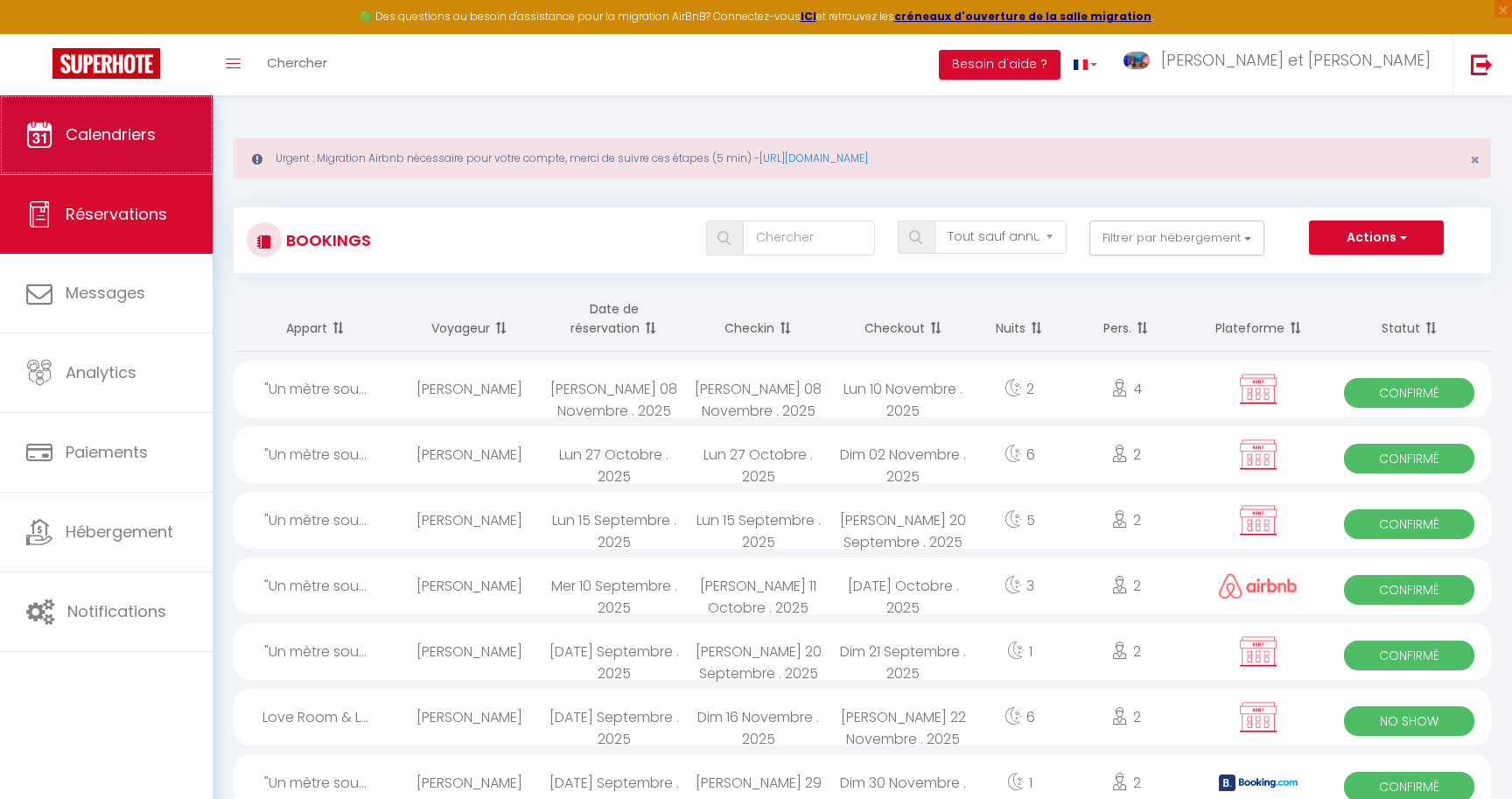
click at [71, 154] on link "Calendriers" at bounding box center [106, 134] width 213 height 78
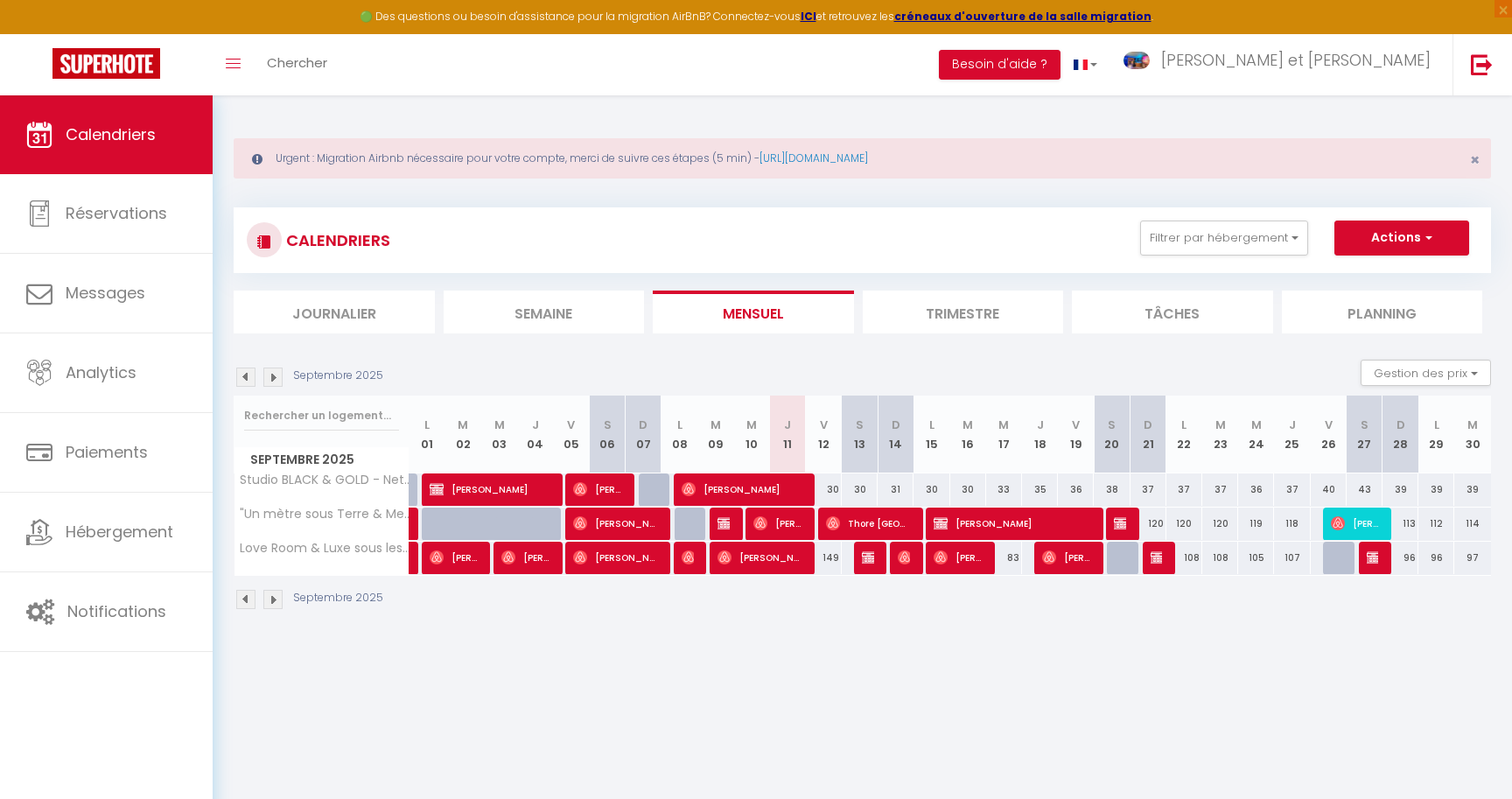
click at [845, 530] on span "Thore [GEOGRAPHIC_DATA]" at bounding box center [868, 523] width 84 height 33
select select "OK"
select select "0"
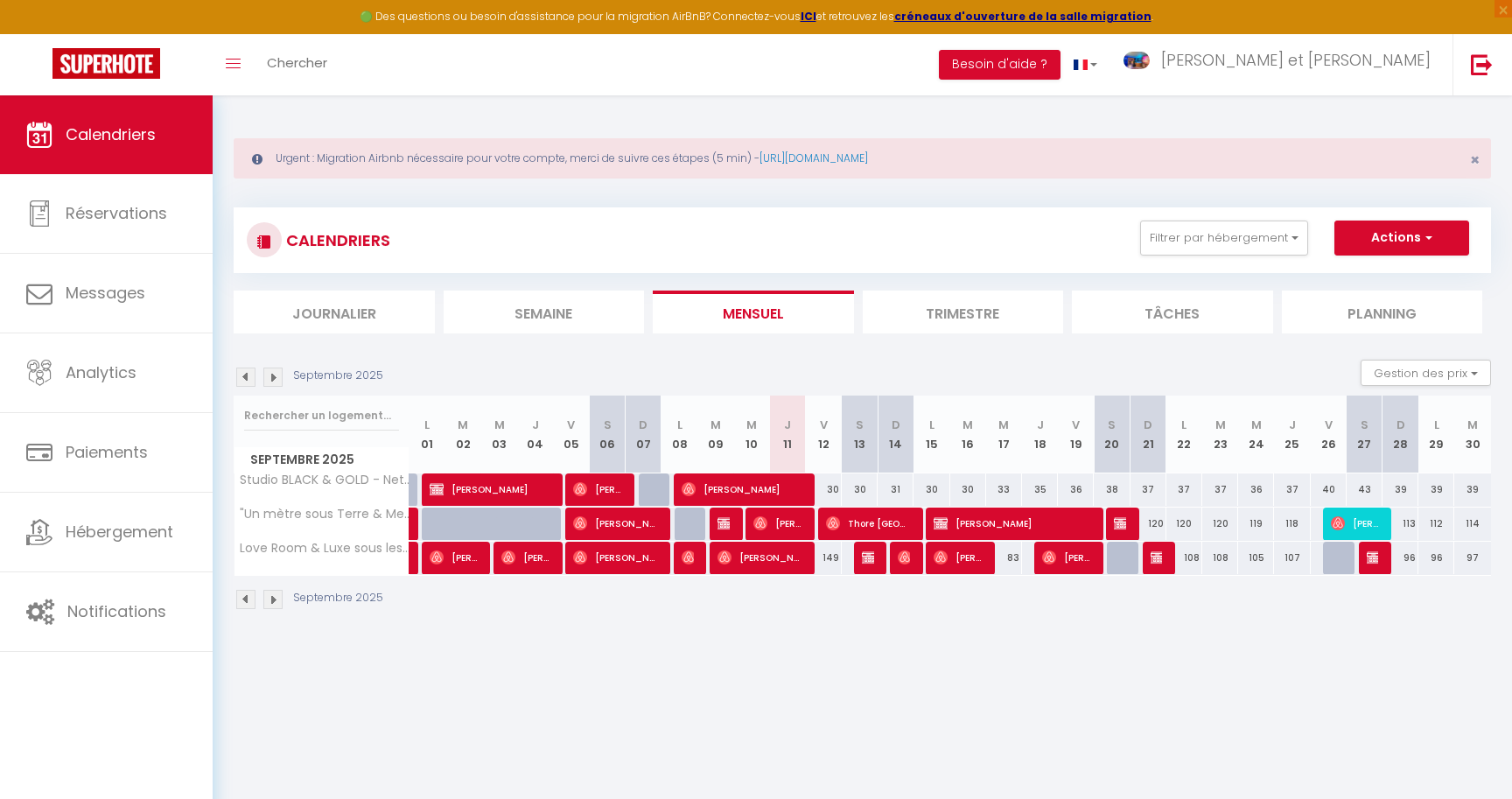
select select "1"
select select
select select "20535"
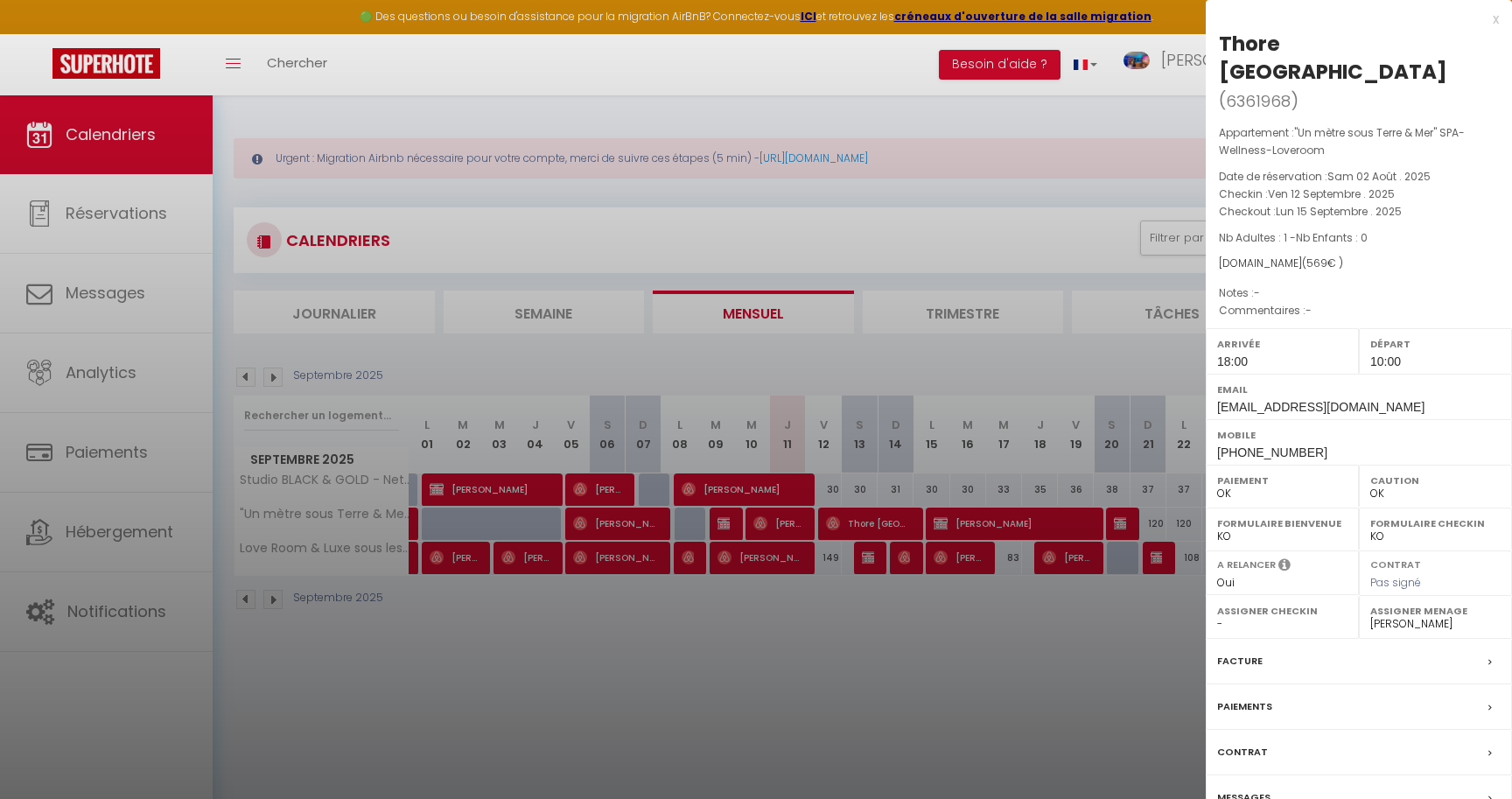
click at [923, 636] on div at bounding box center [756, 400] width 1512 height 799
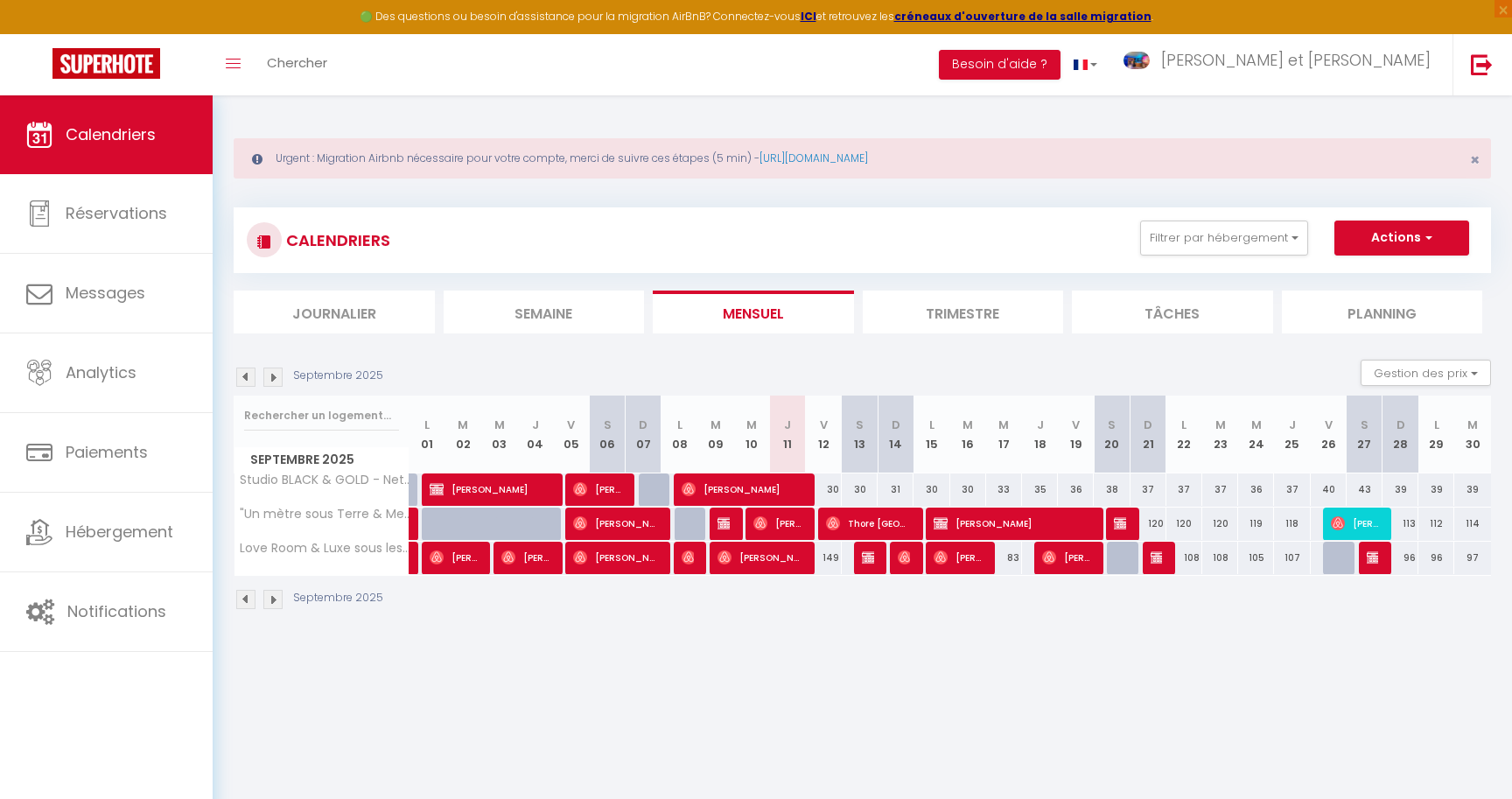
click at [834, 531] on span "Thore [GEOGRAPHIC_DATA]" at bounding box center [868, 523] width 84 height 33
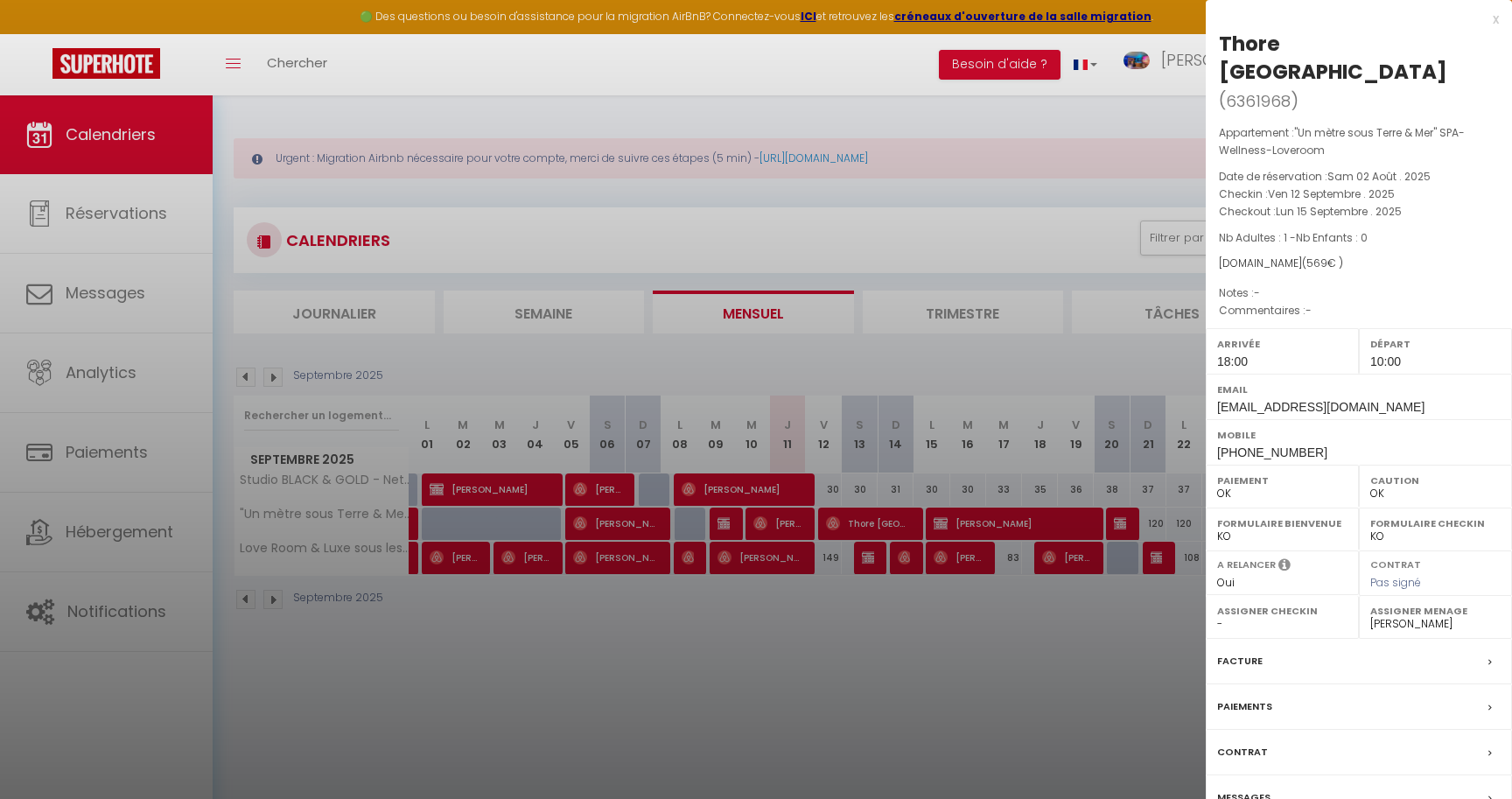
click at [950, 666] on div at bounding box center [756, 400] width 1512 height 799
